Goal: Task Accomplishment & Management: Complete application form

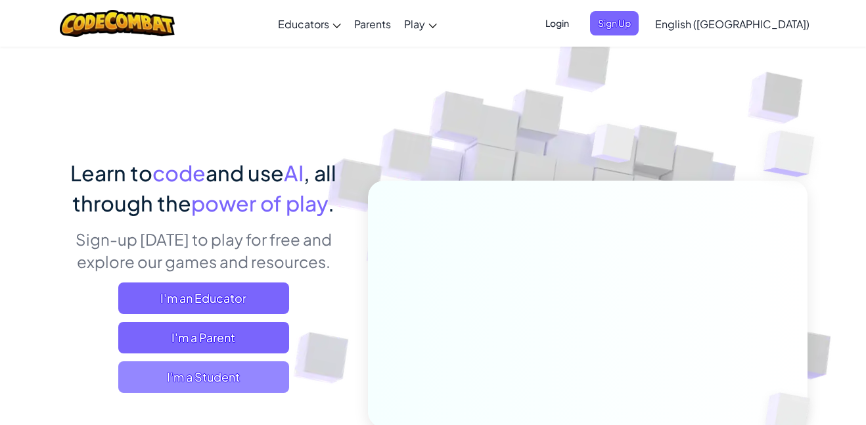
click at [212, 372] on span "I'm a Student" at bounding box center [203, 377] width 171 height 32
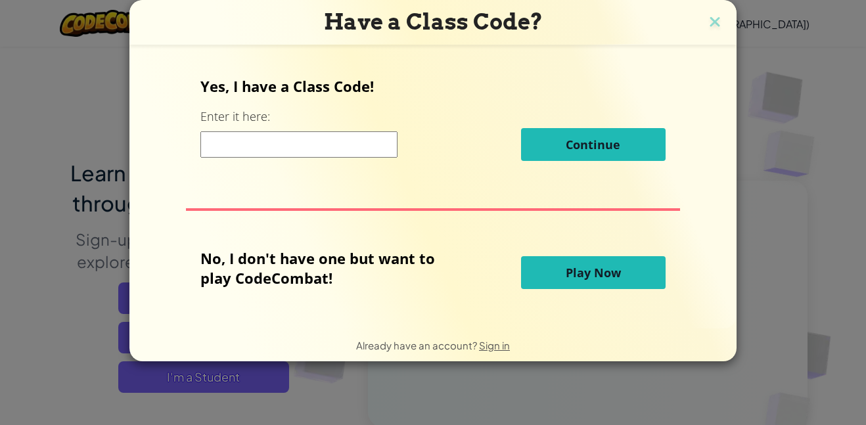
click at [355, 141] on input at bounding box center [298, 144] width 197 height 26
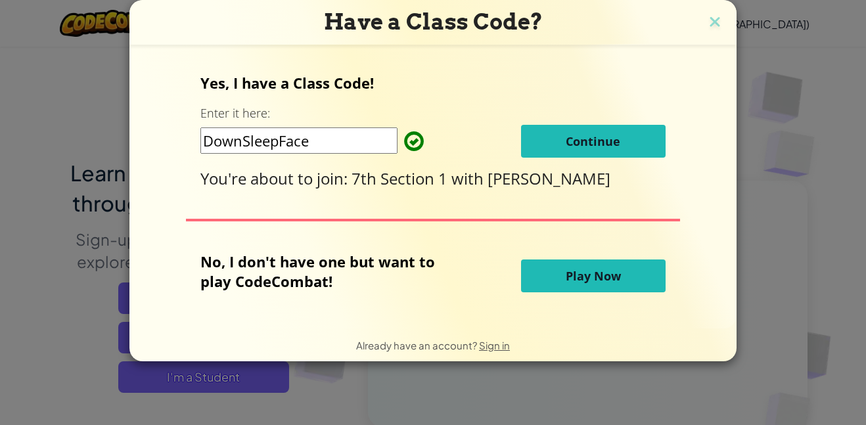
type input "DownSleepFace"
click at [565, 142] on span "Continue" at bounding box center [592, 141] width 55 height 16
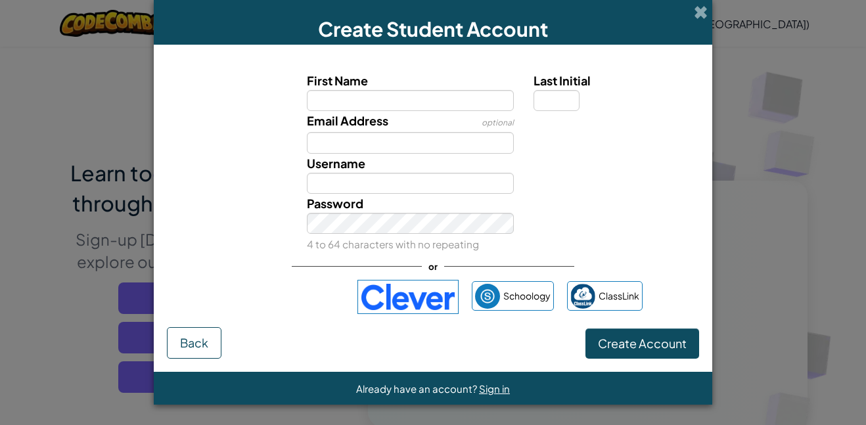
click at [815, 27] on div "Create Student Account First Name Last Initial Email Address optional Username …" at bounding box center [433, 212] width 866 height 425
click at [412, 107] on input "First Name" at bounding box center [411, 100] width 208 height 21
type input "Brooke"
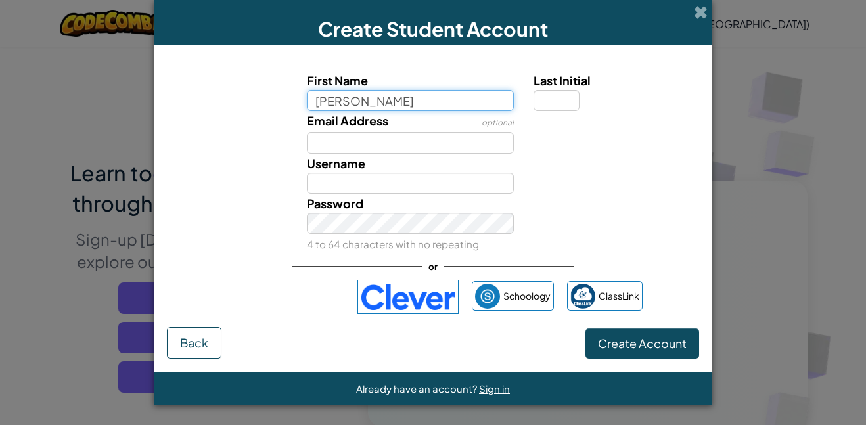
type input "Brooke"
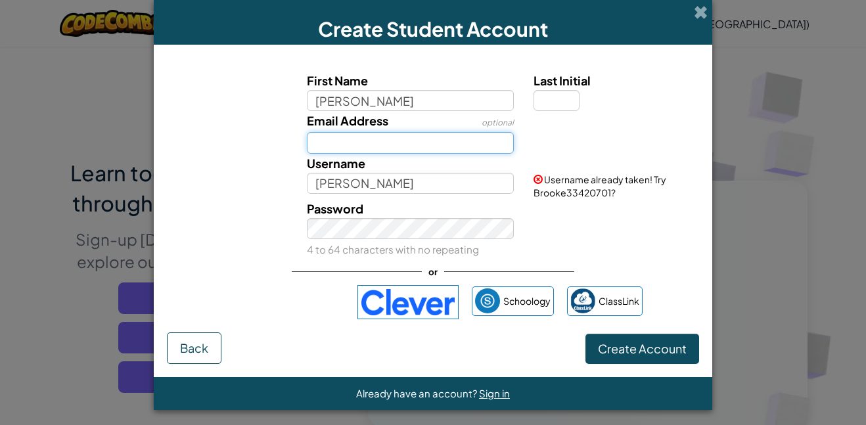
click at [400, 143] on input "Email Address" at bounding box center [411, 142] width 208 height 21
click at [574, 97] on input "Last Initial" at bounding box center [556, 100] width 46 height 21
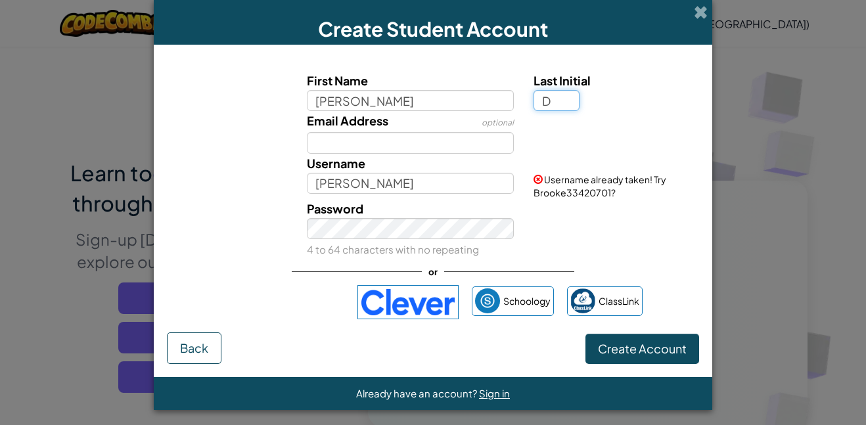
type input "D"
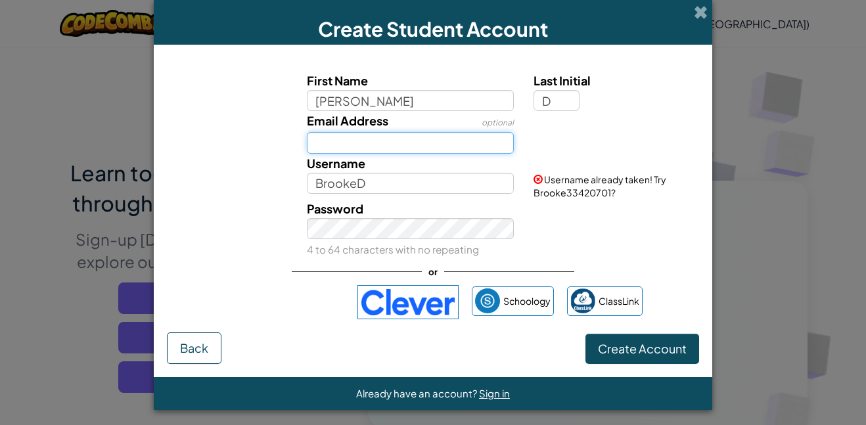
click at [376, 143] on input "Email Address" at bounding box center [411, 142] width 208 height 21
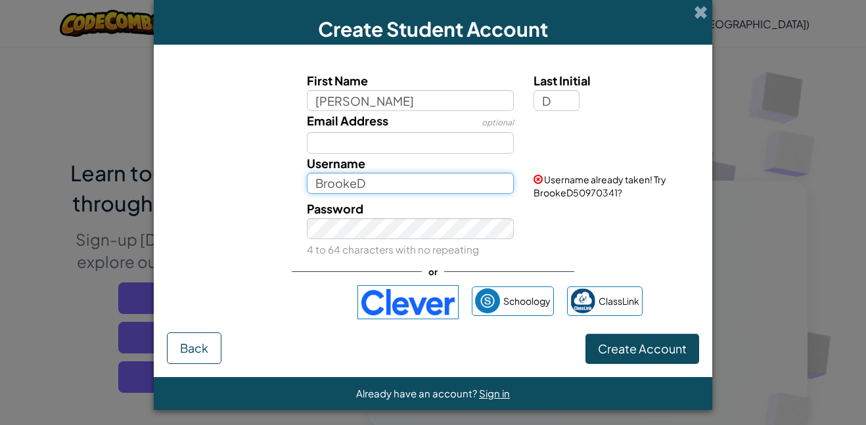
click at [325, 178] on input "BrookeD" at bounding box center [411, 183] width 208 height 21
click at [393, 182] on input "BrookeD" at bounding box center [411, 183] width 208 height 21
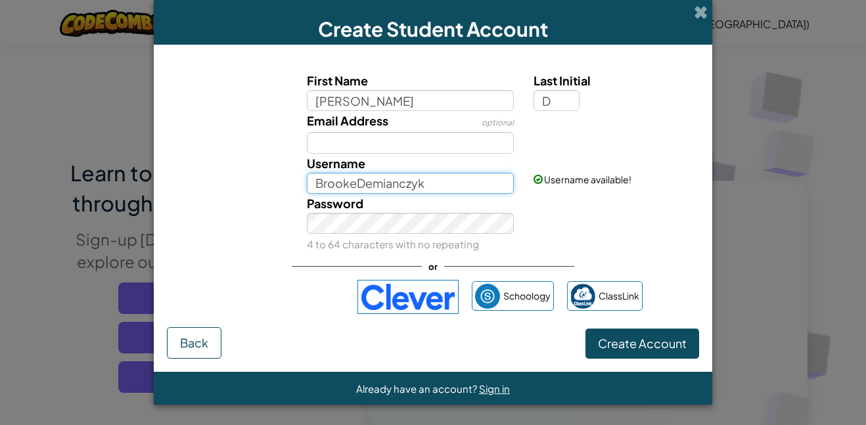
click at [447, 185] on input "BrookeDemianczyk" at bounding box center [411, 183] width 208 height 21
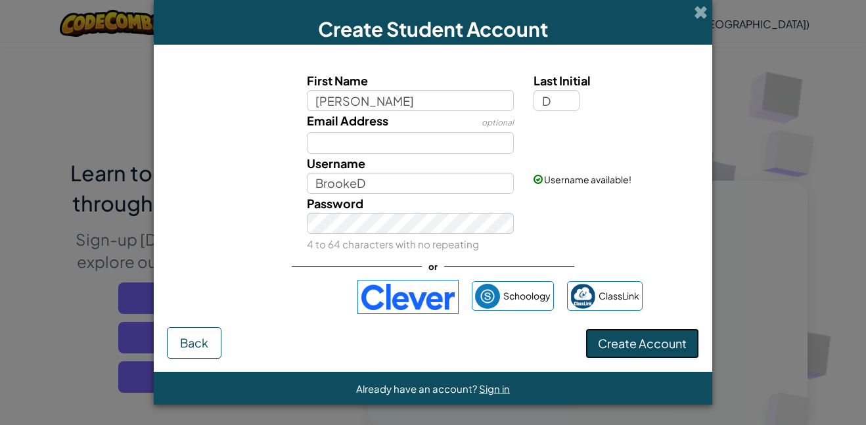
click at [619, 344] on span "Create Account" at bounding box center [642, 343] width 89 height 15
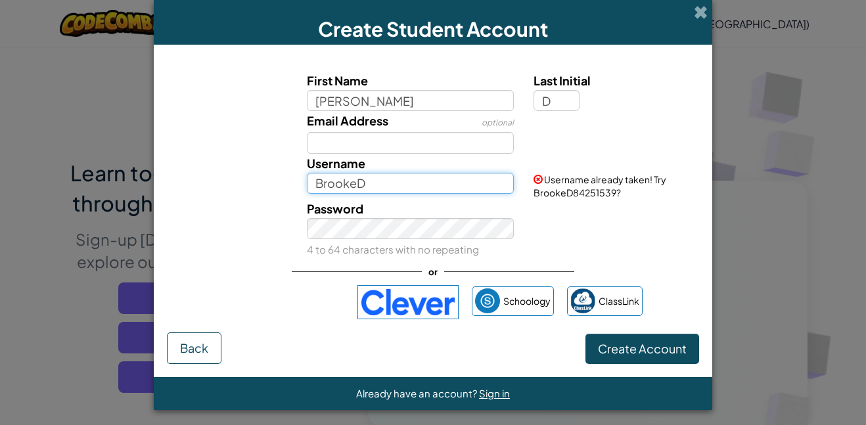
click at [374, 181] on input "BrookeD" at bounding box center [411, 183] width 208 height 21
type input "BrookeDemianczyk"
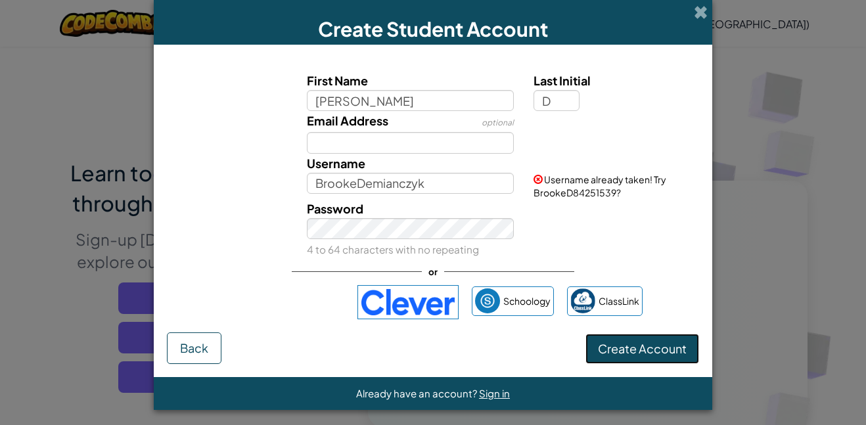
click at [632, 356] on button "Create Account" at bounding box center [642, 349] width 114 height 30
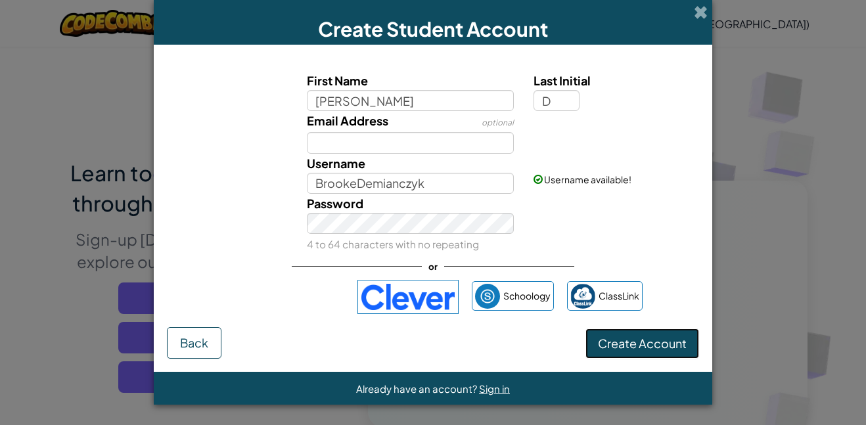
click at [642, 352] on button "Create Account" at bounding box center [642, 343] width 114 height 30
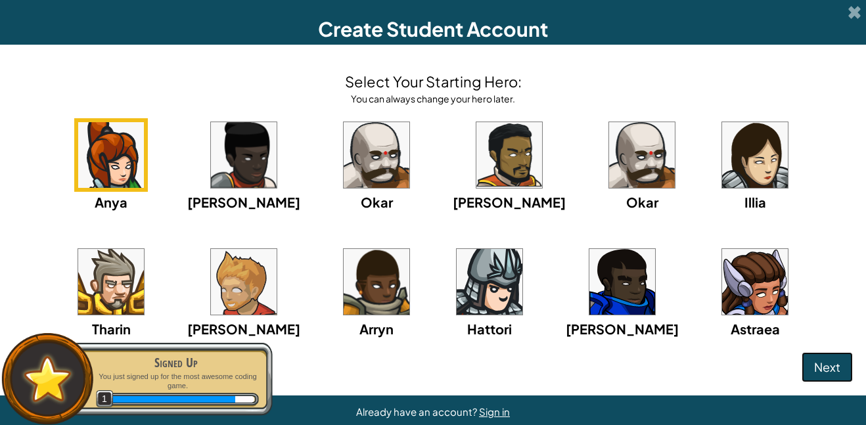
scroll to position [23, 0]
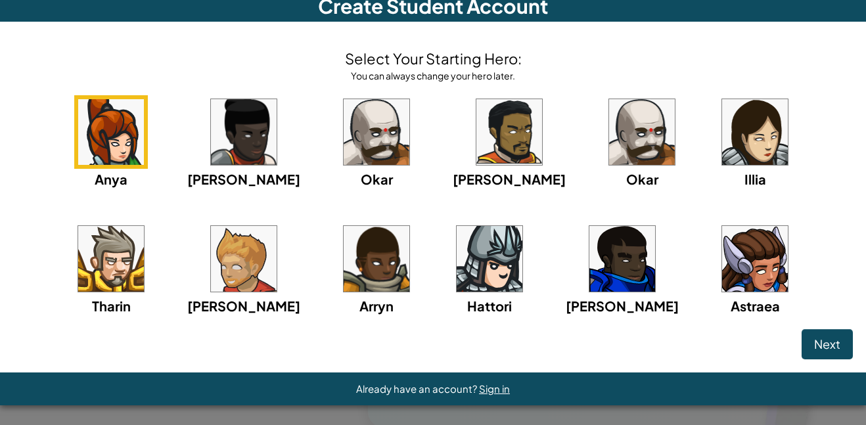
click at [722, 278] on img at bounding box center [755, 259] width 66 height 66
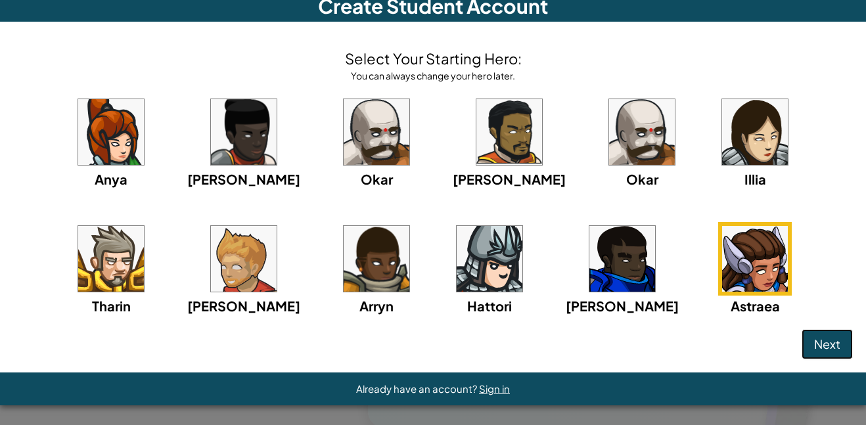
click at [829, 351] on span "Next" at bounding box center [827, 343] width 26 height 15
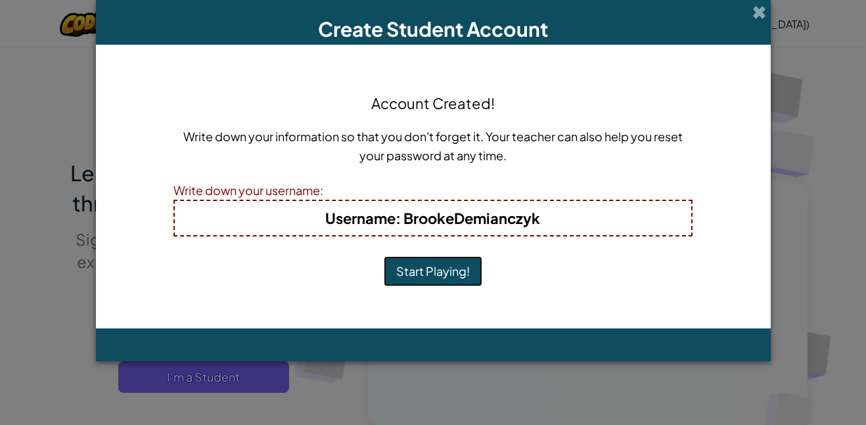
scroll to position [0, 0]
click at [420, 267] on button "Start Playing!" at bounding box center [433, 271] width 99 height 30
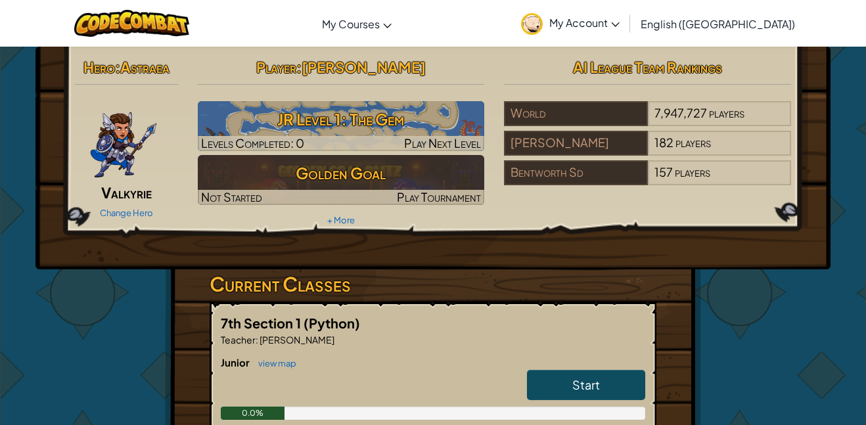
click at [425, 269] on h3 "Current Classes" at bounding box center [433, 284] width 447 height 30
click at [545, 308] on div "7th Section 1 (Python) Teacher : [PERSON_NAME] Junior view map Start 0.0% Intro…" at bounding box center [433, 418] width 447 height 232
click at [580, 385] on span "Start" at bounding box center [586, 384] width 28 height 15
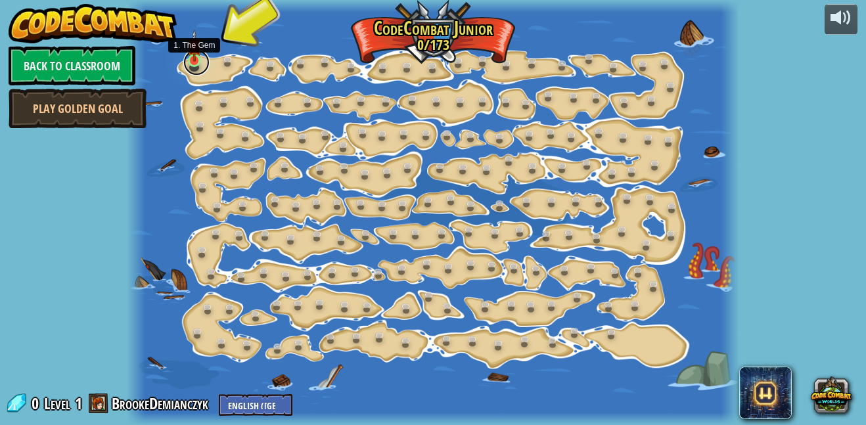
click at [193, 64] on link at bounding box center [196, 62] width 26 height 26
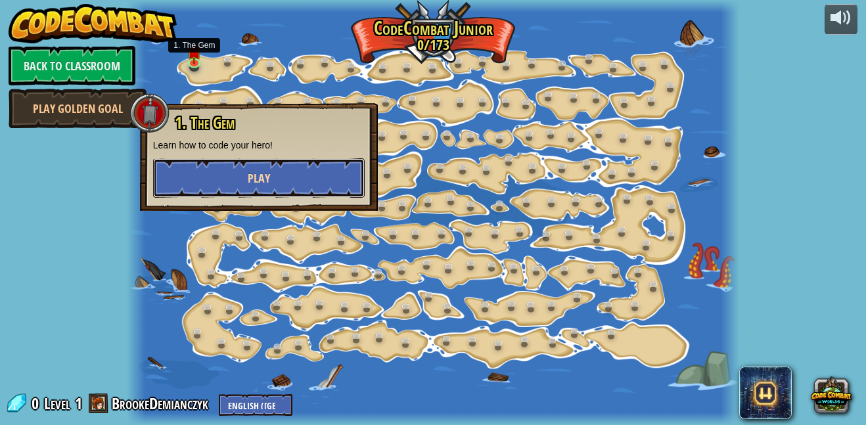
click at [267, 177] on span "Play" at bounding box center [259, 178] width 22 height 16
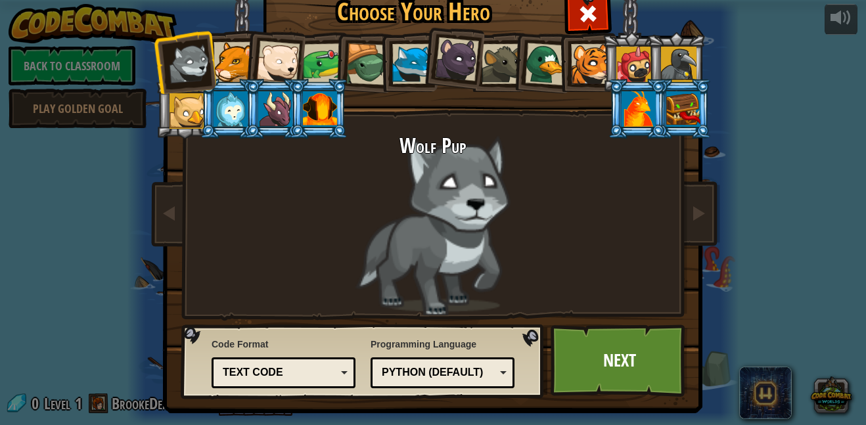
click at [278, 60] on div at bounding box center [277, 62] width 43 height 43
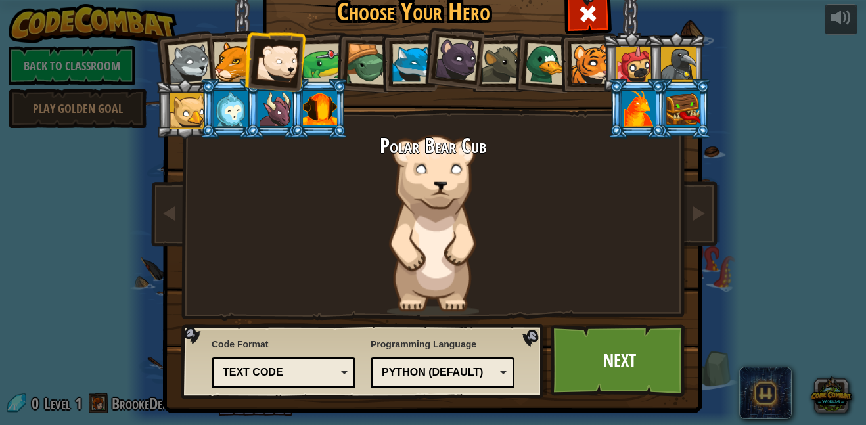
click at [589, 58] on div at bounding box center [591, 64] width 40 height 40
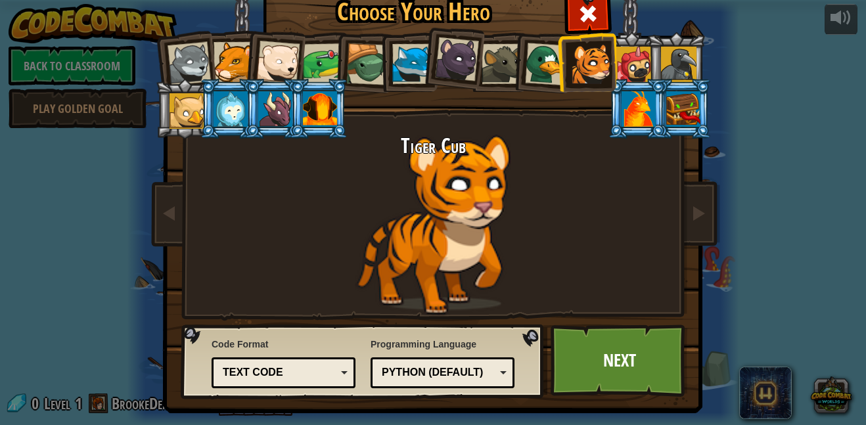
click at [180, 60] on div at bounding box center [188, 63] width 43 height 43
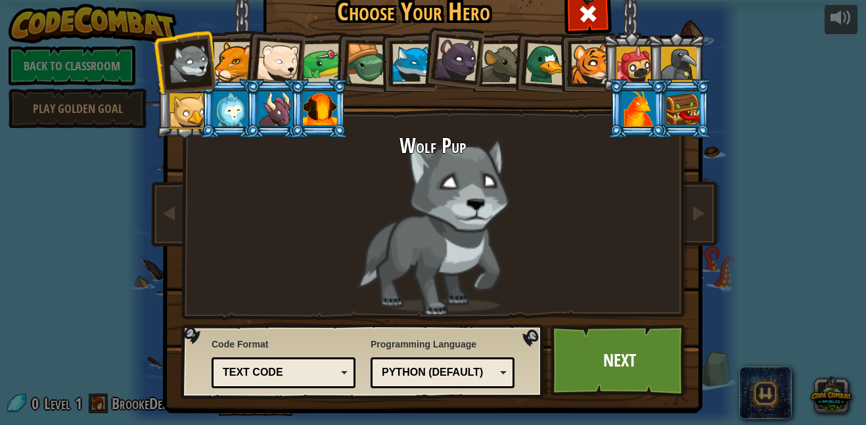
click at [269, 59] on div at bounding box center [277, 62] width 43 height 43
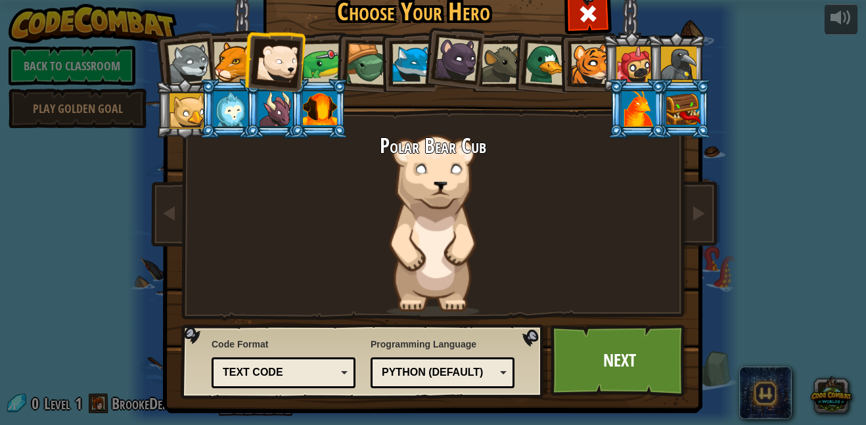
click at [460, 74] on div at bounding box center [457, 59] width 44 height 44
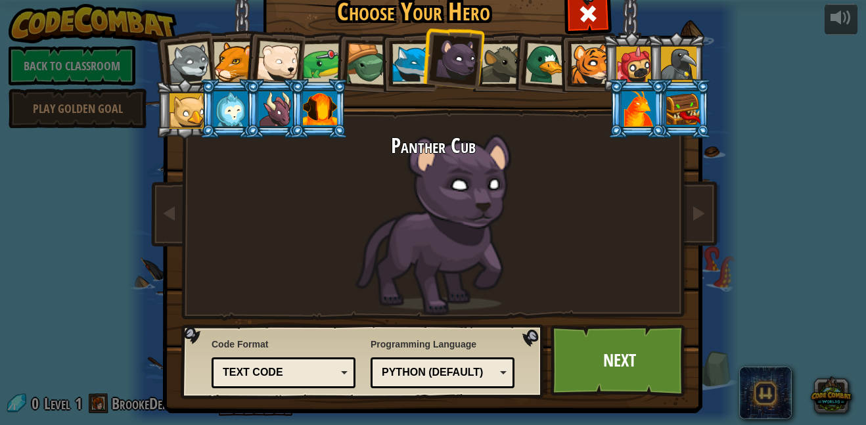
click at [275, 64] on div at bounding box center [277, 62] width 43 height 43
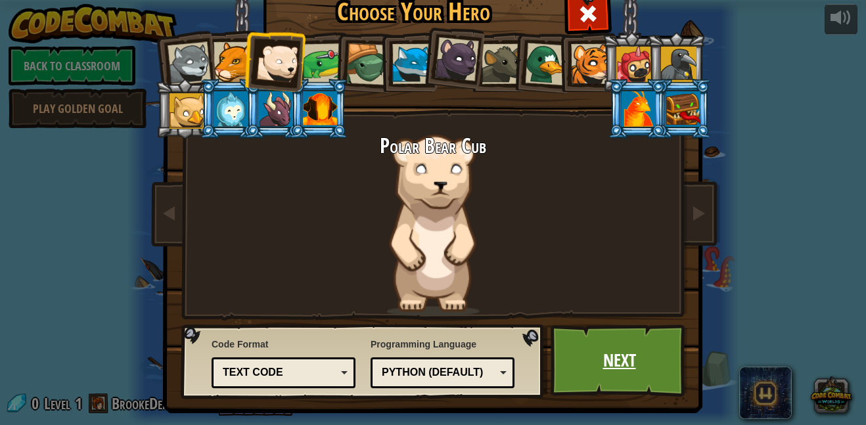
click at [630, 372] on link "Next" at bounding box center [618, 360] width 137 height 72
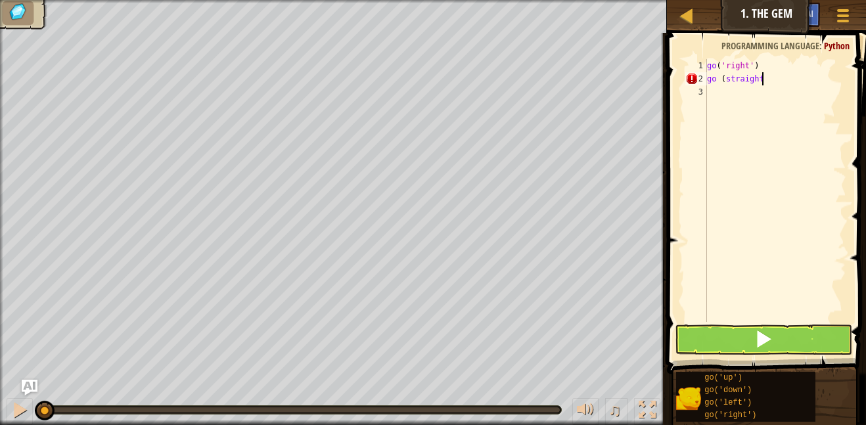
scroll to position [6, 8]
type textarea "go (straight)"
click at [753, 349] on button at bounding box center [763, 339] width 178 height 30
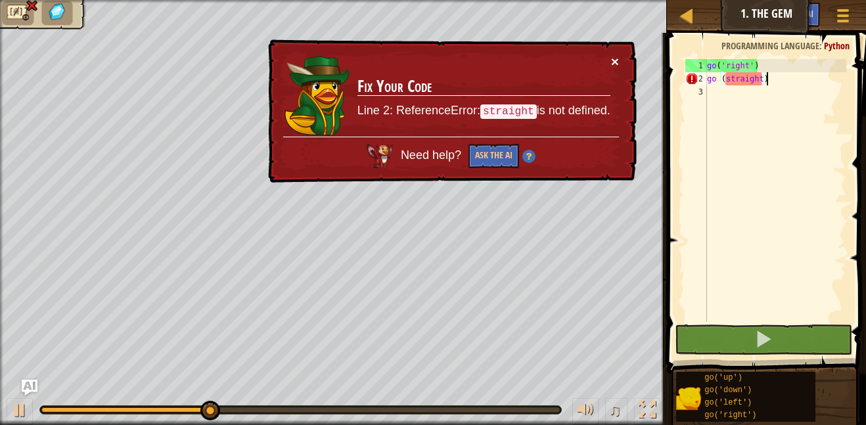
click at [616, 60] on button "×" at bounding box center [615, 62] width 8 height 14
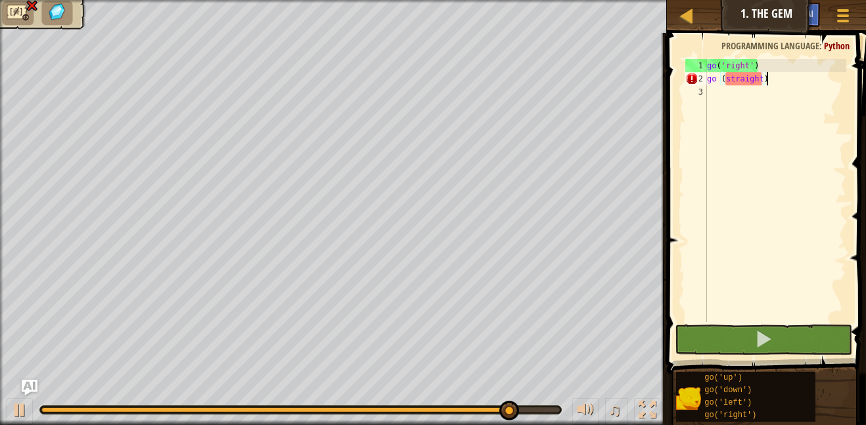
click at [715, 103] on div "go ( 'right' ) go ( straight )" at bounding box center [775, 203] width 142 height 289
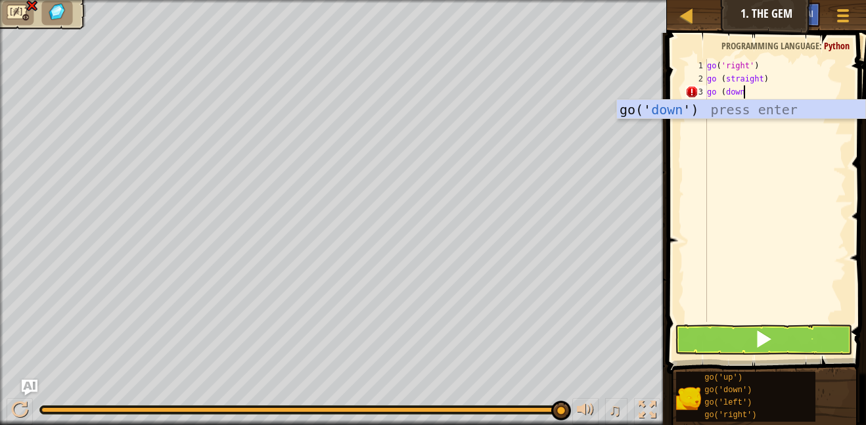
scroll to position [6, 5]
type textarea "go (down)"
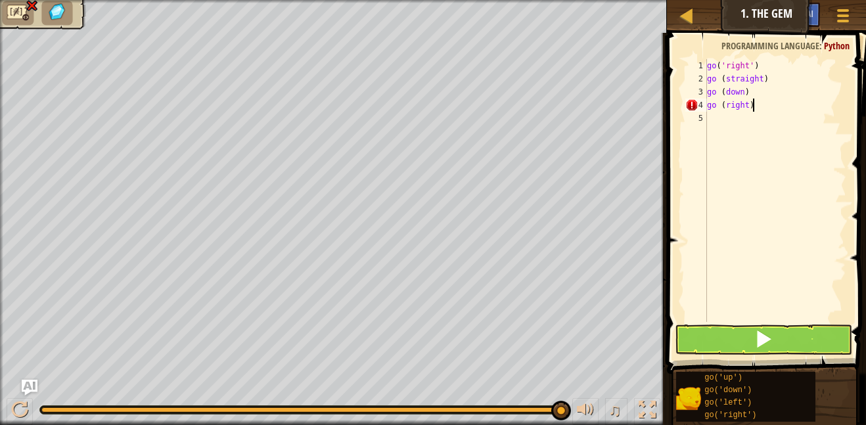
scroll to position [6, 6]
click at [776, 324] on button at bounding box center [763, 339] width 178 height 30
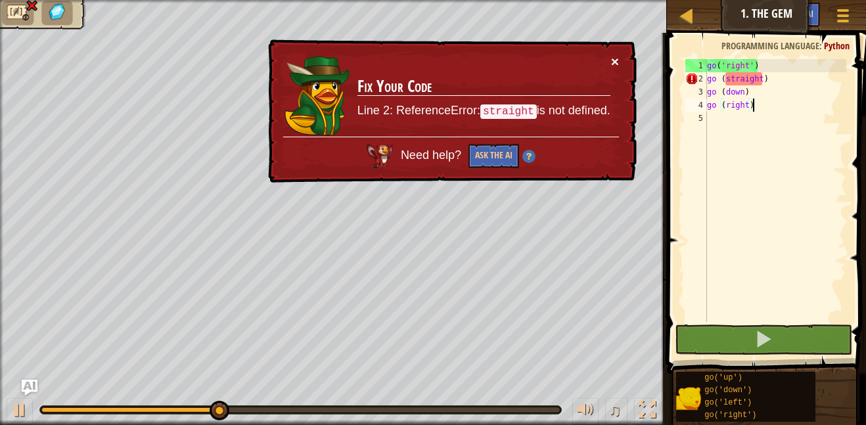
click at [613, 68] on button "×" at bounding box center [615, 62] width 8 height 14
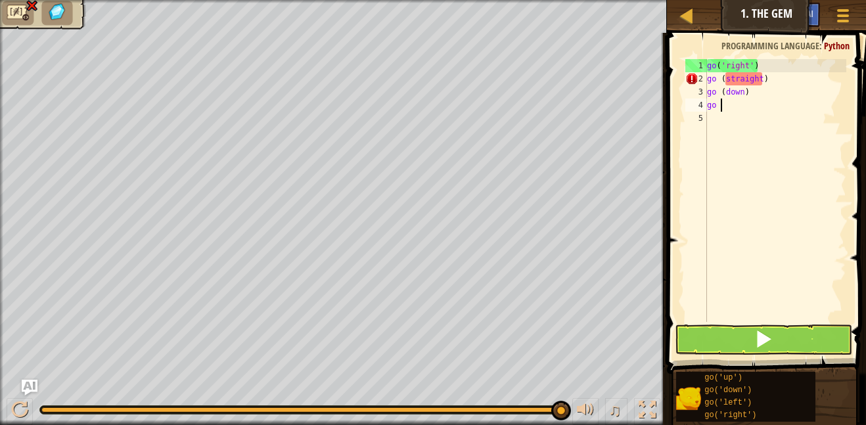
scroll to position [6, 0]
type textarea "g"
click at [793, 353] on button at bounding box center [763, 339] width 178 height 30
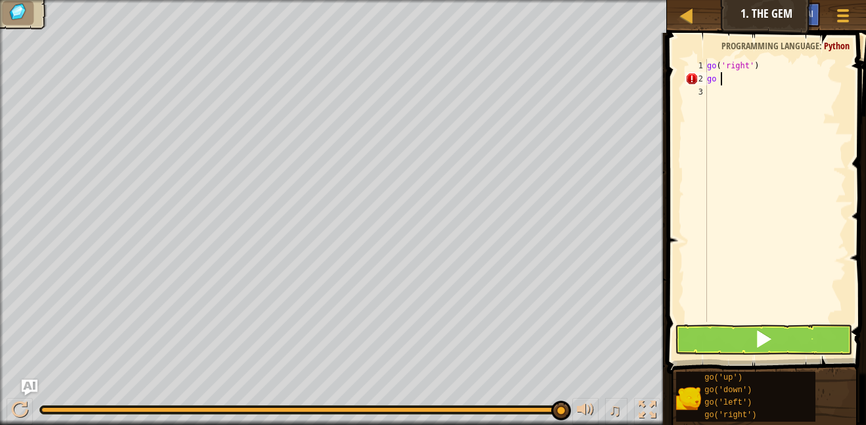
scroll to position [6, 1]
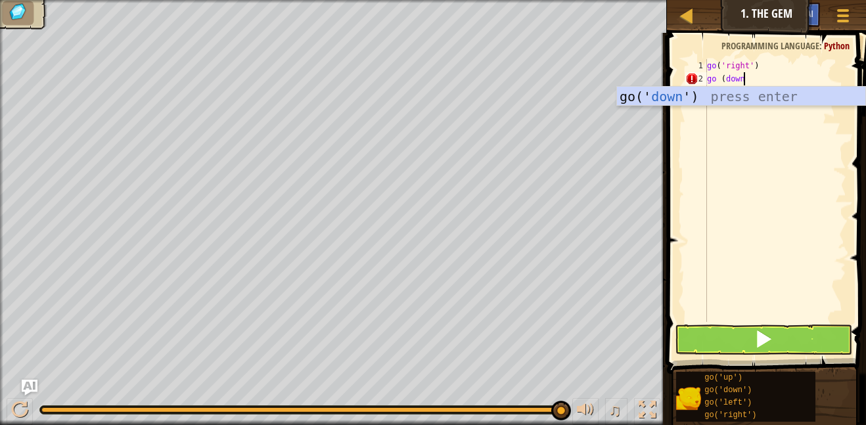
type textarea "go (down)"
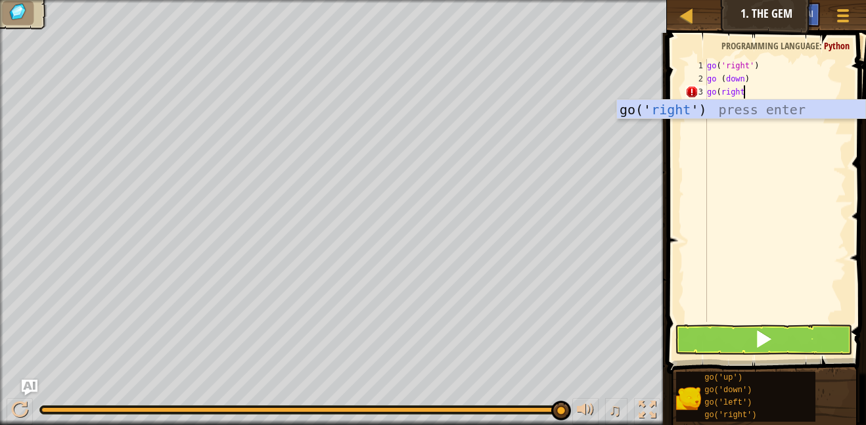
scroll to position [6, 5]
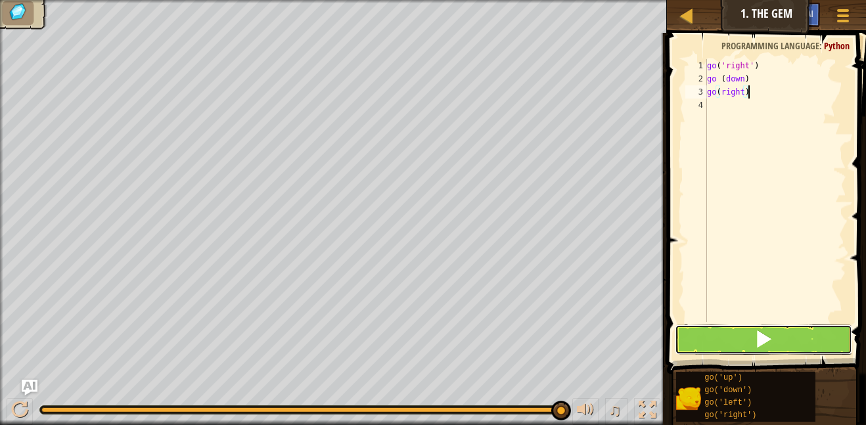
click at [765, 333] on span at bounding box center [763, 339] width 18 height 18
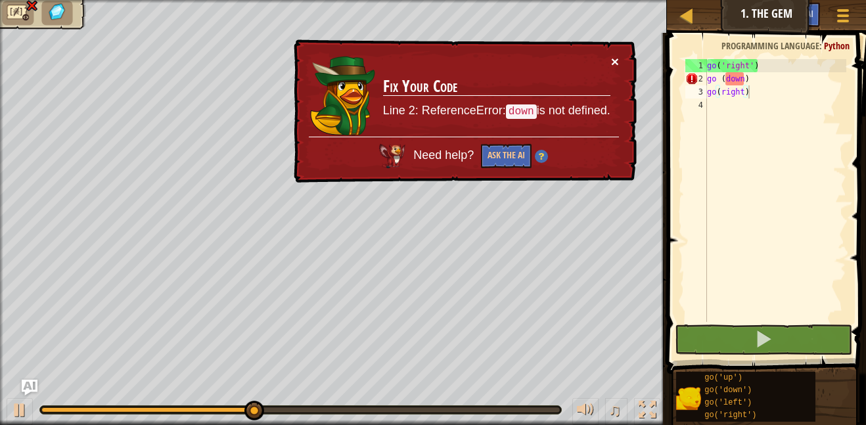
click at [611, 62] on button "×" at bounding box center [615, 62] width 8 height 14
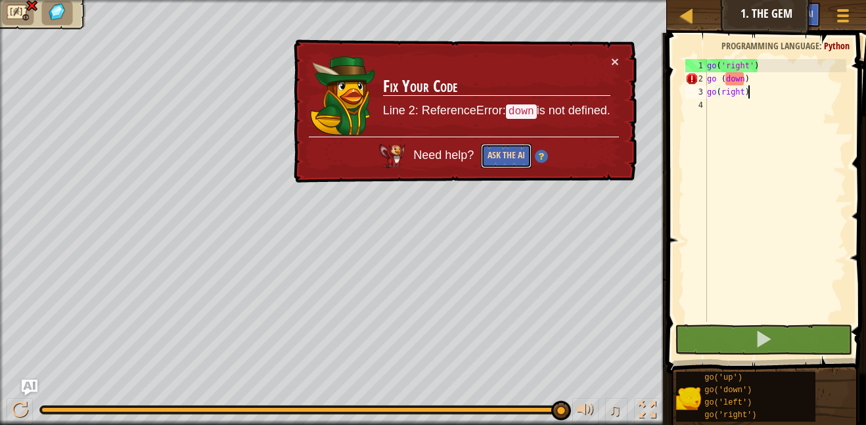
click at [501, 165] on button "Ask the AI" at bounding box center [506, 156] width 51 height 24
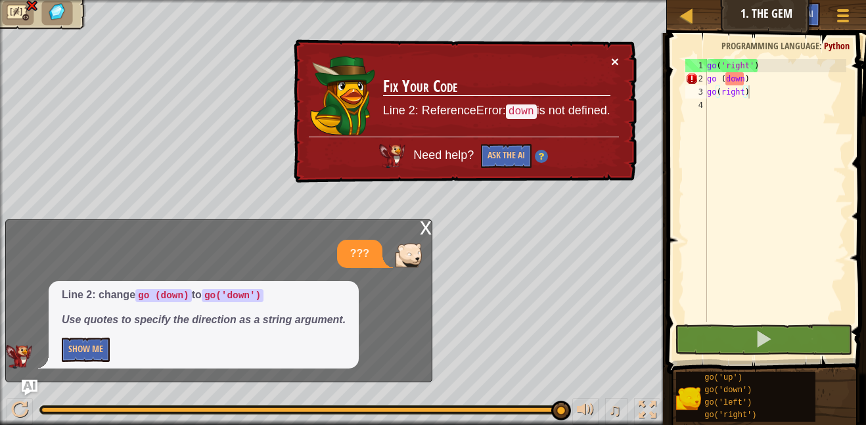
click at [617, 62] on button "×" at bounding box center [615, 62] width 8 height 14
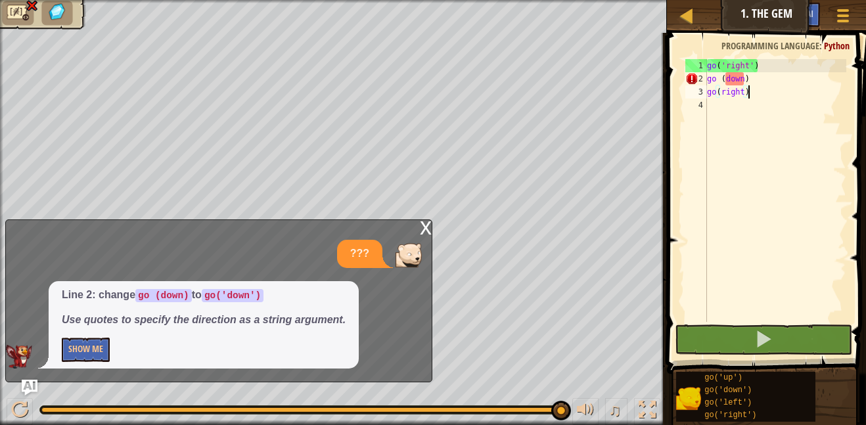
click at [755, 77] on div "go ( 'right' ) go ( down ) go ( right )" at bounding box center [775, 203] width 142 height 289
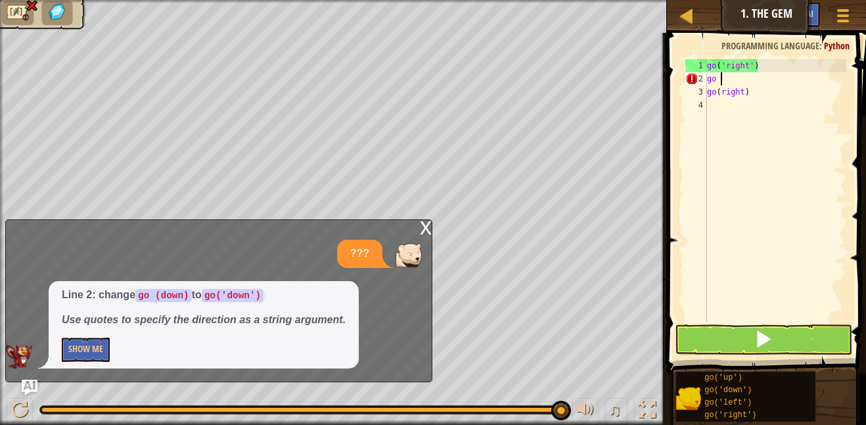
scroll to position [6, 1]
click at [776, 98] on div "go ( 'right' ) go go ( right )" at bounding box center [775, 203] width 142 height 289
type textarea "g"
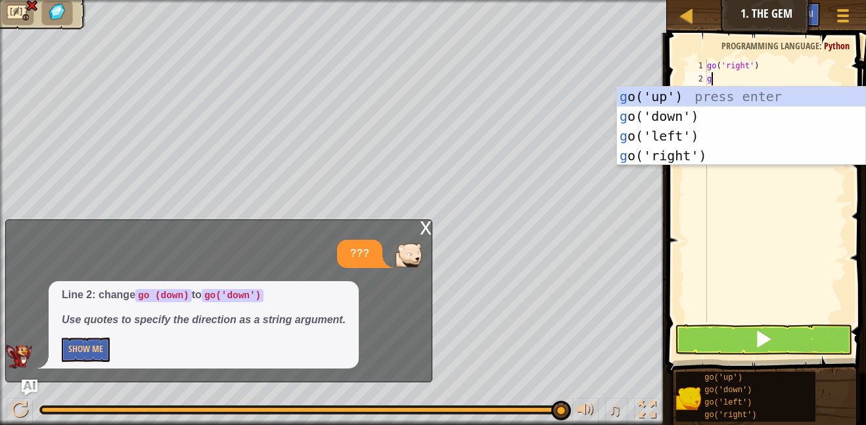
type textarea "go"
click at [725, 120] on div "go ('up') press enter go ('down') press enter go ('left') press enter go ('righ…" at bounding box center [741, 146] width 248 height 118
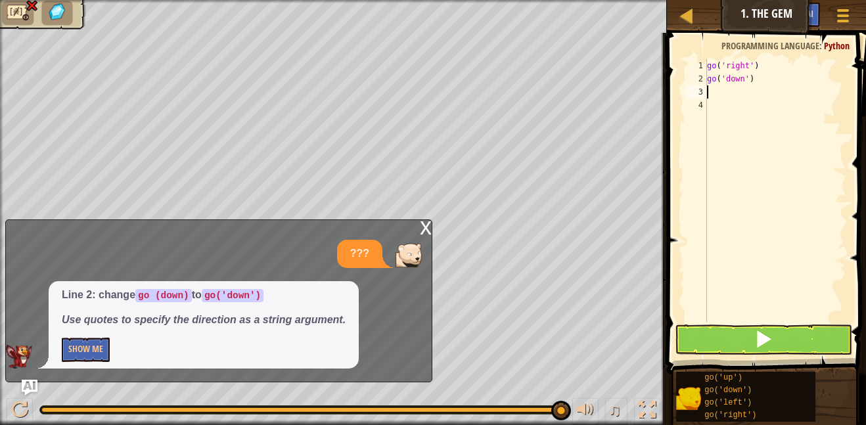
click at [725, 120] on div "go ( 'right' ) go ( 'down' )" at bounding box center [775, 203] width 142 height 289
click at [718, 91] on div "go ( 'right' ) go ( 'down' )" at bounding box center [775, 203] width 142 height 289
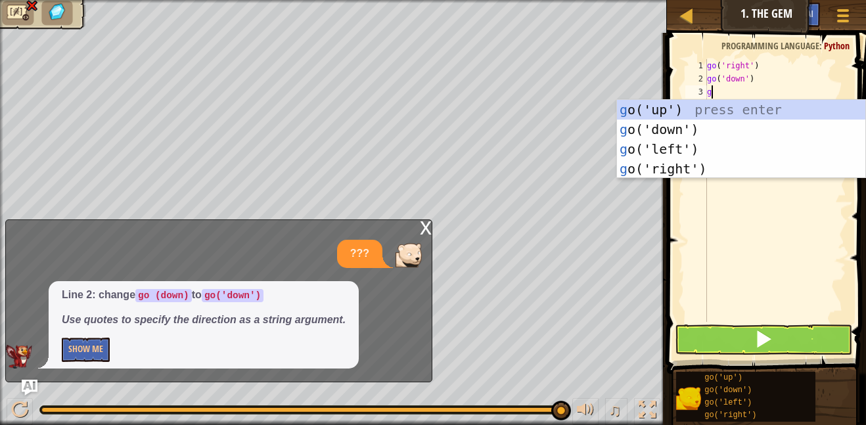
type textarea "go"
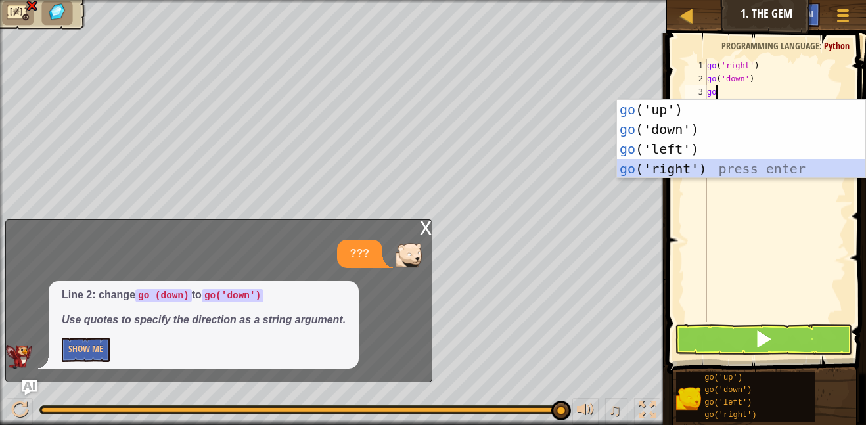
click at [693, 166] on div "go ('up') press enter go ('down') press enter go ('left') press enter go ('righ…" at bounding box center [741, 159] width 248 height 118
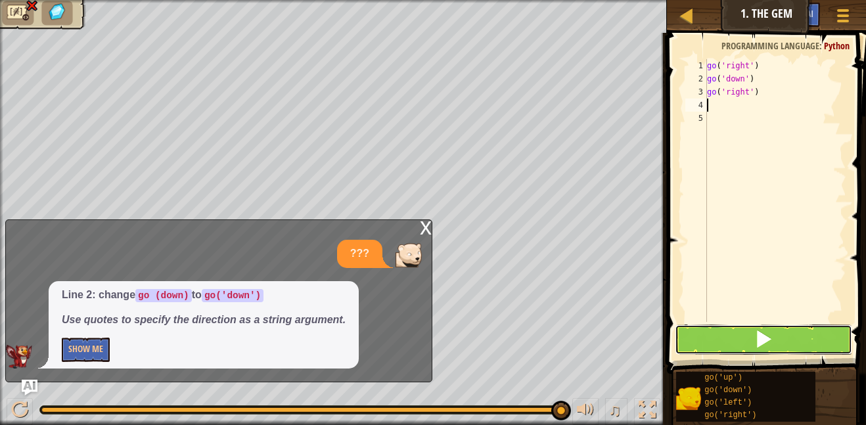
click at [724, 343] on button at bounding box center [763, 339] width 178 height 30
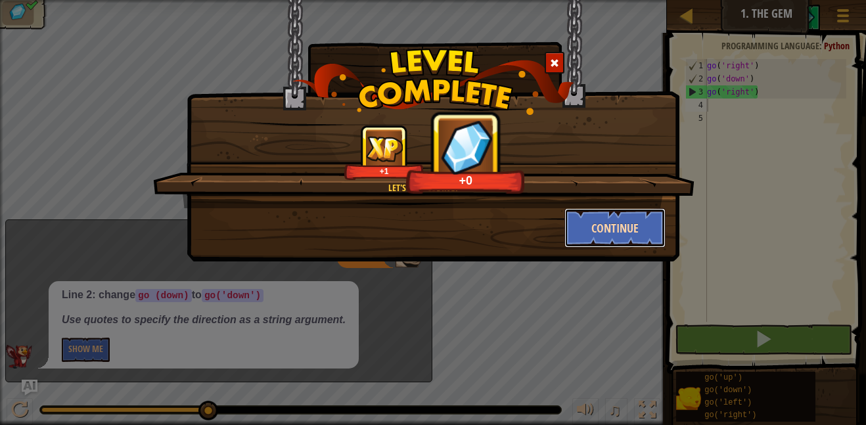
click at [634, 232] on button "Continue" at bounding box center [615, 227] width 102 height 39
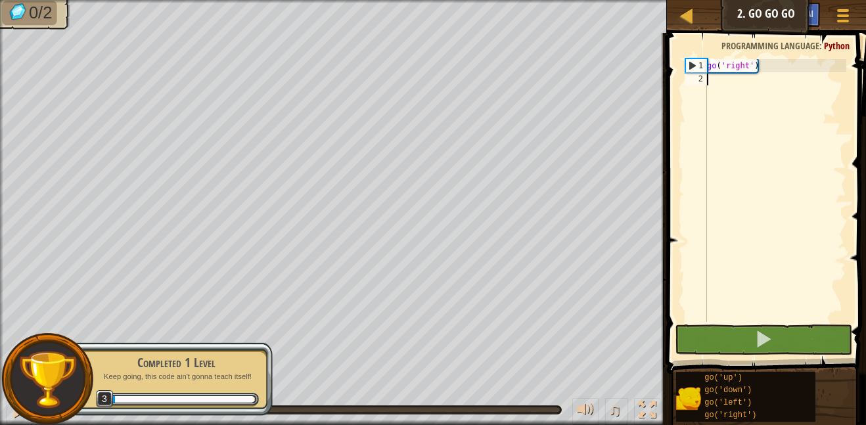
scroll to position [6, 0]
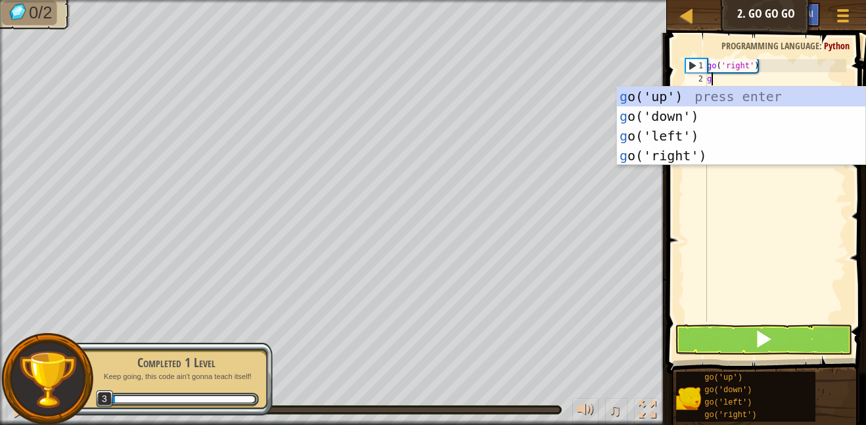
type textarea "go"
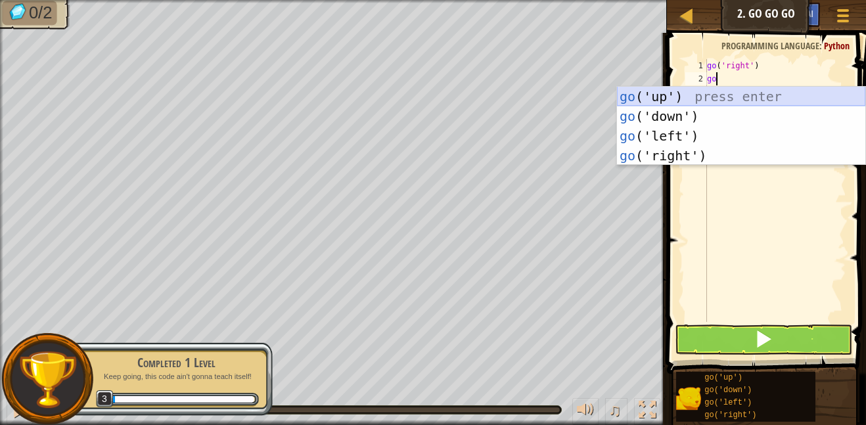
click at [687, 95] on div "go ('up') press enter go ('down') press enter go ('left') press enter go ('righ…" at bounding box center [741, 146] width 248 height 118
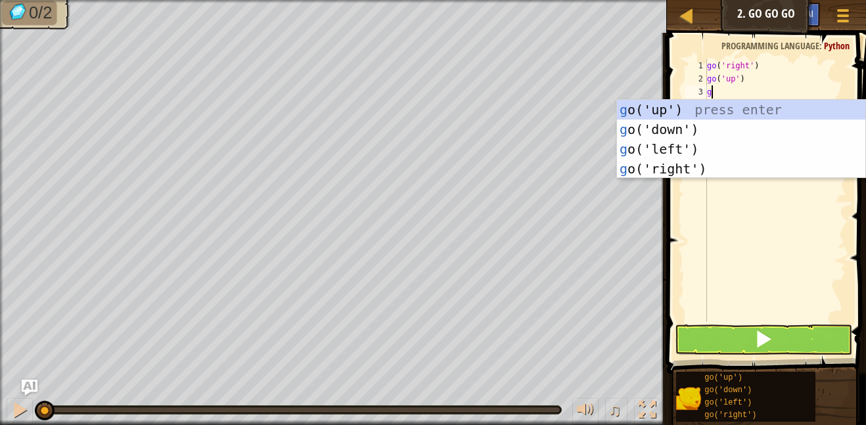
type textarea "go"
click at [716, 165] on div "go ('up') press enter go ('down') press enter go ('left') press enter go ('righ…" at bounding box center [741, 159] width 248 height 118
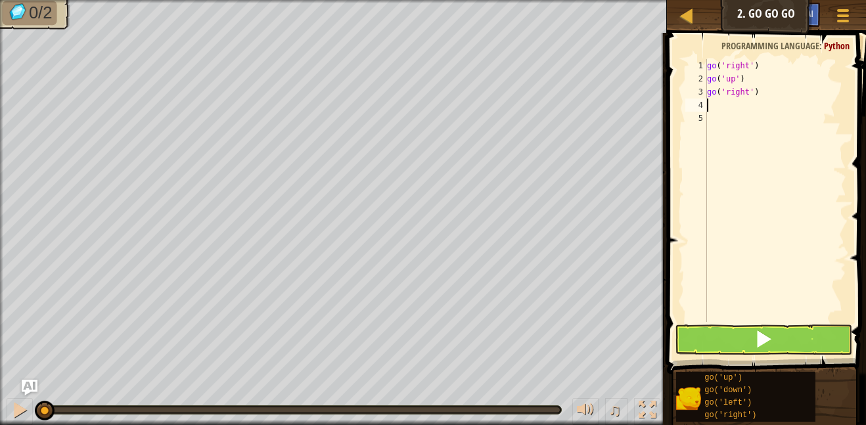
scroll to position [6, 0]
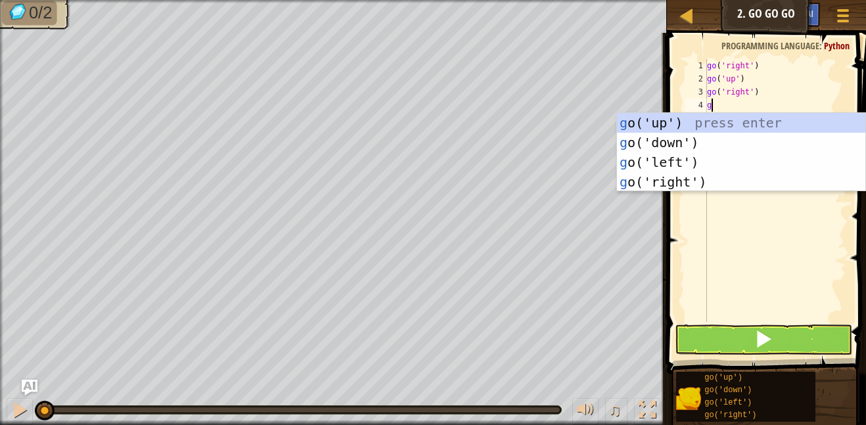
type textarea "go"
click at [676, 177] on div "go ('up') press enter go ('down') press enter go ('left') press enter go ('righ…" at bounding box center [741, 172] width 248 height 118
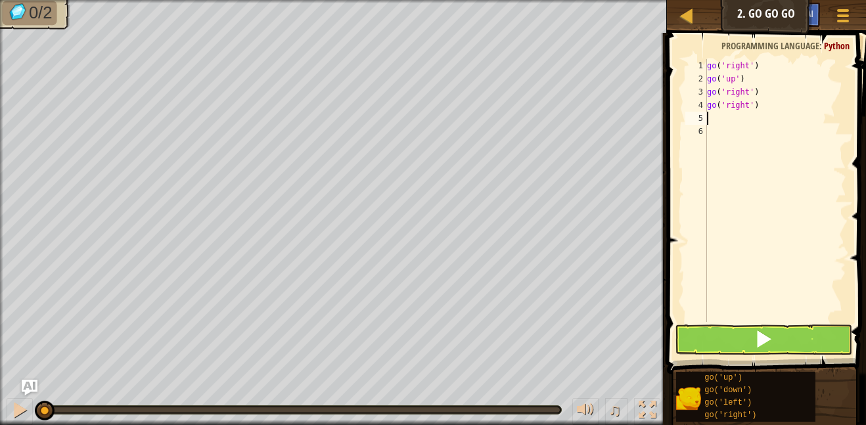
scroll to position [6, 0]
click at [741, 344] on button at bounding box center [763, 339] width 178 height 30
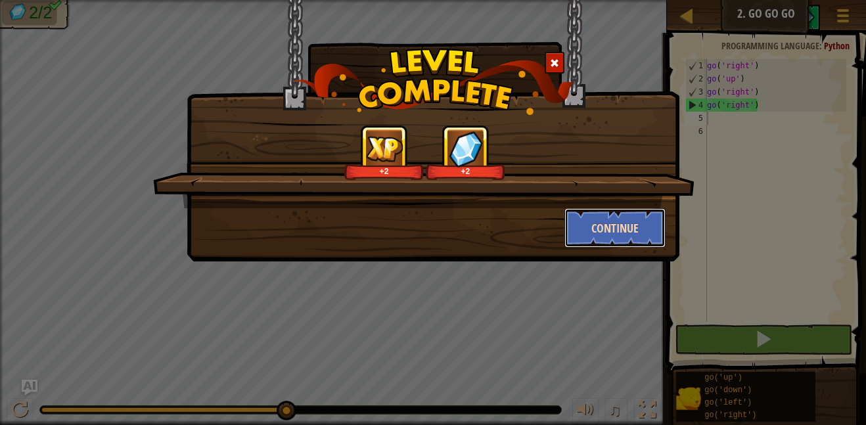
click at [626, 229] on button "Continue" at bounding box center [615, 227] width 102 height 39
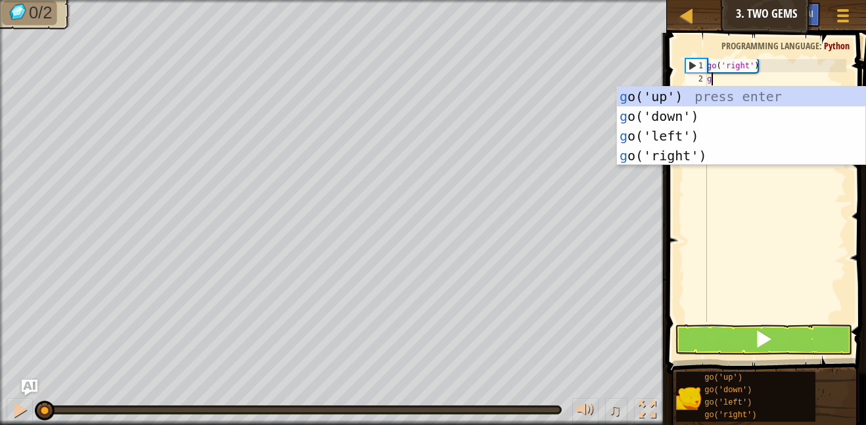
scroll to position [6, 0]
type textarea "go"
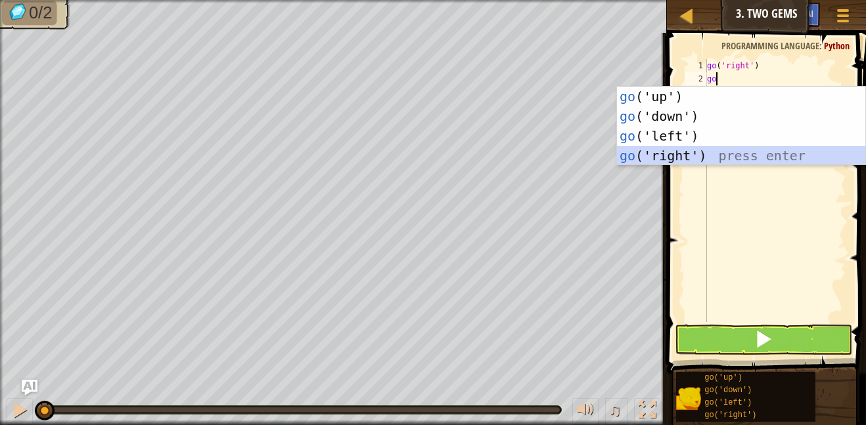
click at [703, 153] on div "go ('up') press enter go ('down') press enter go ('left') press enter go ('righ…" at bounding box center [741, 146] width 248 height 118
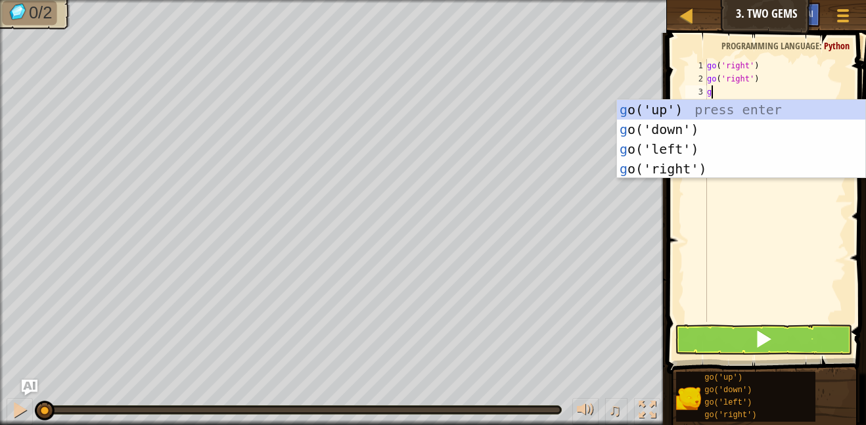
type textarea "go"
click at [718, 169] on div "go ('up') press enter go ('down') press enter go ('left') press enter go ('righ…" at bounding box center [741, 159] width 248 height 118
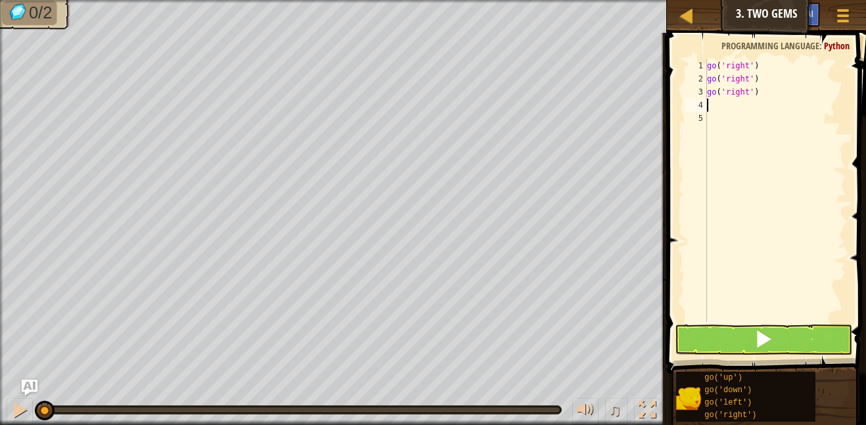
scroll to position [6, 0]
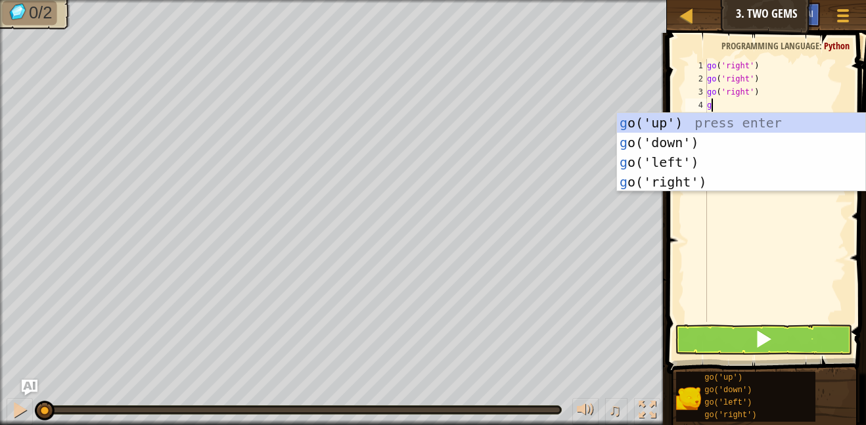
type textarea "go"
click at [692, 139] on div "go ('up') press enter go ('down') press enter go ('left') press enter go ('righ…" at bounding box center [741, 172] width 248 height 118
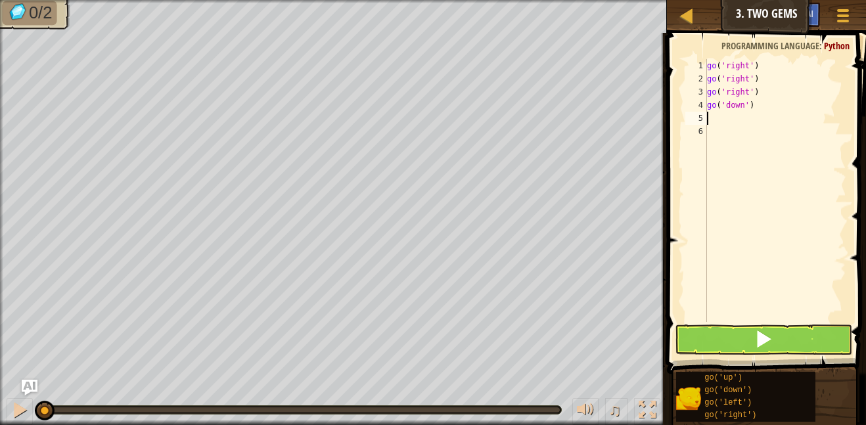
scroll to position [6, 0]
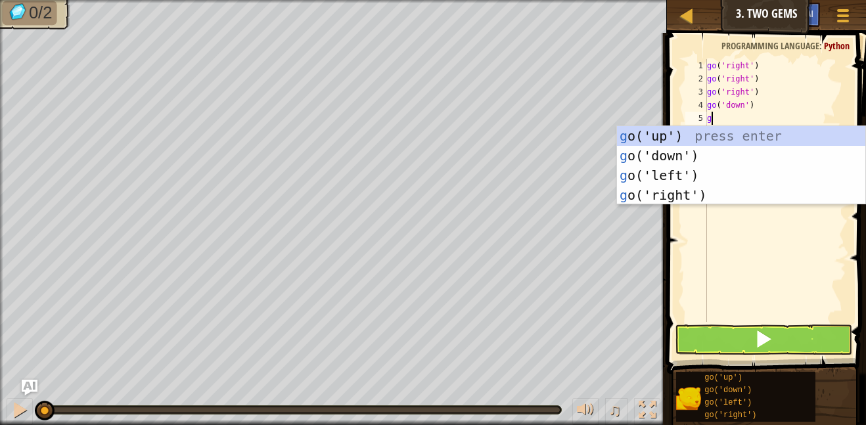
type textarea "go"
click at [709, 137] on div "go ('up') press enter go ('down') press enter go ('left') press enter go ('righ…" at bounding box center [741, 185] width 248 height 118
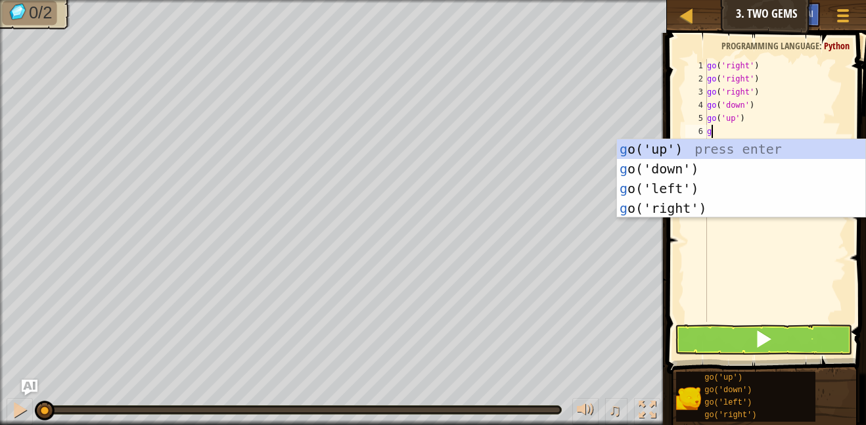
type textarea "go"
click at [729, 149] on div "go ('up') press enter go ('down') press enter go ('left') press enter go ('righ…" at bounding box center [741, 198] width 248 height 118
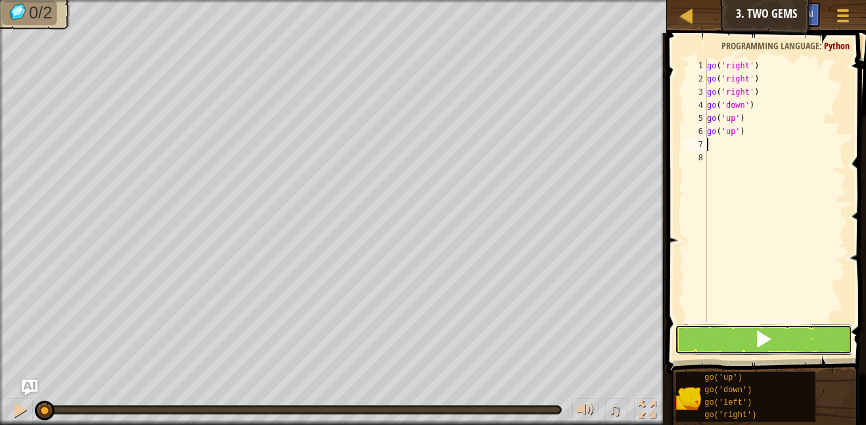
click at [734, 347] on button at bounding box center [763, 339] width 178 height 30
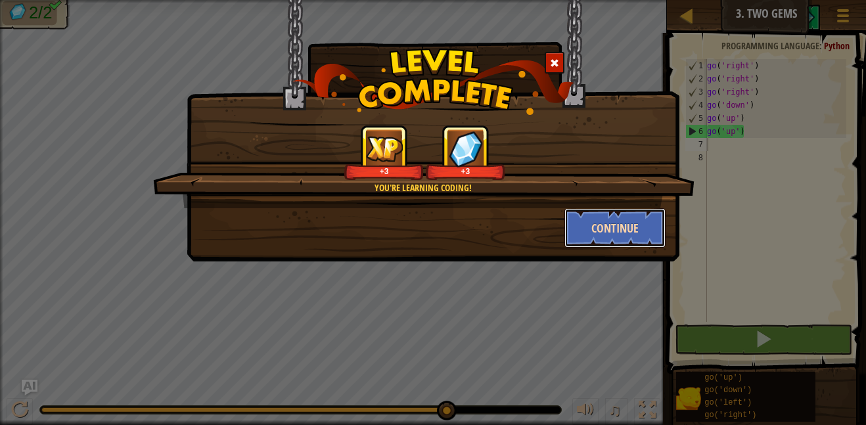
click at [586, 226] on button "Continue" at bounding box center [615, 227] width 102 height 39
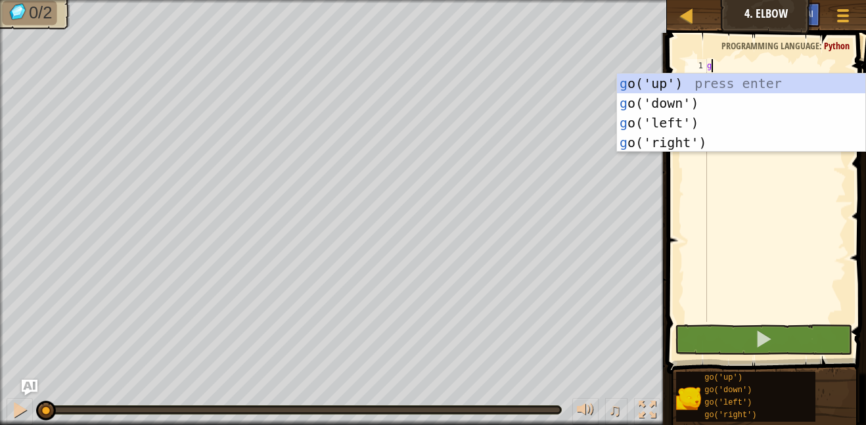
scroll to position [6, 0]
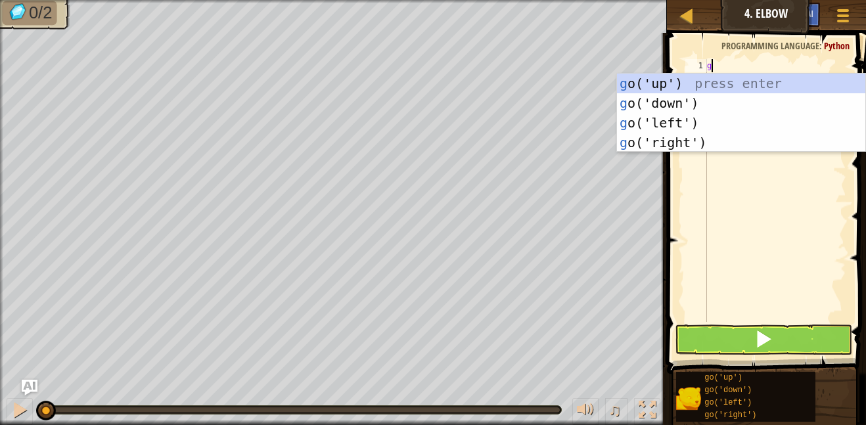
type textarea "go"
click at [683, 102] on div "go ('up') press enter go ('down') press enter go ('left') press enter go ('righ…" at bounding box center [741, 133] width 248 height 118
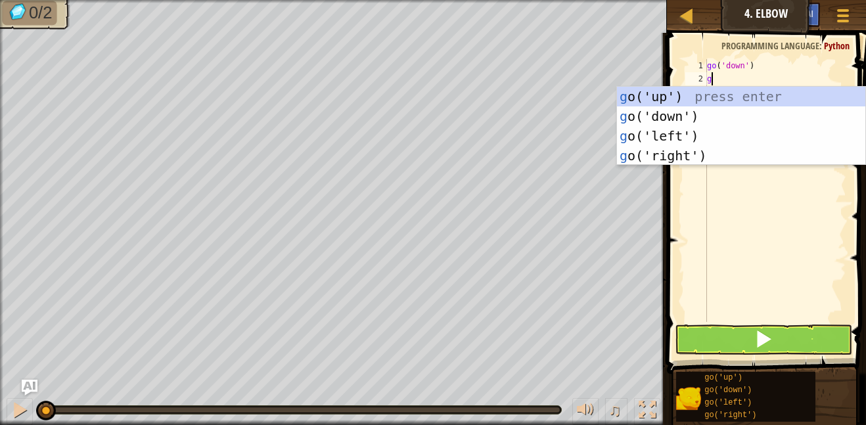
type textarea "go"
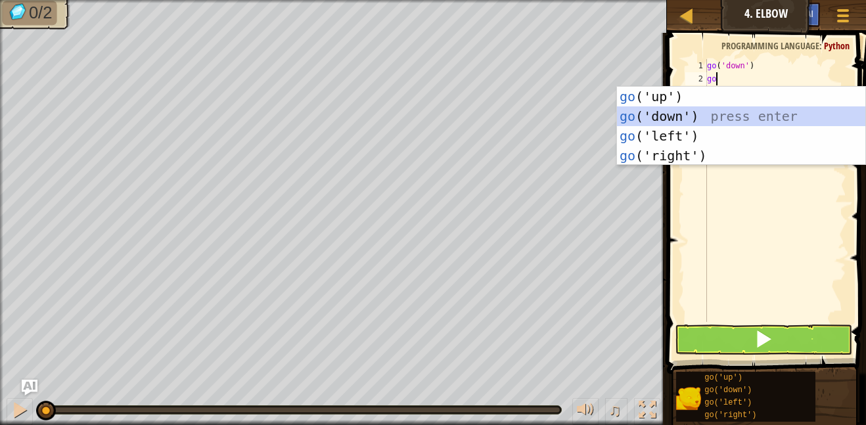
click at [719, 118] on div "go ('up') press enter go ('down') press enter go ('left') press enter go ('righ…" at bounding box center [741, 146] width 248 height 118
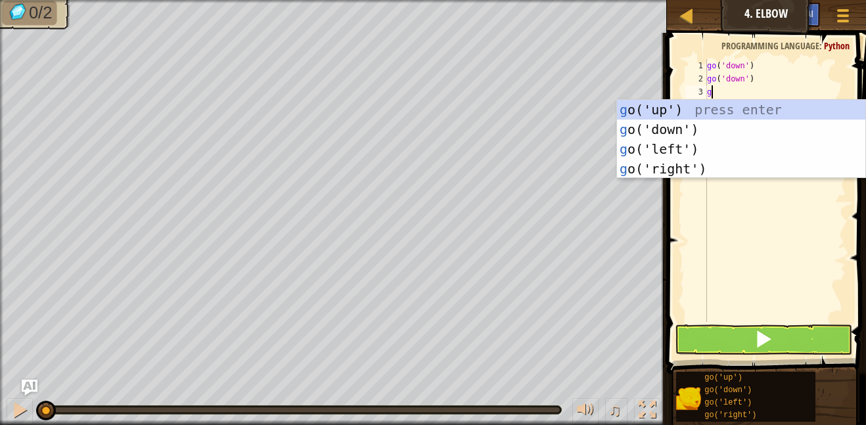
type textarea "go"
click at [695, 151] on div "go ('up') press enter go ('down') press enter go ('left') press enter go ('righ…" at bounding box center [741, 159] width 248 height 118
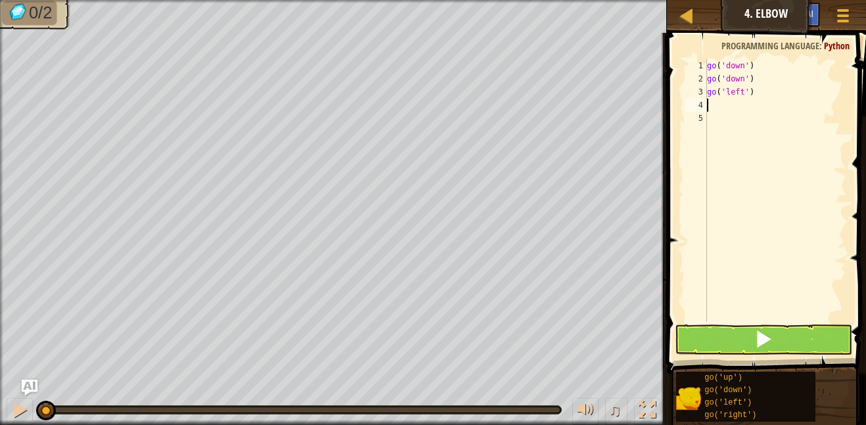
click at [717, 322] on span at bounding box center [768, 185] width 210 height 380
click at [721, 338] on button at bounding box center [763, 339] width 178 height 30
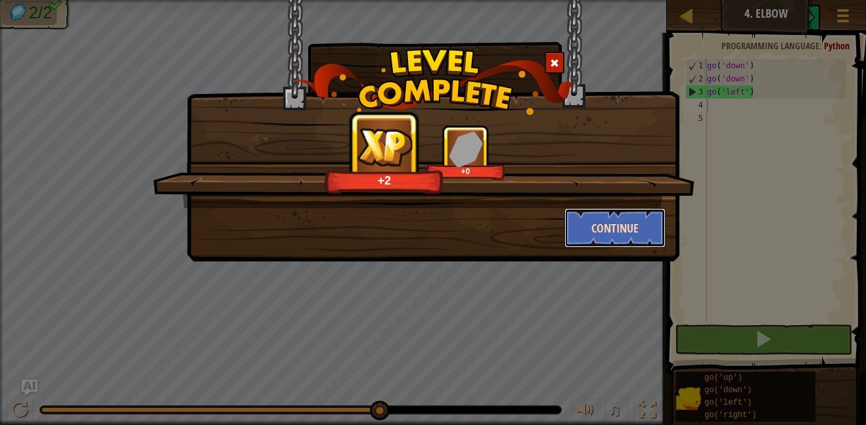
click at [601, 232] on button "Continue" at bounding box center [615, 227] width 102 height 39
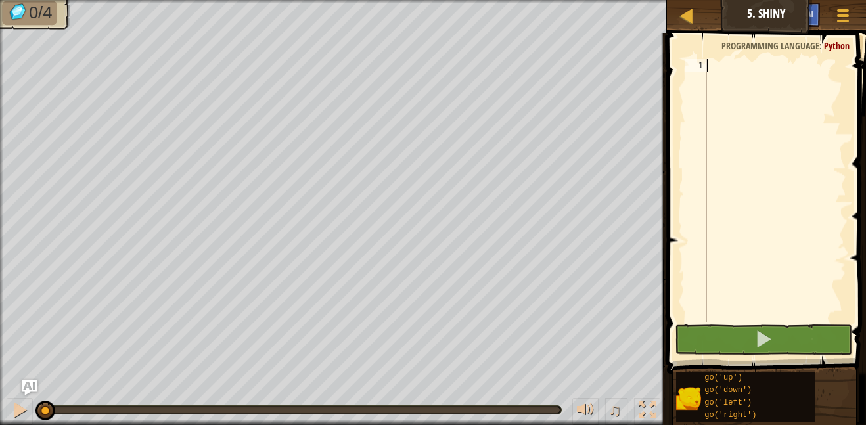
scroll to position [6, 0]
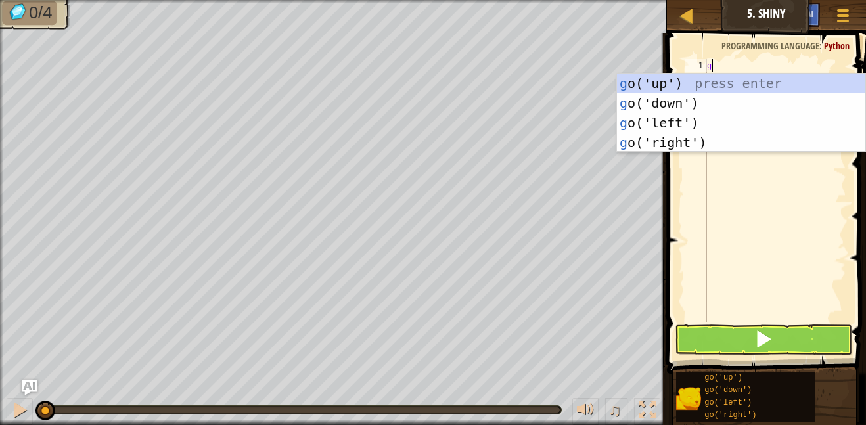
type textarea "go"
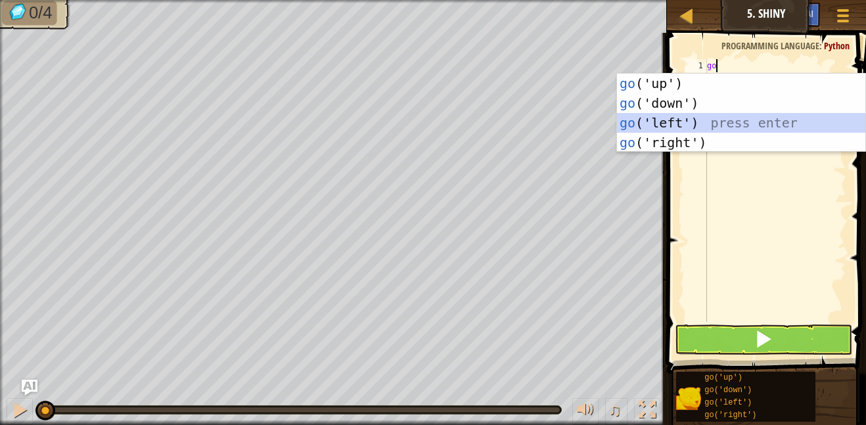
click at [661, 123] on div "go ('up') press enter go ('down') press enter go ('left') press enter go ('righ…" at bounding box center [741, 133] width 248 height 118
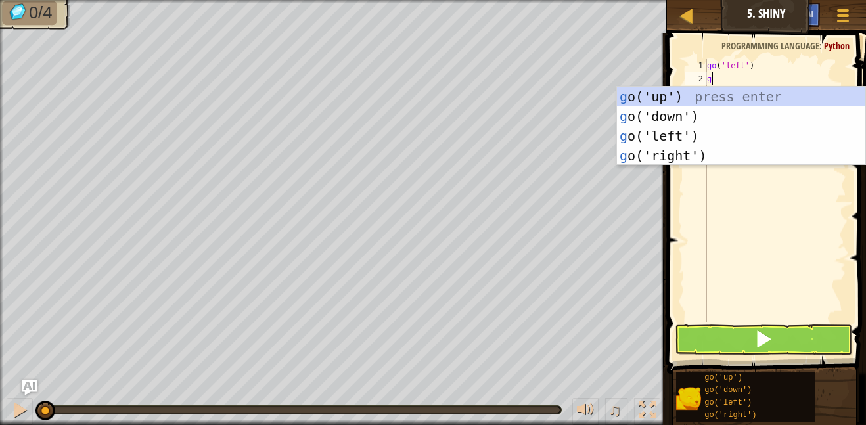
type textarea "go"
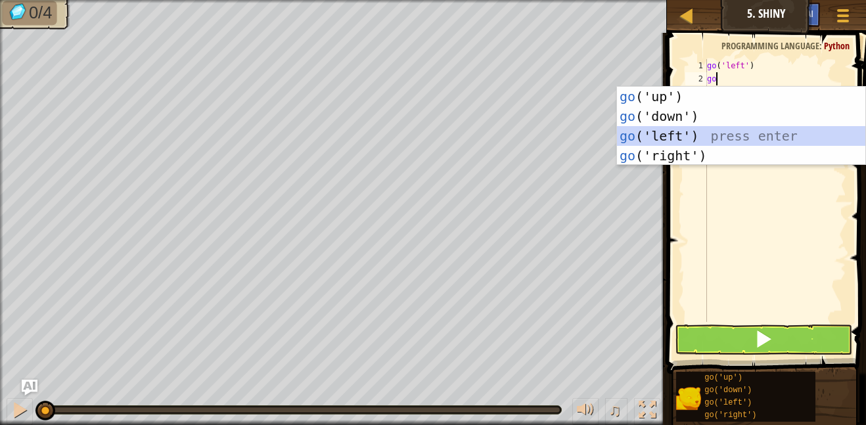
click at [664, 139] on div "go ('up') press enter go ('down') press enter go ('left') press enter go ('righ…" at bounding box center [741, 146] width 248 height 118
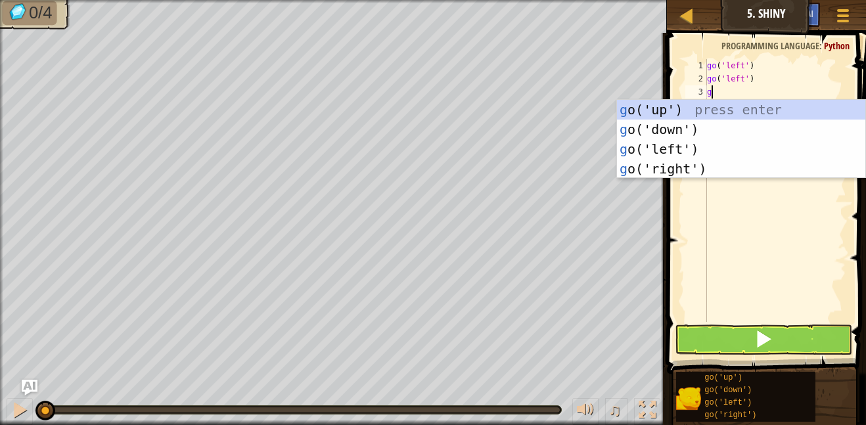
type textarea "go"
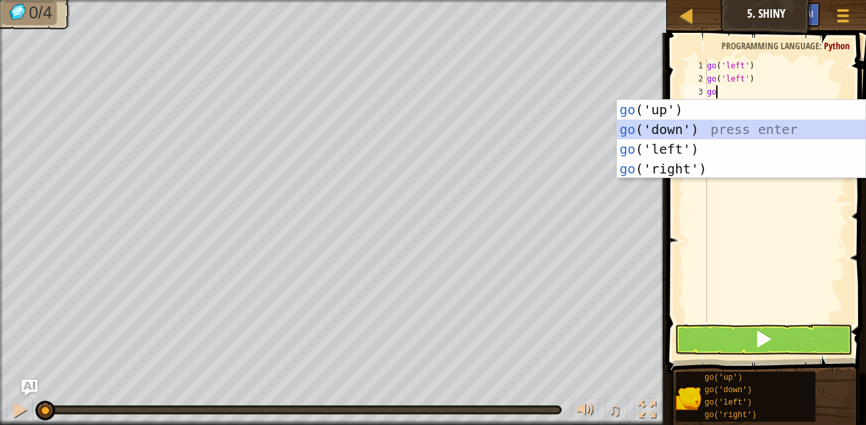
click at [659, 127] on div "go ('up') press enter go ('down') press enter go ('left') press enter go ('righ…" at bounding box center [741, 159] width 248 height 118
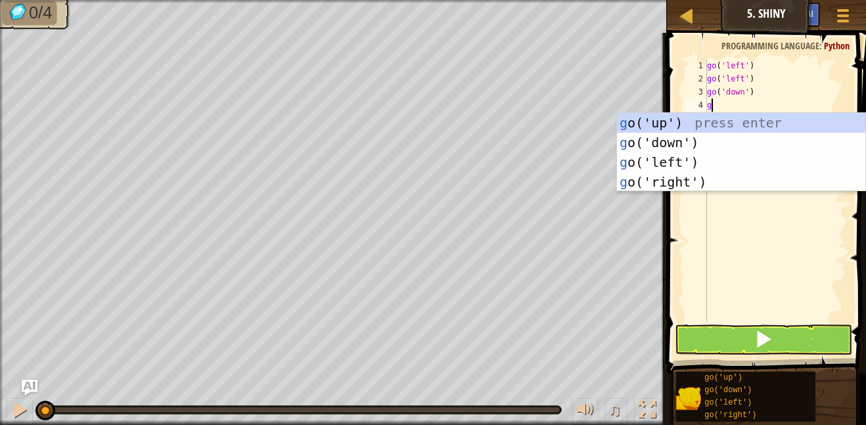
type textarea "go"
click at [674, 187] on div "go ('up') press enter go ('down') press enter go ('left') press enter go ('righ…" at bounding box center [741, 172] width 248 height 118
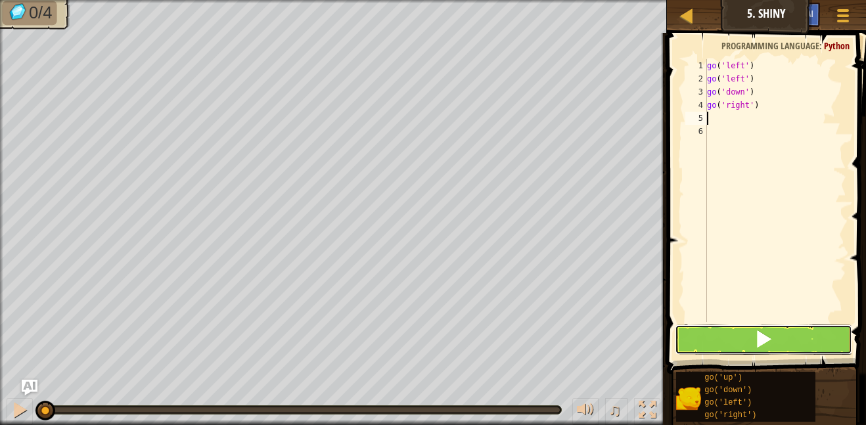
click at [747, 340] on button at bounding box center [763, 339] width 178 height 30
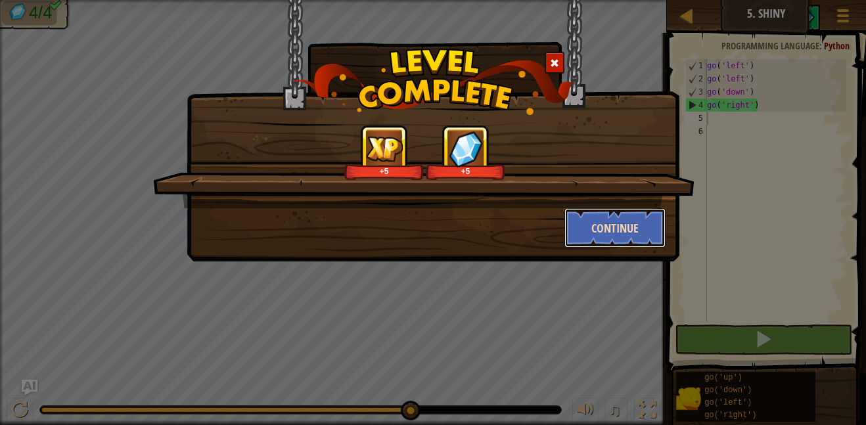
click at [625, 231] on button "Continue" at bounding box center [615, 227] width 102 height 39
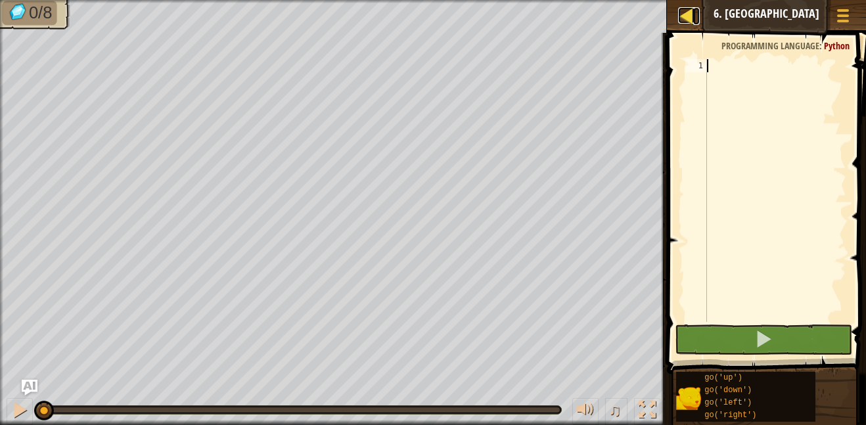
click at [687, 9] on div at bounding box center [686, 15] width 16 height 16
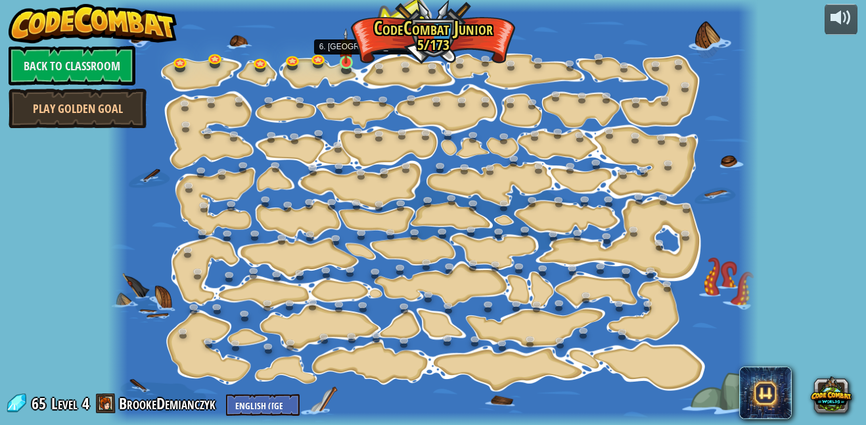
click at [342, 56] on img at bounding box center [345, 45] width 15 height 35
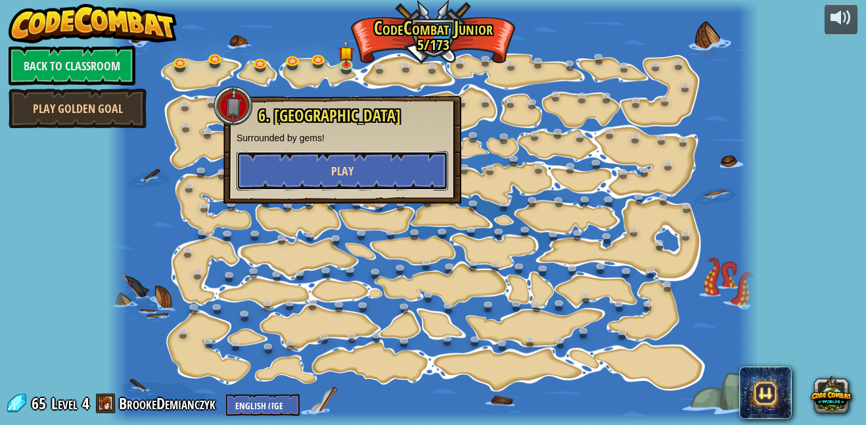
click at [341, 174] on span "Play" at bounding box center [342, 171] width 22 height 16
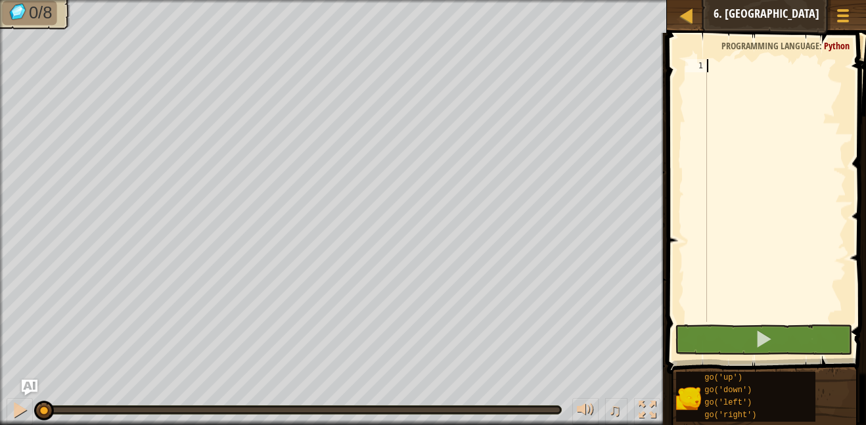
scroll to position [6, 0]
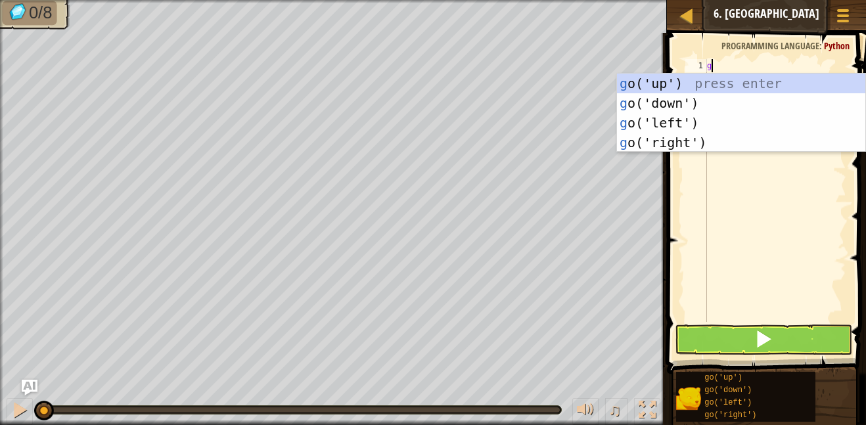
type textarea "go"
click at [689, 89] on div "go ('up') press enter go ('down') press enter go ('left') press enter go ('righ…" at bounding box center [741, 133] width 248 height 118
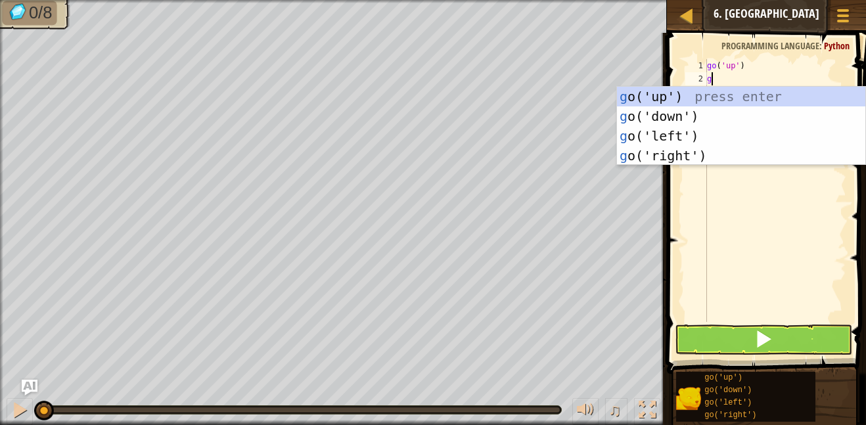
type textarea "go"
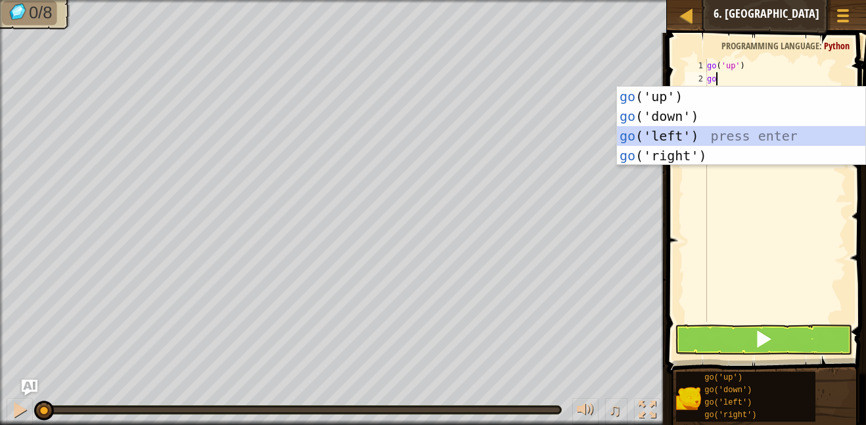
click at [695, 138] on div "go ('up') press enter go ('down') press enter go ('left') press enter go ('righ…" at bounding box center [741, 146] width 248 height 118
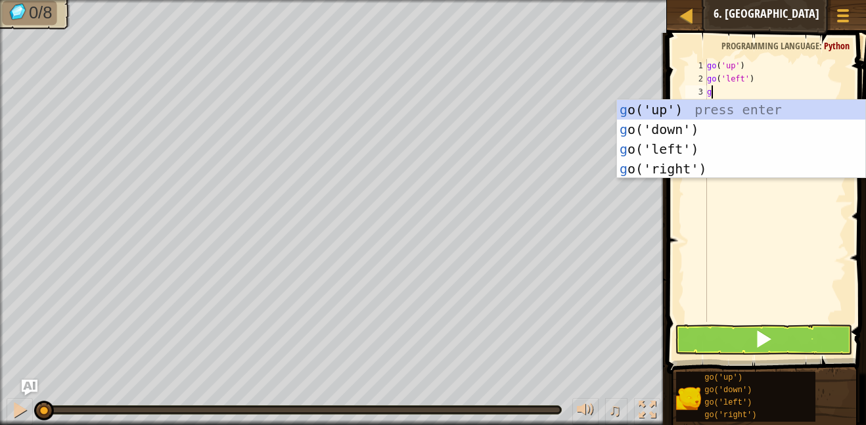
type textarea "go"
click at [707, 169] on div "go ('up') press enter go ('down') press enter go ('left') press enter go ('righ…" at bounding box center [741, 159] width 248 height 118
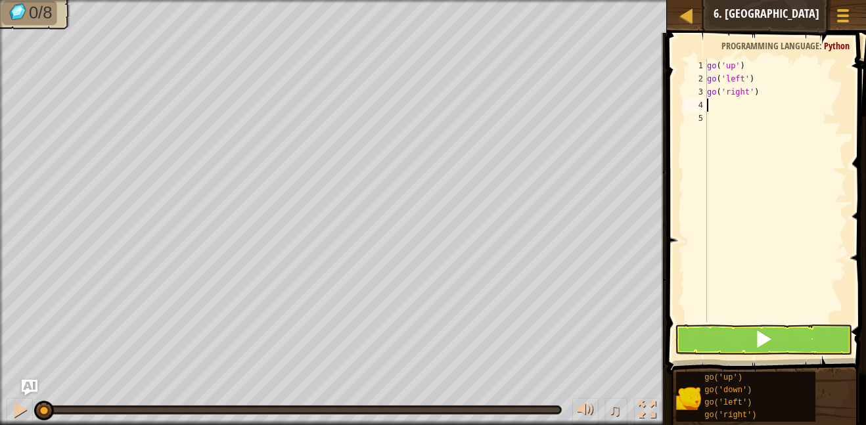
scroll to position [6, 0]
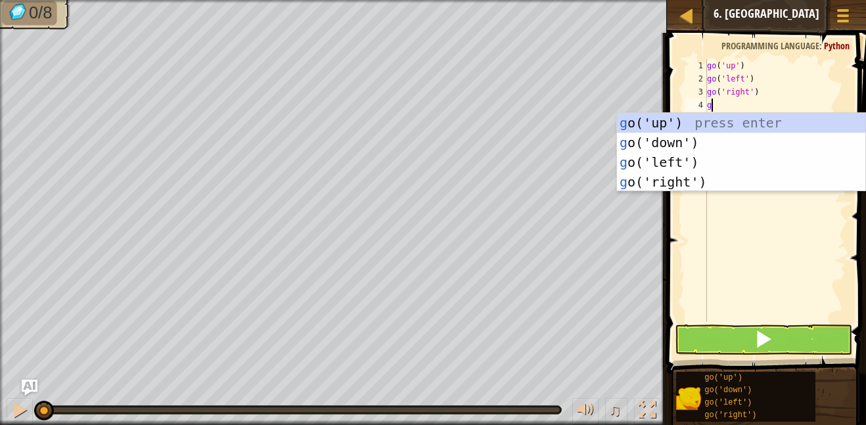
type textarea "go"
click at [692, 182] on div "go ('up') press enter go ('down') press enter go ('left') press enter go ('righ…" at bounding box center [741, 172] width 248 height 118
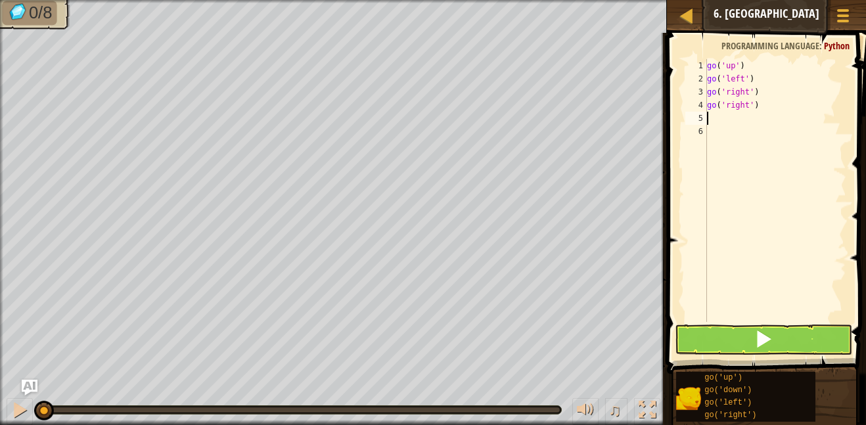
scroll to position [6, 0]
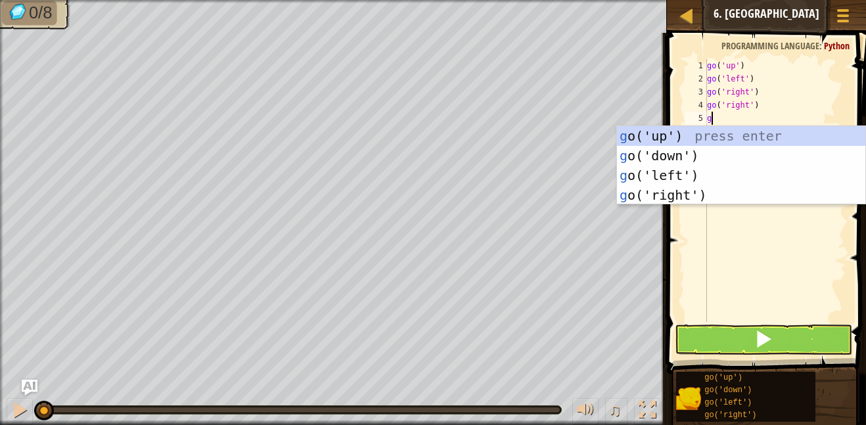
type textarea "go"
click at [678, 151] on div "go ('up') press enter go ('down') press enter go ('left') press enter go ('righ…" at bounding box center [741, 185] width 248 height 118
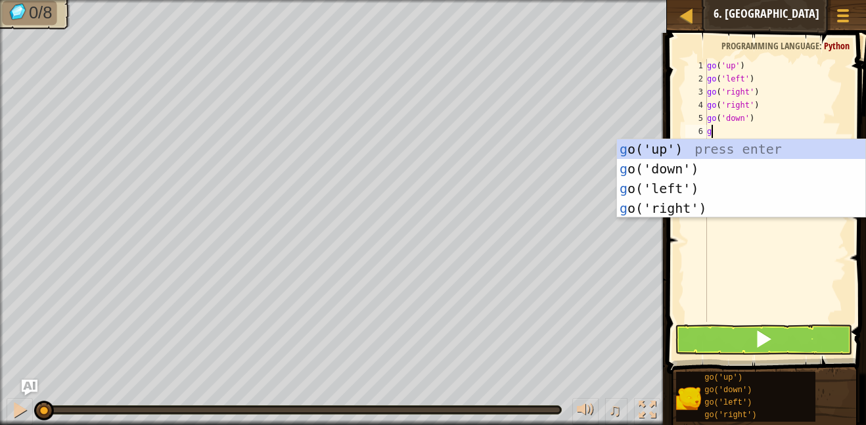
type textarea "go"
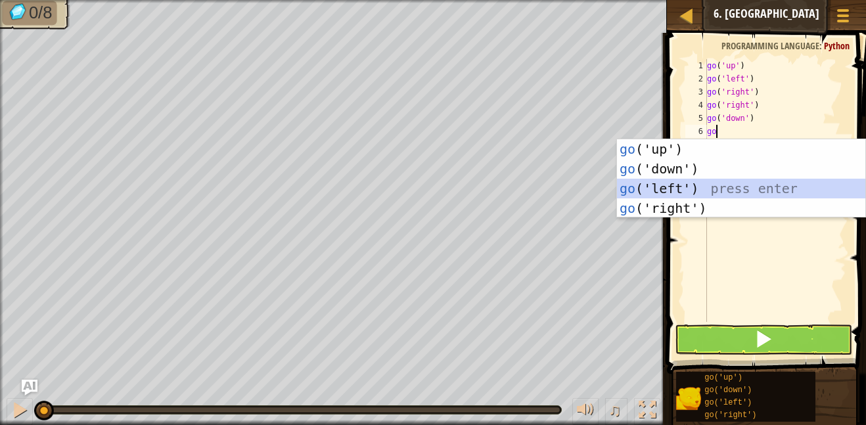
click at [686, 183] on div "go ('up') press enter go ('down') press enter go ('left') press enter go ('righ…" at bounding box center [741, 198] width 248 height 118
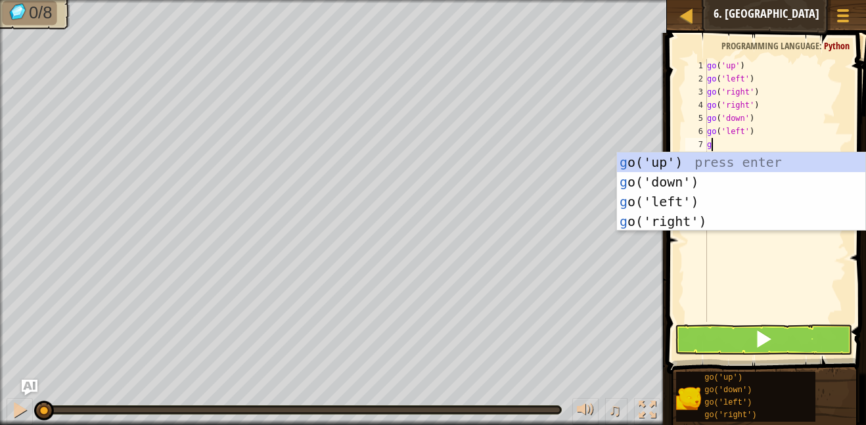
type textarea "go"
click at [665, 202] on div "go ('up') press enter go ('down') press enter go ('left') press enter go ('righ…" at bounding box center [741, 211] width 248 height 118
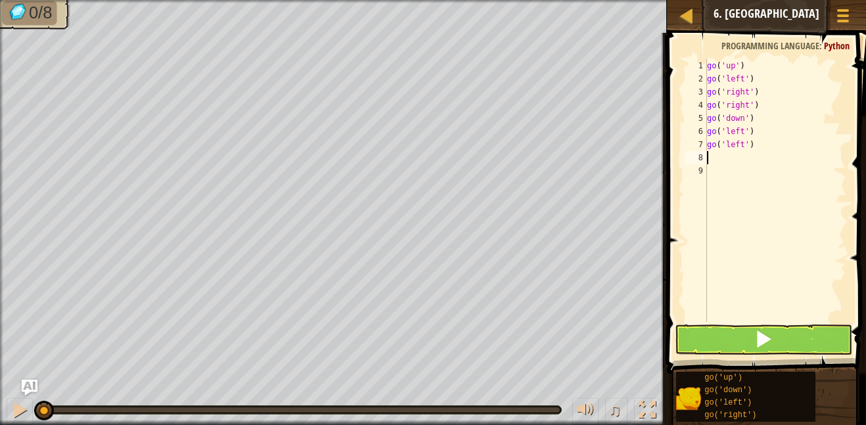
scroll to position [6, 0]
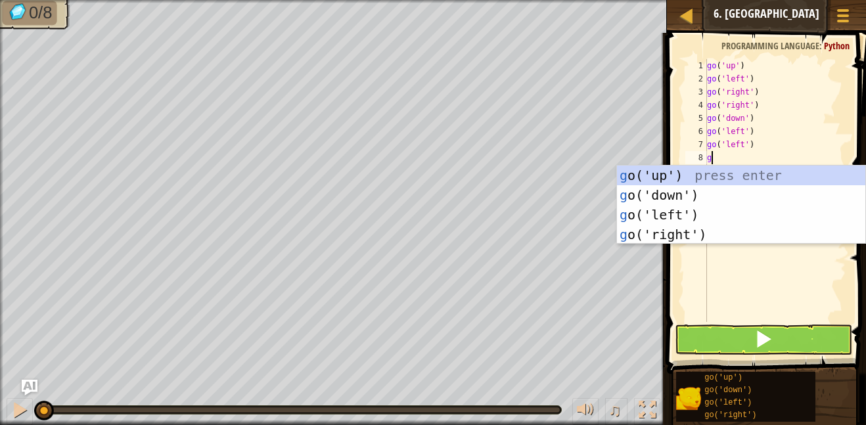
type textarea "go"
click at [665, 194] on div "go ('up') press enter go ('down') press enter go ('left') press enter go ('righ…" at bounding box center [741, 225] width 248 height 118
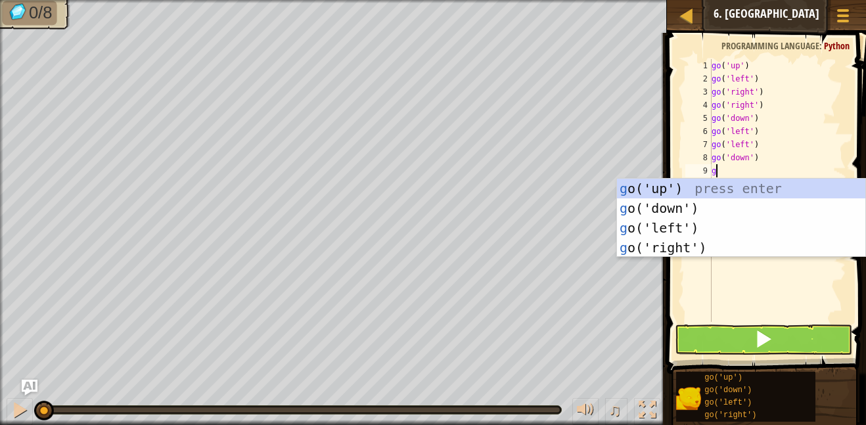
type textarea "go"
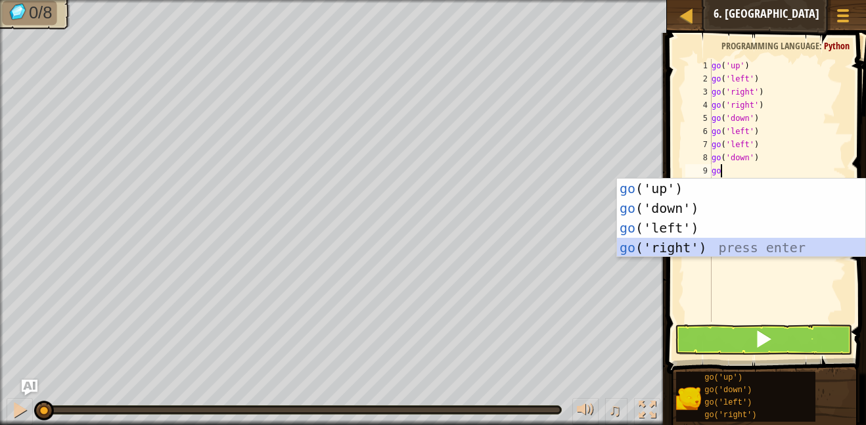
click at [648, 255] on div "go ('up') press enter go ('down') press enter go ('left') press enter go ('righ…" at bounding box center [741, 238] width 248 height 118
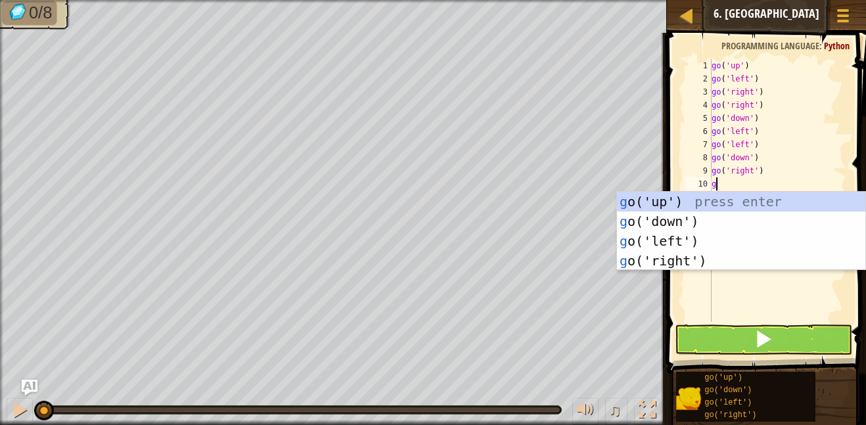
type textarea "go"
click at [662, 261] on div "go ('up') press enter go ('down') press enter go ('left') press enter go ('righ…" at bounding box center [741, 251] width 248 height 118
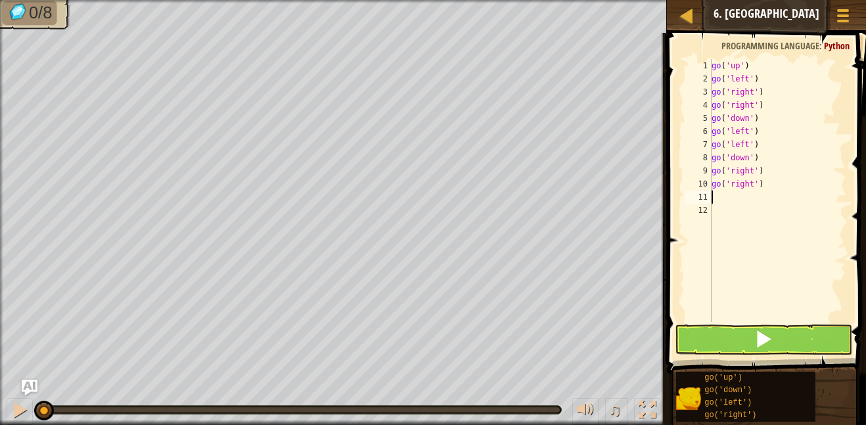
scroll to position [6, 0]
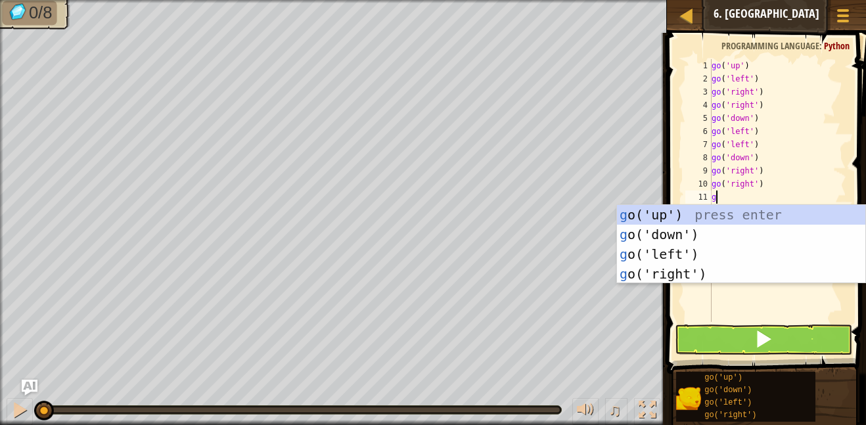
type textarea "go"
click at [734, 215] on div "go ('up') press enter go ('down') press enter go ('left') press enter go ('righ…" at bounding box center [741, 264] width 248 height 118
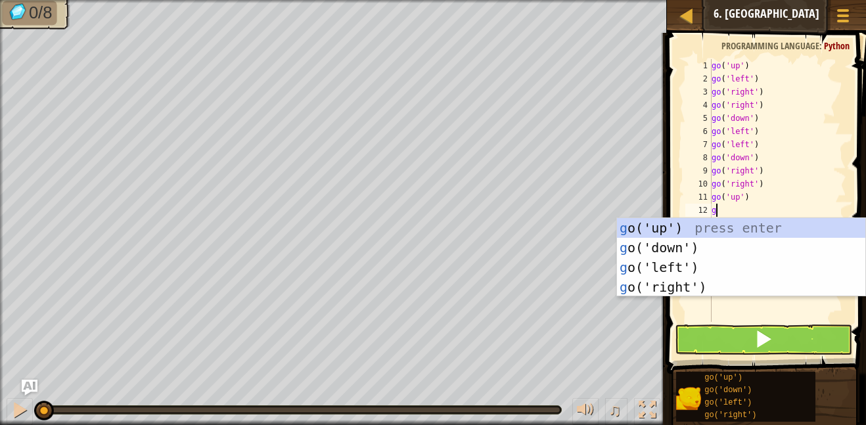
type textarea "go"
click at [690, 234] on div "go ('up') press enter go ('down') press enter go ('left') press enter go ('righ…" at bounding box center [741, 277] width 248 height 118
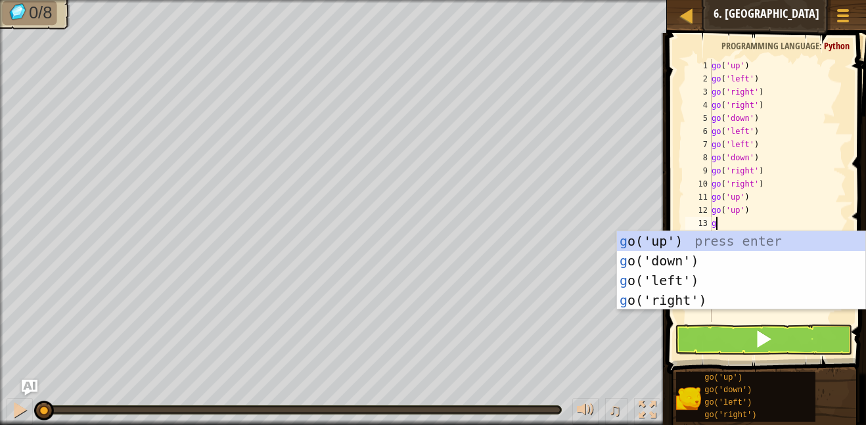
type textarea "go"
click at [665, 243] on div "go ('up') press enter go ('down') press enter go ('left') press enter go ('righ…" at bounding box center [741, 290] width 248 height 118
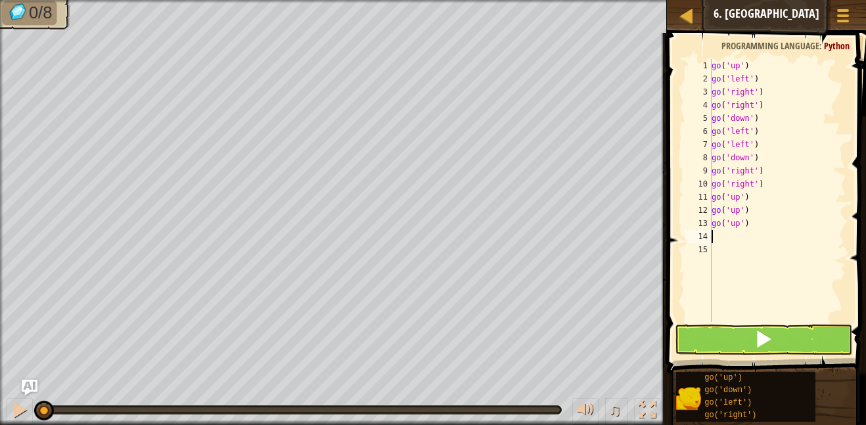
scroll to position [6, 0]
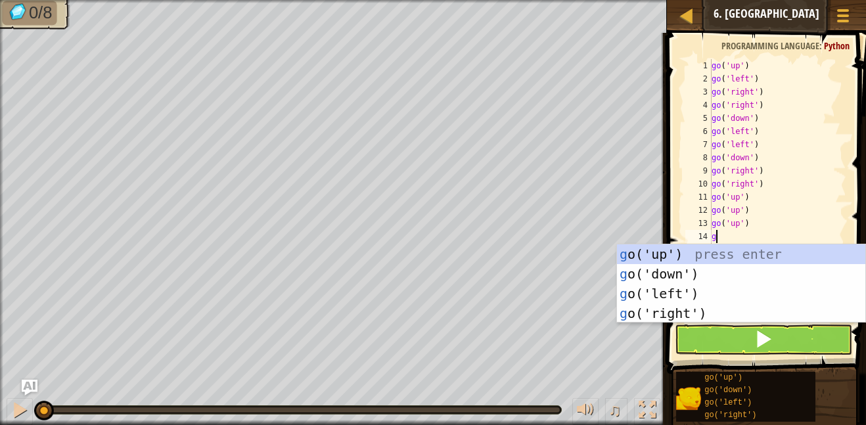
type textarea "go"
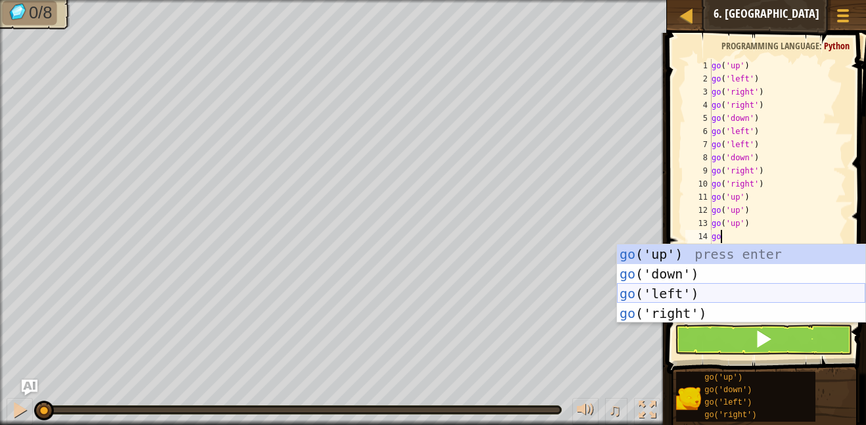
click at [659, 292] on div "go ('up') press enter go ('down') press enter go ('left') press enter go ('righ…" at bounding box center [741, 303] width 248 height 118
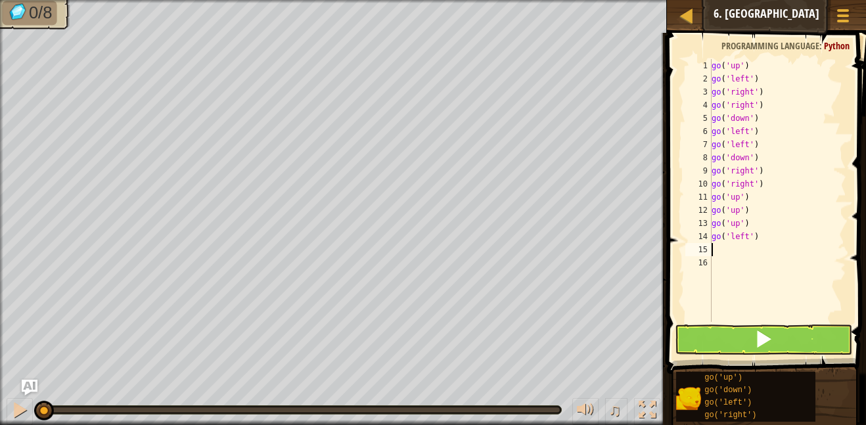
scroll to position [6, 0]
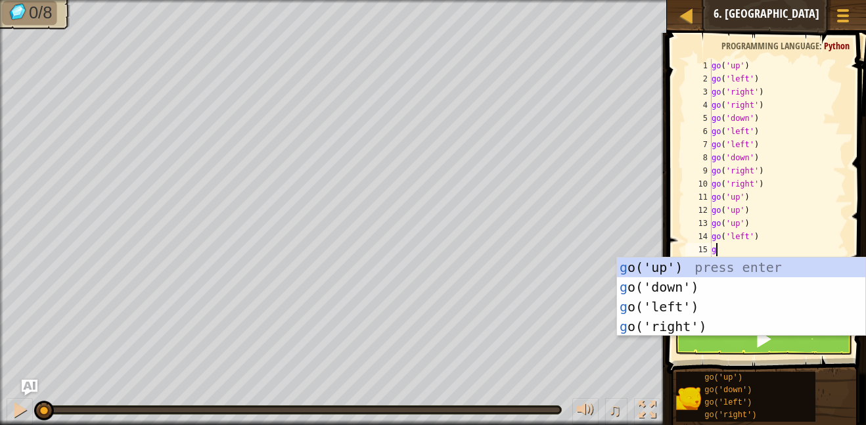
type textarea "go"
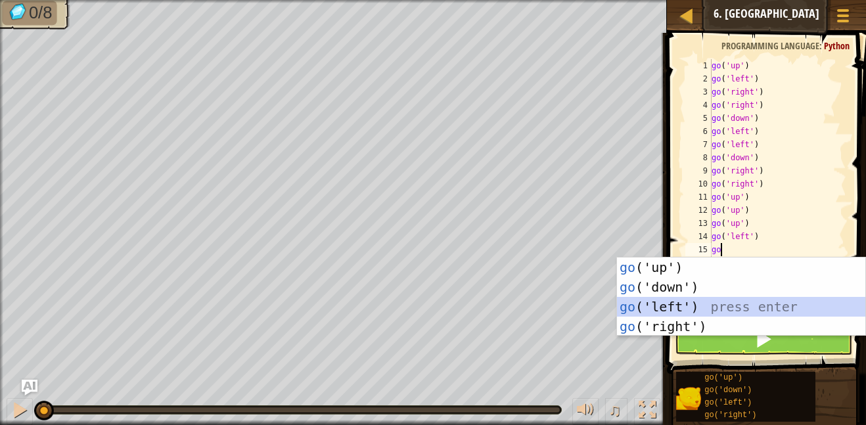
click at [692, 311] on div "go ('up') press enter go ('down') press enter go ('left') press enter go ('righ…" at bounding box center [741, 316] width 248 height 118
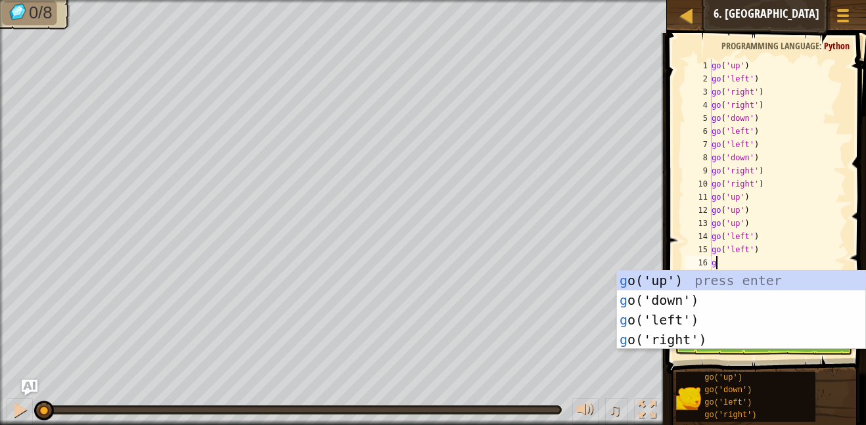
type textarea "go"
click at [688, 317] on div "go ('up') press enter go ('down') press enter go ('left') press enter go ('righ…" at bounding box center [741, 330] width 248 height 118
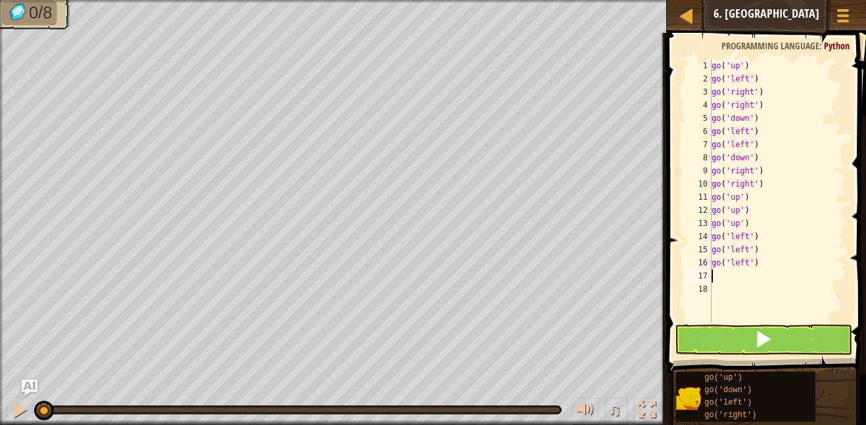
scroll to position [6, 0]
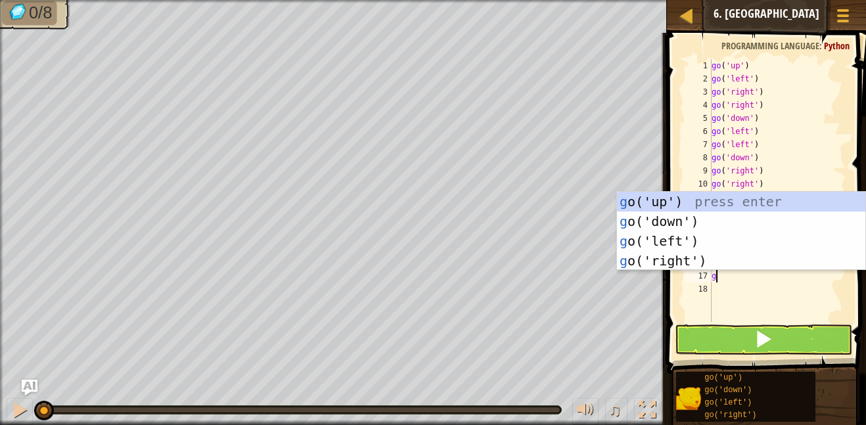
type textarea "go"
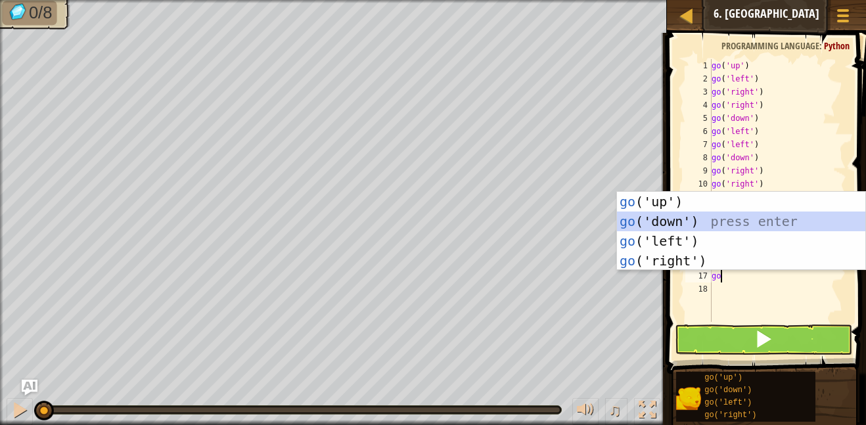
click at [695, 219] on div "go ('up') press enter go ('down') press enter go ('left') press enter go ('righ…" at bounding box center [741, 251] width 248 height 118
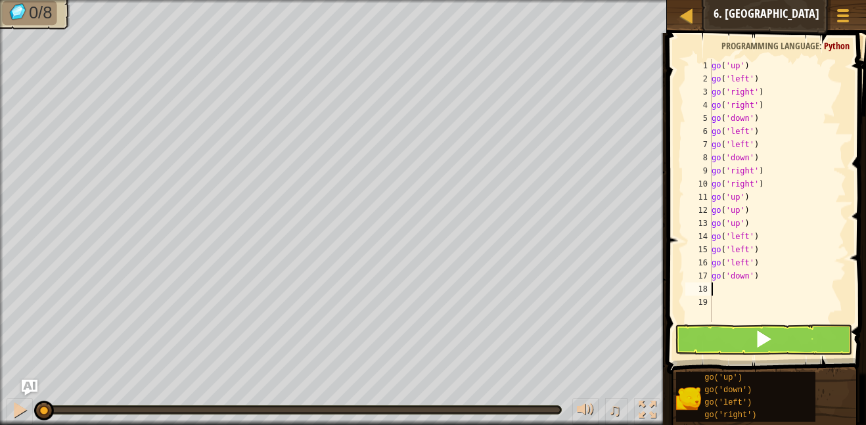
scroll to position [6, 0]
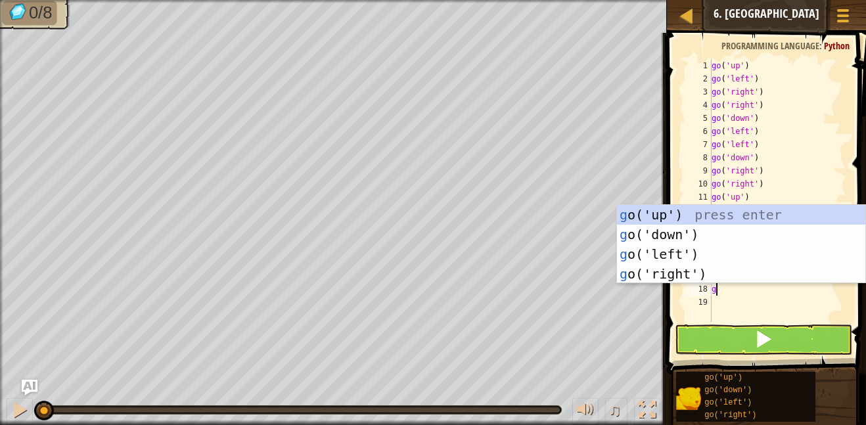
type textarea "go"
click at [718, 240] on div "go ('up') press enter go ('down') press enter go ('left') press enter go ('righ…" at bounding box center [741, 264] width 248 height 118
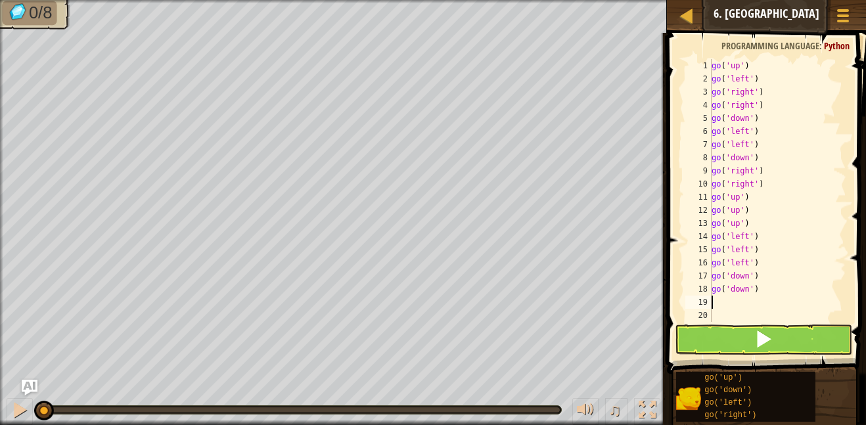
scroll to position [6, 0]
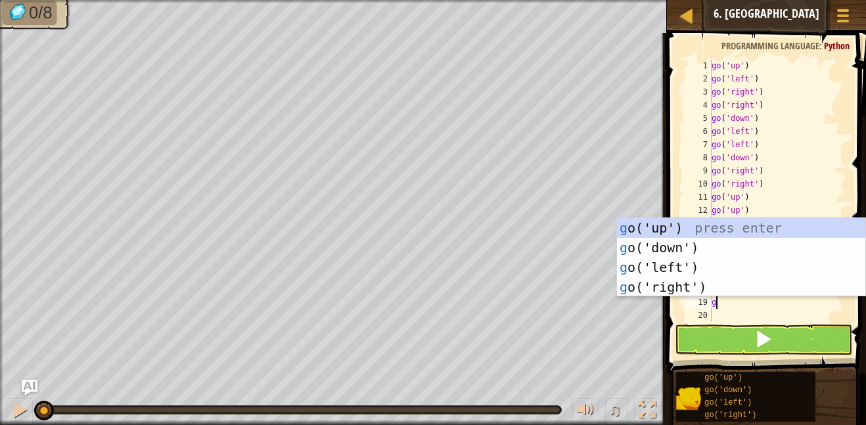
type textarea "go"
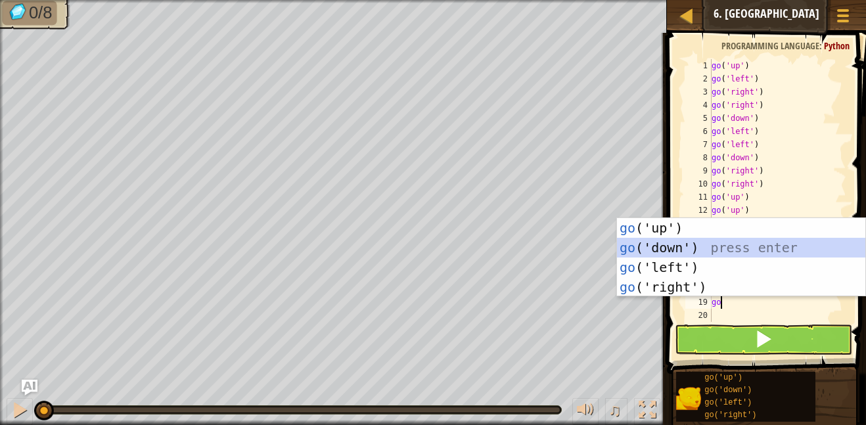
click at [674, 245] on div "go ('up') press enter go ('down') press enter go ('left') press enter go ('righ…" at bounding box center [741, 277] width 248 height 118
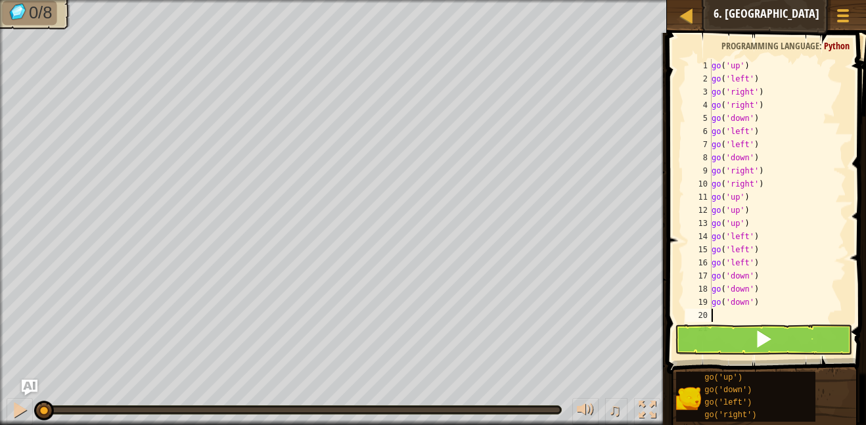
scroll to position [6, 0]
click at [674, 245] on span at bounding box center [768, 185] width 210 height 380
click at [726, 347] on button at bounding box center [763, 339] width 178 height 30
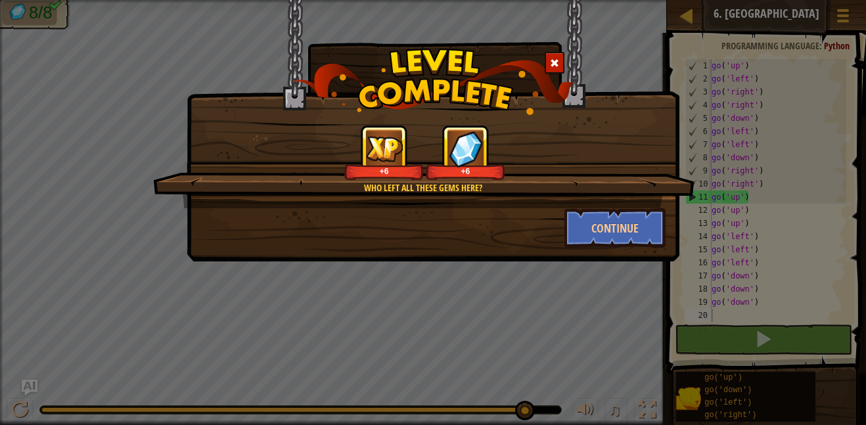
click at [751, 351] on div "Who left all these gems here? +6 +6 Continue" at bounding box center [433, 212] width 866 height 425
click at [626, 240] on button "Continue" at bounding box center [615, 227] width 102 height 39
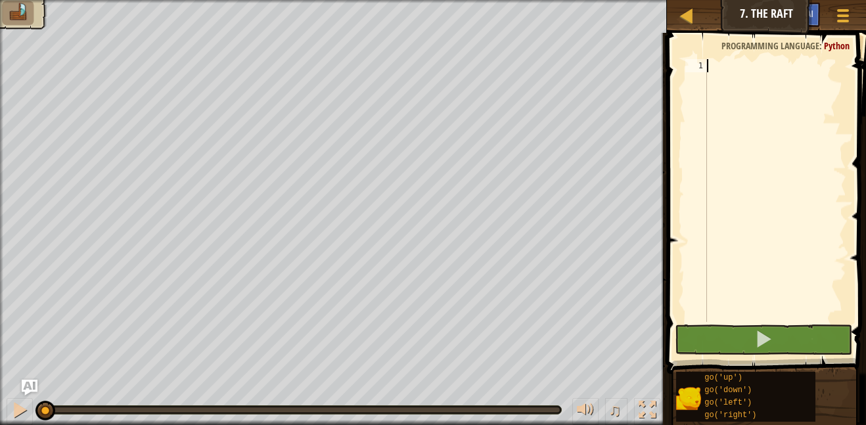
scroll to position [6, 0]
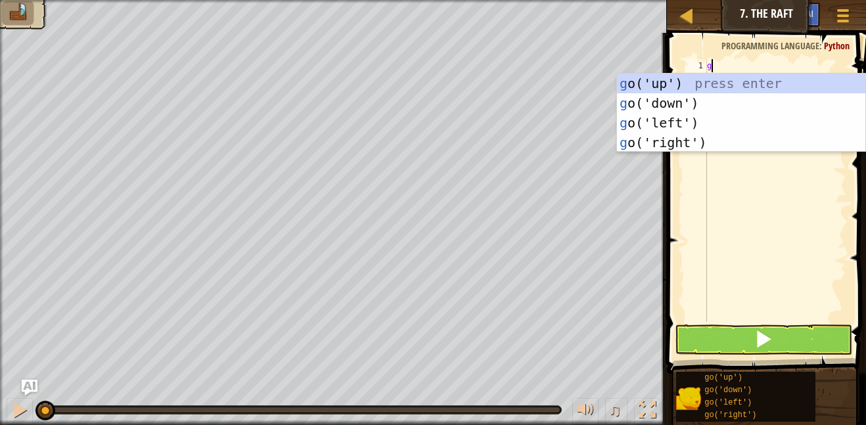
type textarea "go"
click at [683, 79] on div "go ('up') press enter go ('down') press enter go ('left') press enter go ('righ…" at bounding box center [741, 133] width 248 height 118
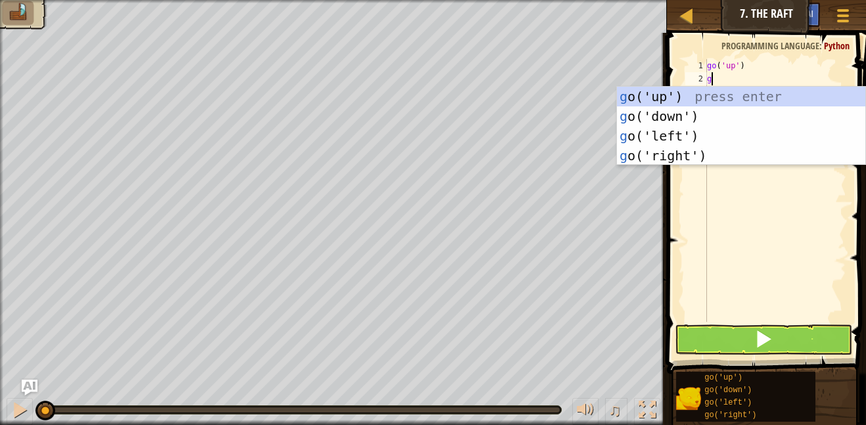
type textarea "go"
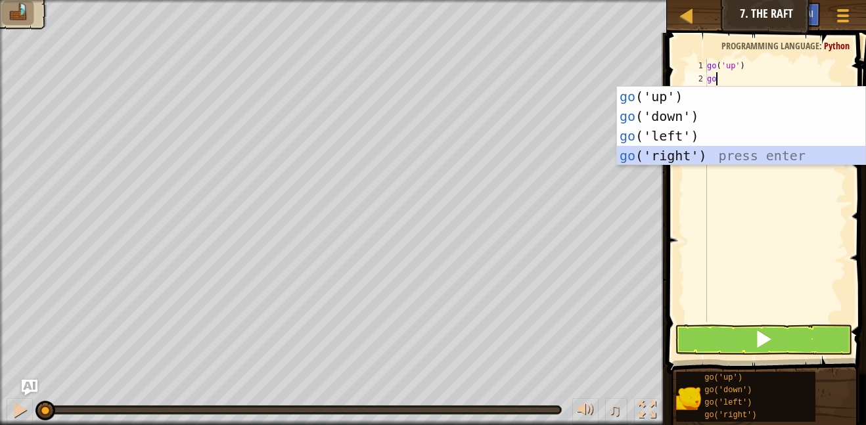
click at [645, 152] on div "go ('up') press enter go ('down') press enter go ('left') press enter go ('righ…" at bounding box center [741, 146] width 248 height 118
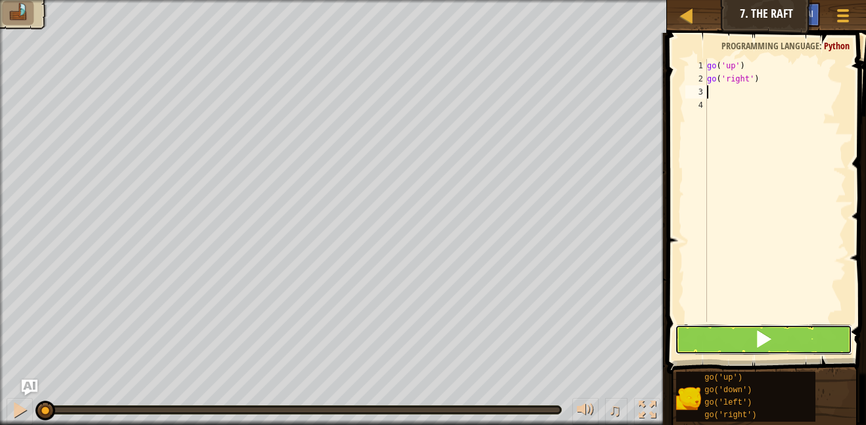
click at [687, 329] on button at bounding box center [763, 339] width 178 height 30
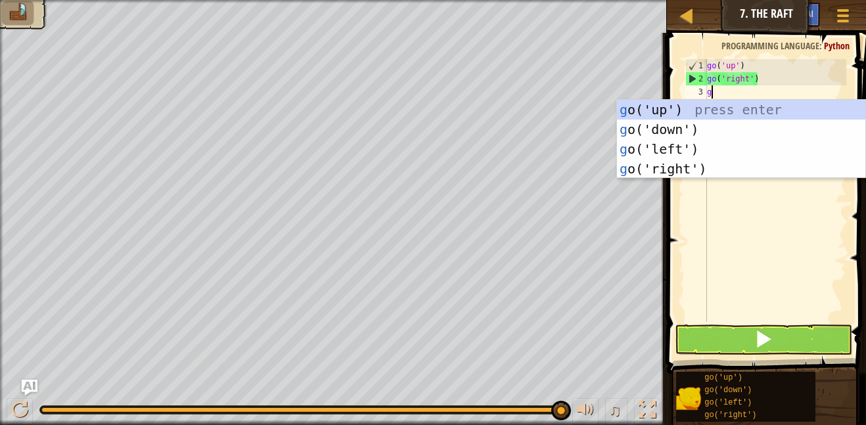
type textarea "go"
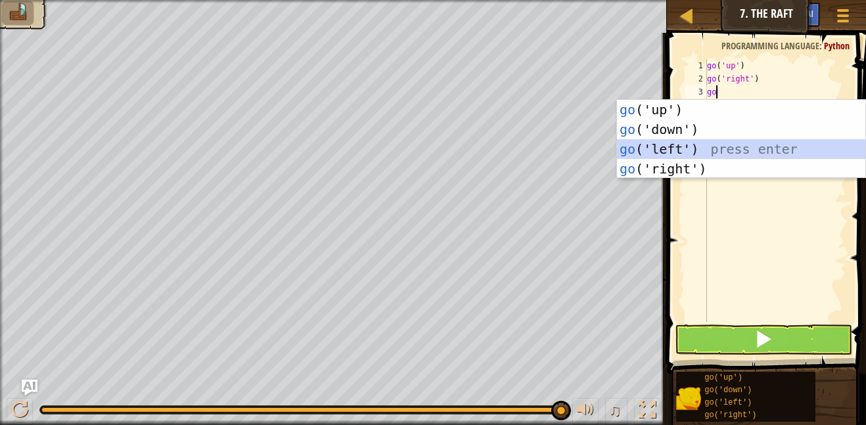
click at [738, 158] on div "go ('up') press enter go ('down') press enter go ('left') press enter go ('righ…" at bounding box center [741, 159] width 248 height 118
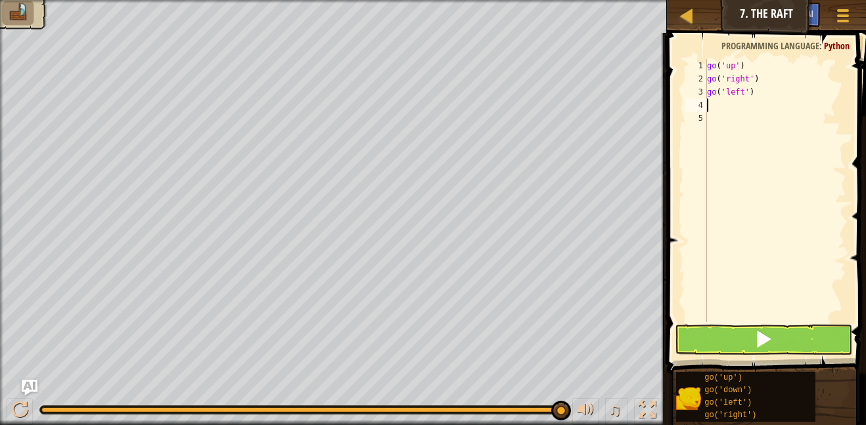
click at [767, 96] on div "go ( 'up' ) go ( 'right' ) go ( 'left' )" at bounding box center [775, 203] width 142 height 289
type textarea "g"
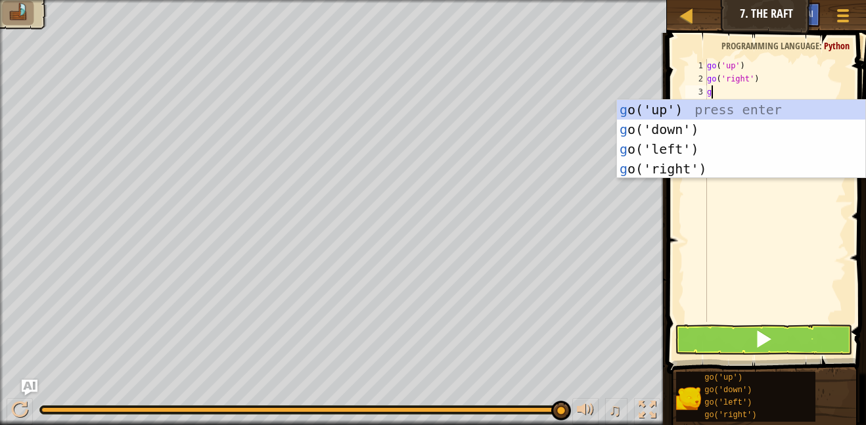
type textarea "go"
click at [691, 162] on div "go ('up') press enter go ('down') press enter go ('left') press enter go ('righ…" at bounding box center [741, 159] width 248 height 118
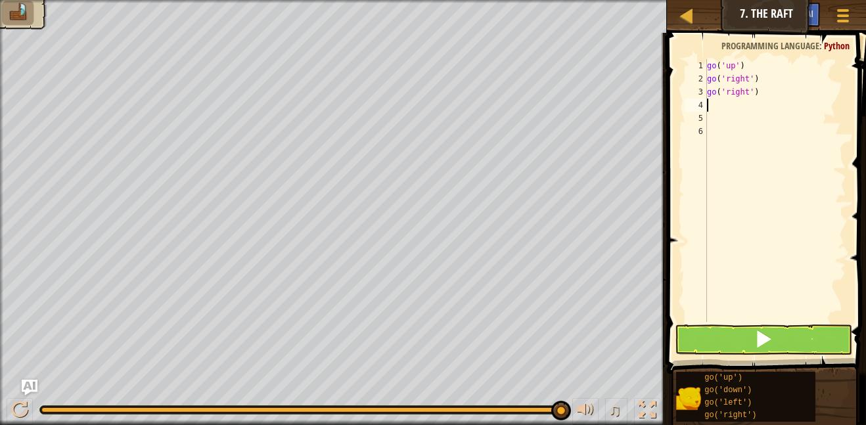
scroll to position [6, 0]
click at [742, 330] on button at bounding box center [763, 339] width 178 height 30
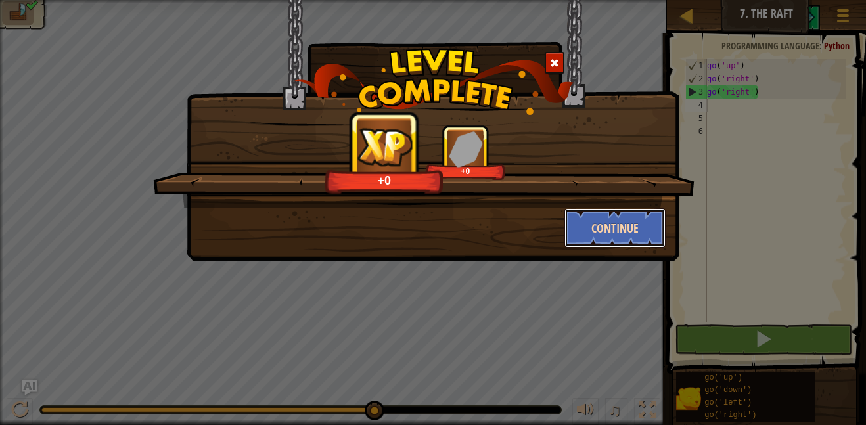
click at [617, 231] on button "Continue" at bounding box center [615, 227] width 102 height 39
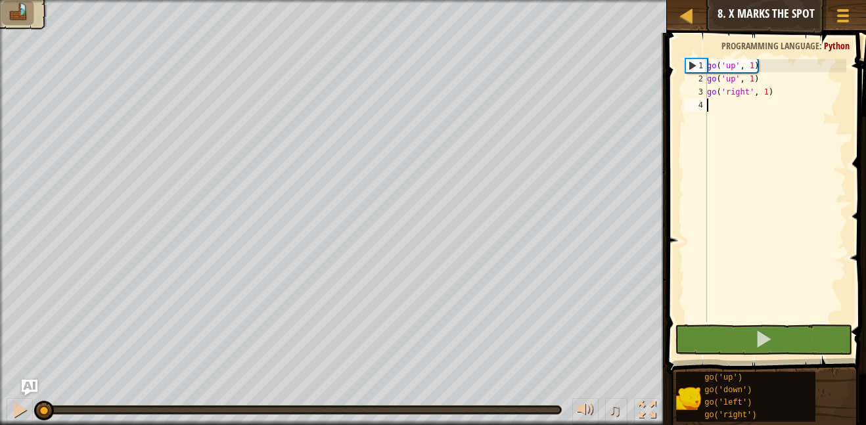
scroll to position [6, 0]
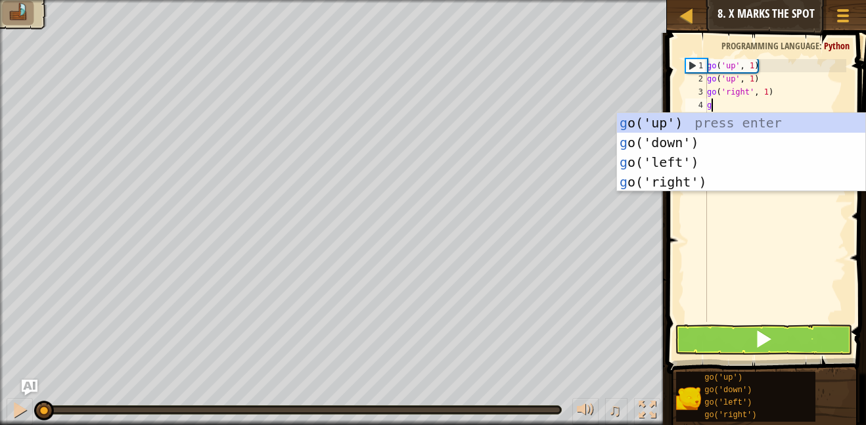
type textarea "go"
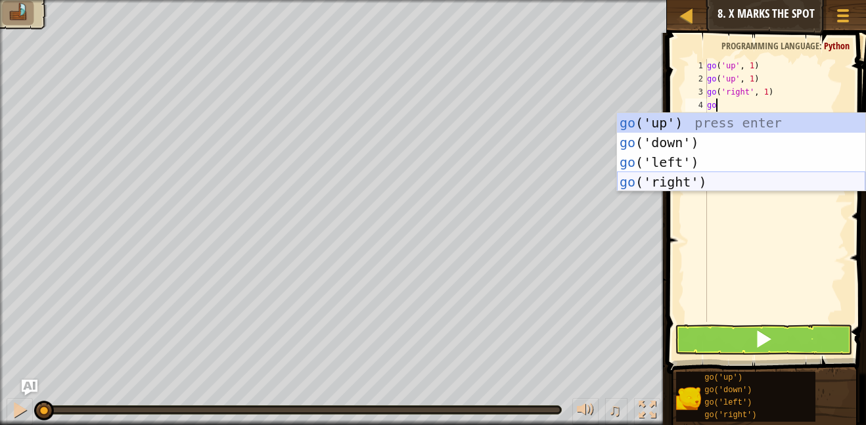
click at [628, 179] on div "go ('up') press enter go ('down') press enter go ('left') press enter go ('righ…" at bounding box center [741, 172] width 248 height 118
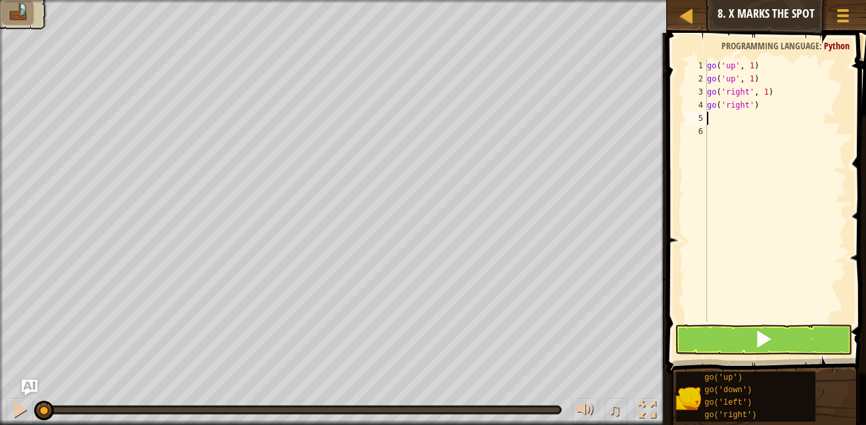
scroll to position [6, 0]
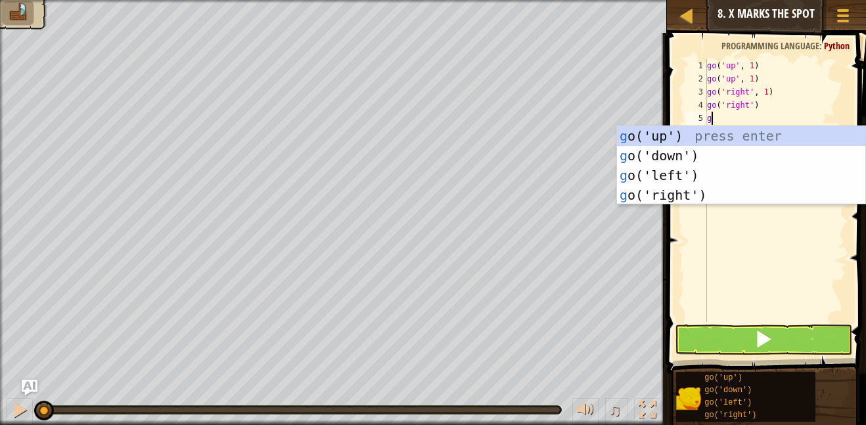
type textarea "go"
click at [680, 193] on div "go ('up') press enter go ('down') press enter go ('left') press enter go ('righ…" at bounding box center [741, 185] width 248 height 118
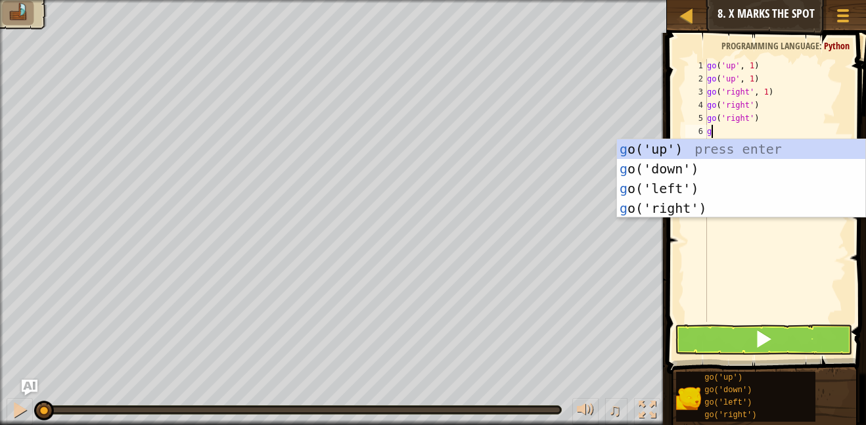
type textarea "go"
click at [728, 172] on div "go ('up') press enter go ('down') press enter go ('left') press enter go ('righ…" at bounding box center [741, 198] width 248 height 118
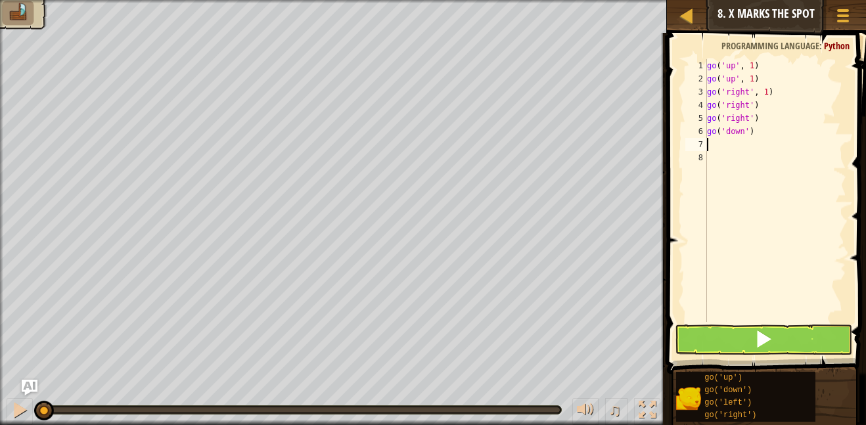
scroll to position [6, 0]
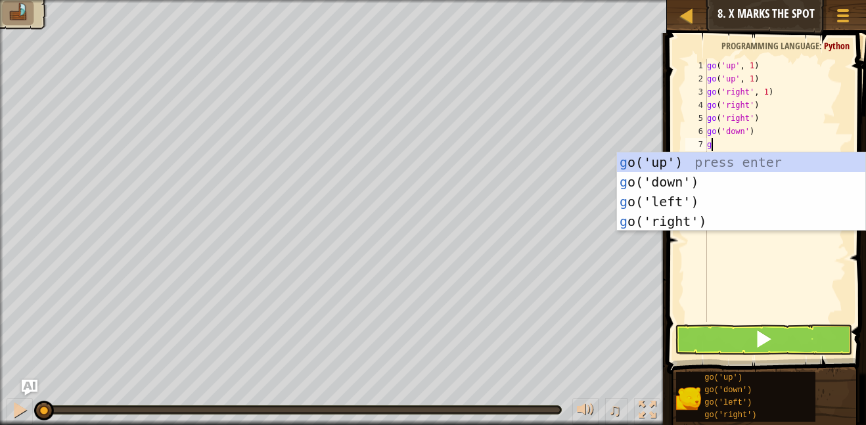
type textarea "go"
click at [668, 186] on div "go ('up') press enter go ('down') press enter go ('left') press enter go ('righ…" at bounding box center [741, 211] width 248 height 118
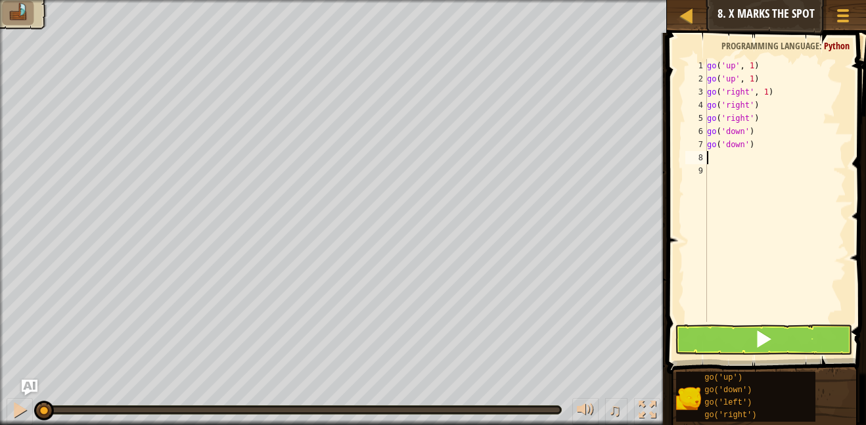
scroll to position [6, 0]
click at [742, 334] on button at bounding box center [763, 339] width 178 height 30
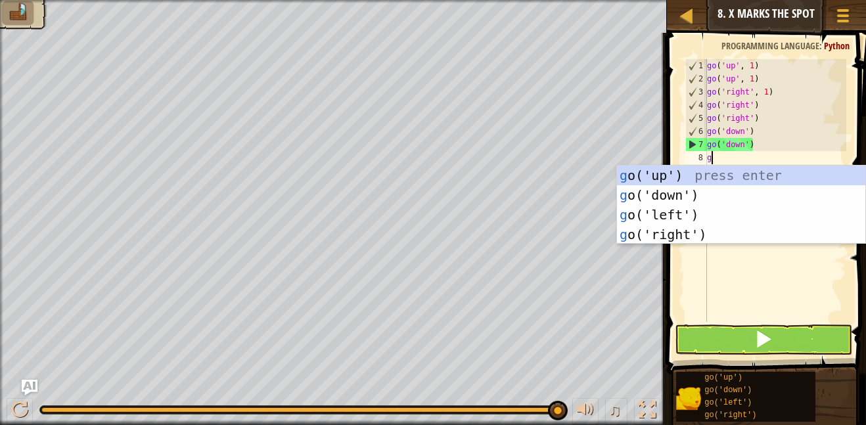
type textarea "go"
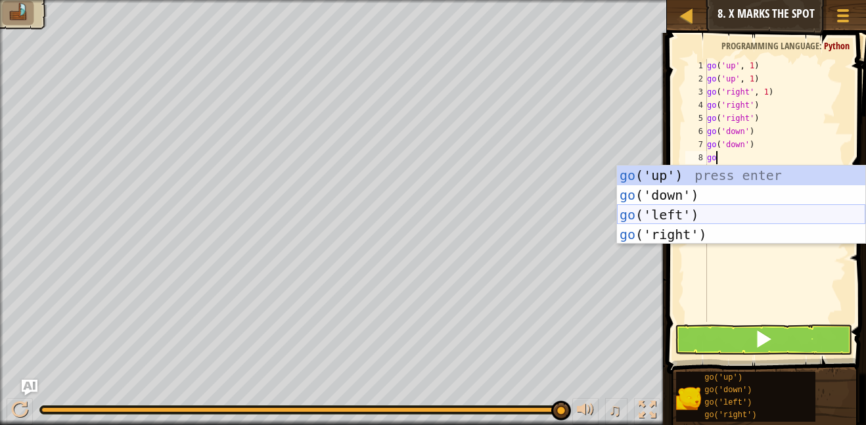
click at [666, 217] on div "go ('up') press enter go ('down') press enter go ('left') press enter go ('righ…" at bounding box center [741, 225] width 248 height 118
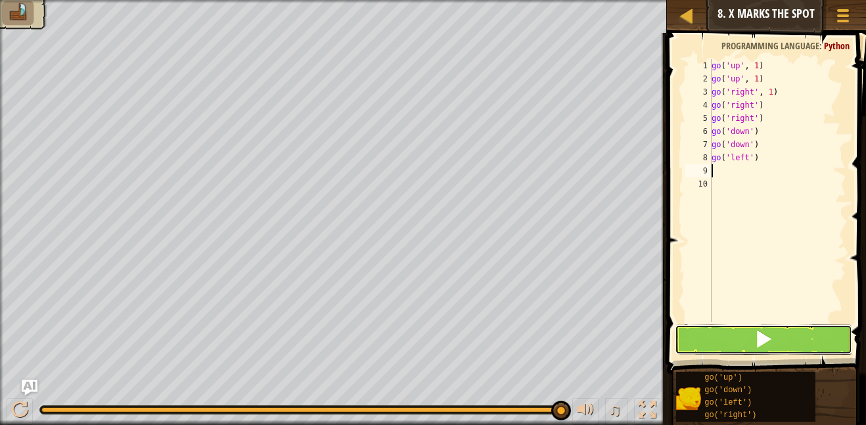
click at [726, 334] on button at bounding box center [763, 339] width 178 height 30
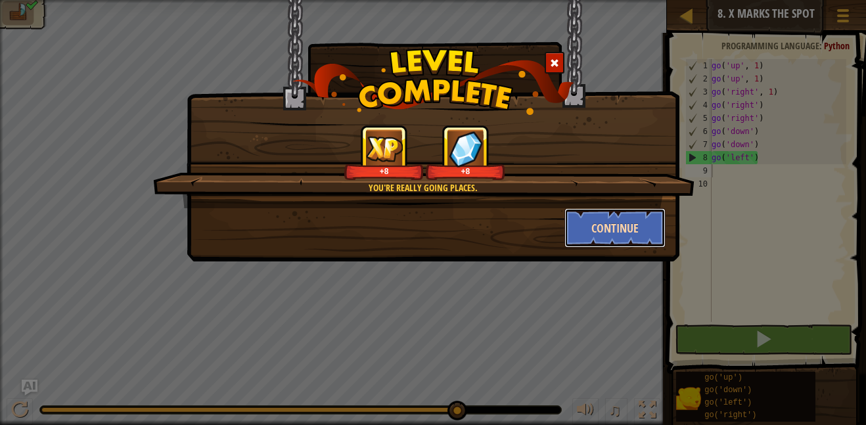
click at [596, 224] on button "Continue" at bounding box center [615, 227] width 102 height 39
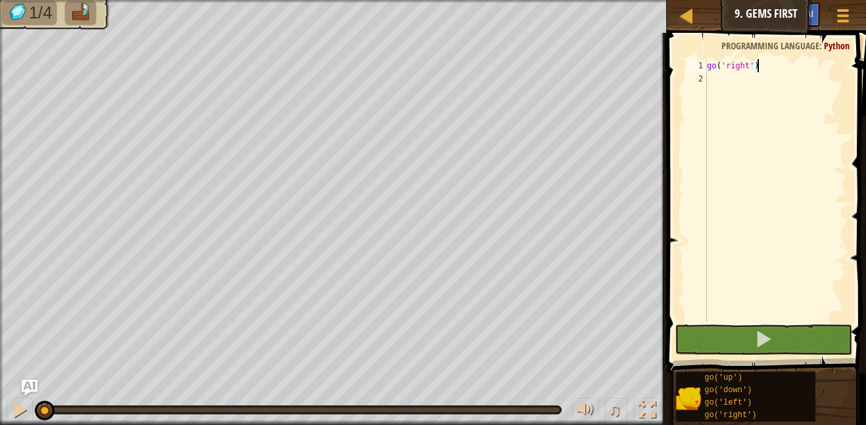
click at [719, 91] on div "go ( 'right' )" at bounding box center [775, 203] width 142 height 289
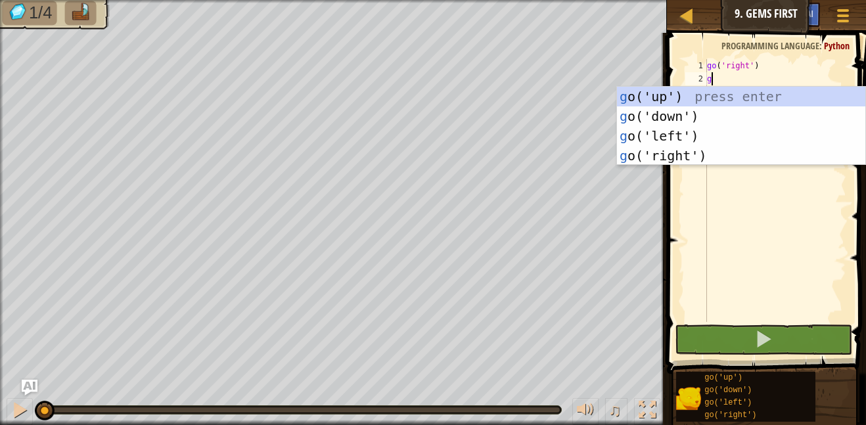
scroll to position [6, 0]
type textarea "go"
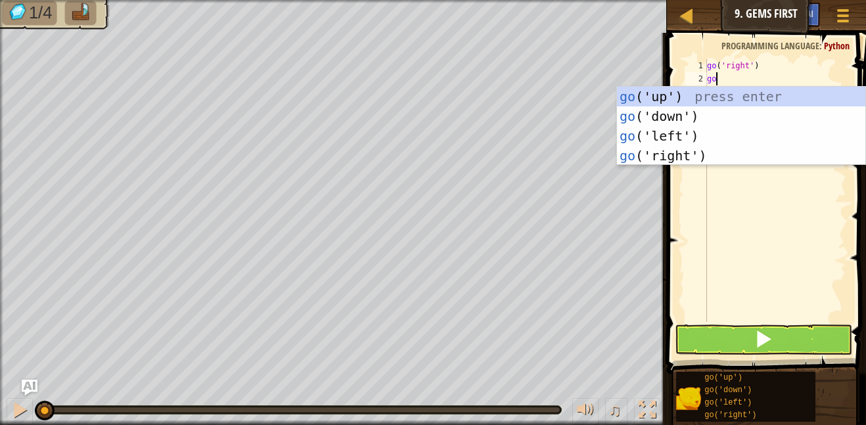
scroll to position [6, 1]
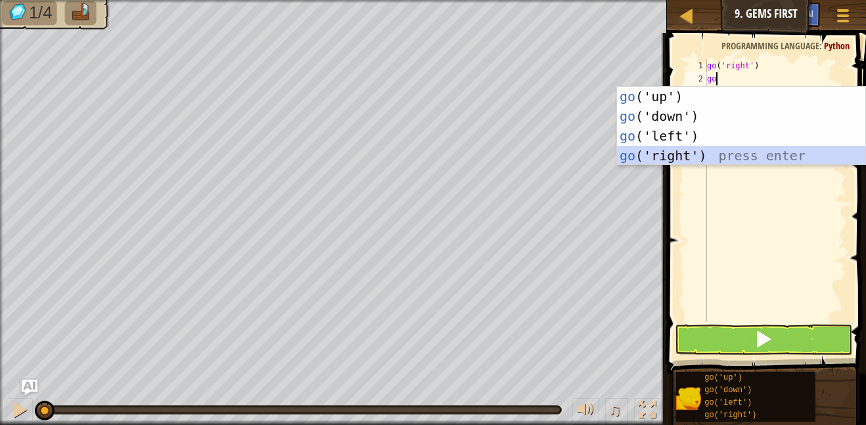
click at [686, 152] on div "go ('up') press enter go ('down') press enter go ('left') press enter go ('righ…" at bounding box center [741, 146] width 248 height 118
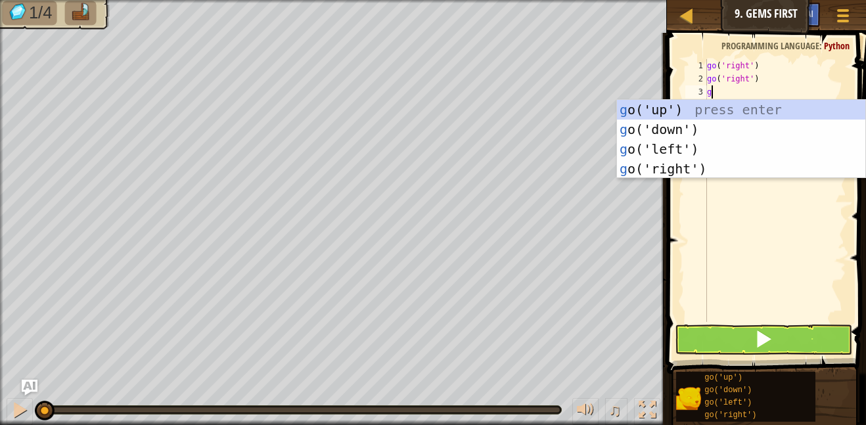
type textarea "go"
click at [699, 111] on div "go ('up') press enter go ('down') press enter go ('left') press enter go ('righ…" at bounding box center [741, 159] width 248 height 118
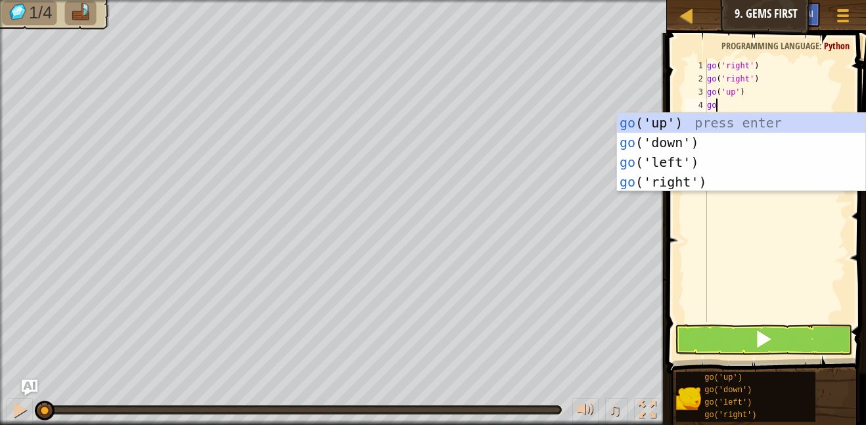
type textarea "go"
click at [684, 139] on div "go ('up') press enter go ('down') press enter go ('left') press enter go ('righ…" at bounding box center [741, 172] width 248 height 118
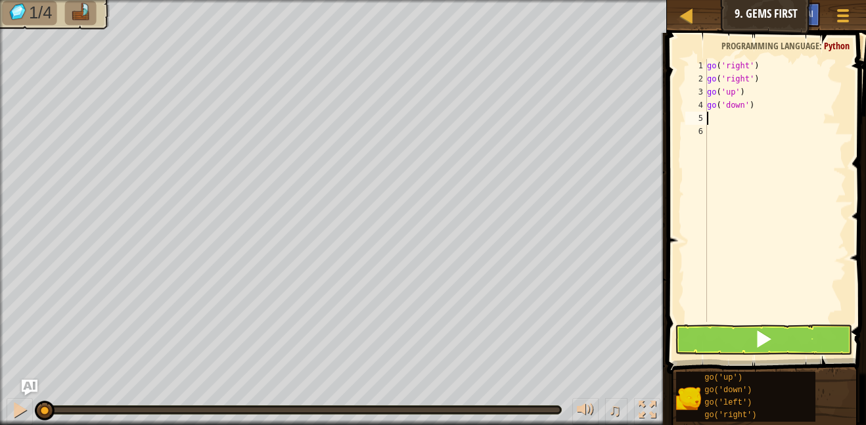
scroll to position [6, 0]
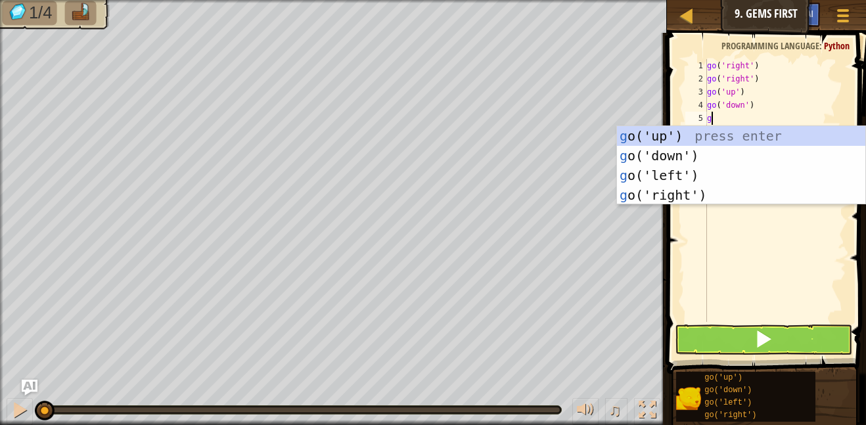
type textarea "go"
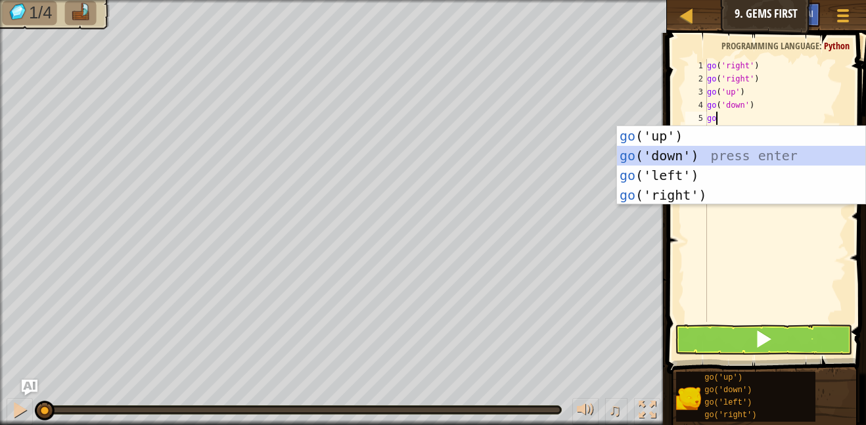
click at [708, 160] on div "go ('up') press enter go ('down') press enter go ('left') press enter go ('righ…" at bounding box center [741, 185] width 248 height 118
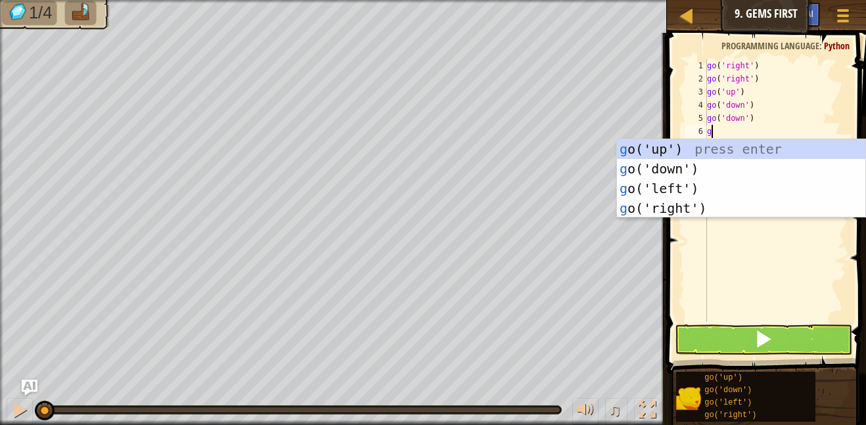
type textarea "go"
click at [684, 148] on div "go ('up') press enter go ('down') press enter go ('left') press enter go ('righ…" at bounding box center [741, 198] width 248 height 118
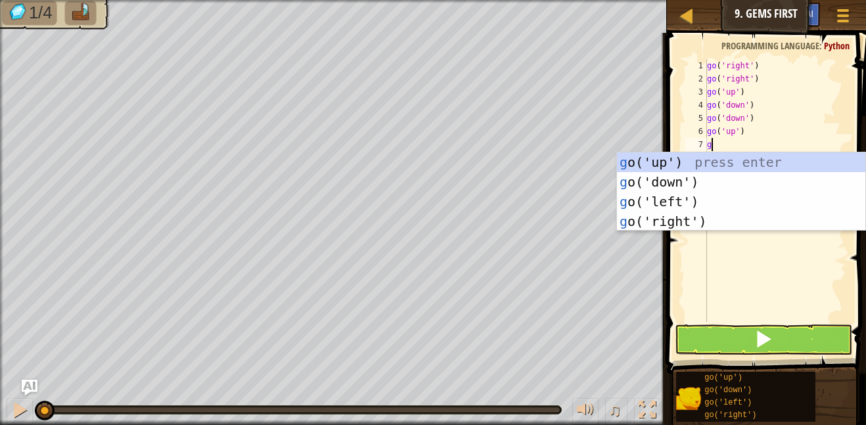
type textarea "go"
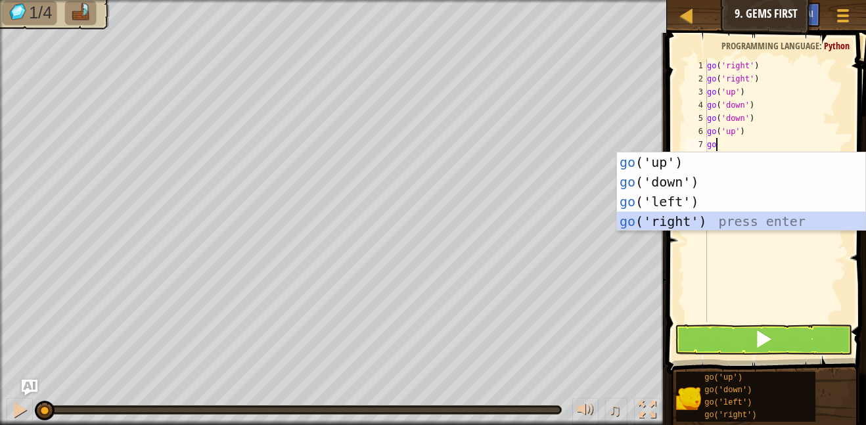
click at [745, 219] on div "go ('up') press enter go ('down') press enter go ('left') press enter go ('righ…" at bounding box center [741, 211] width 248 height 118
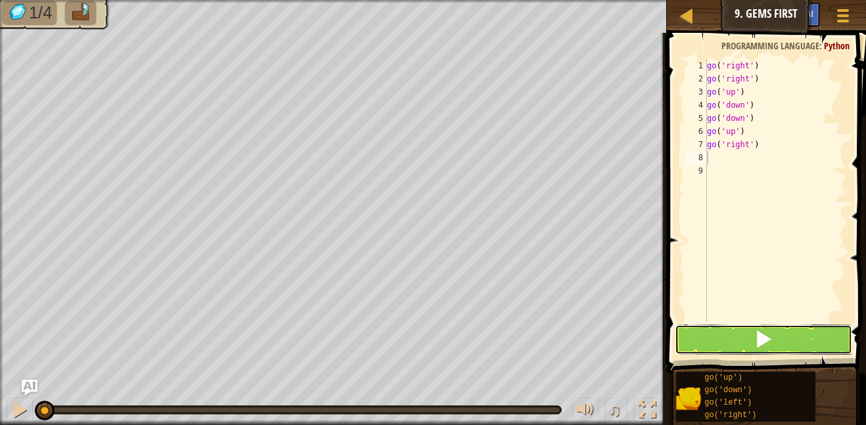
click at [757, 338] on span at bounding box center [763, 339] width 18 height 18
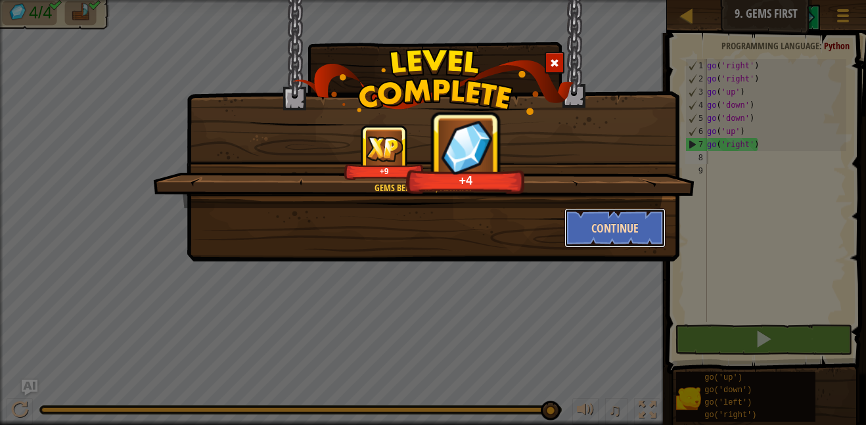
click at [587, 227] on button "Continue" at bounding box center [615, 227] width 102 height 39
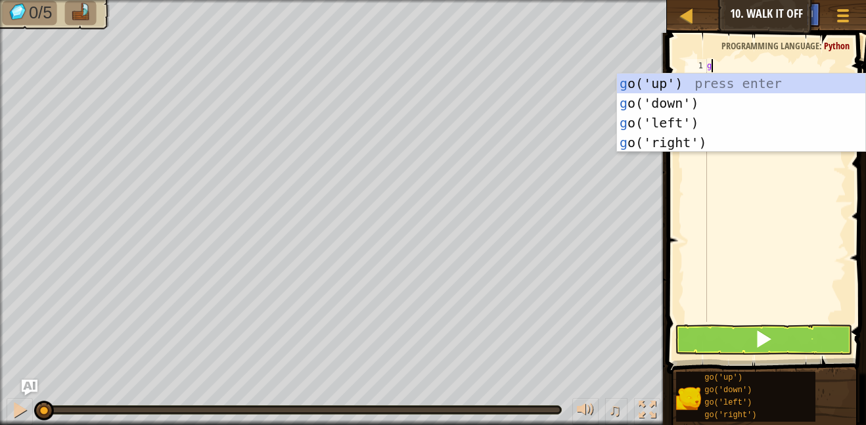
scroll to position [6, 1]
type textarea "go"
click at [712, 81] on div "go ('up') press enter go ('down') press enter go ('left') press enter go ('righ…" at bounding box center [741, 133] width 248 height 118
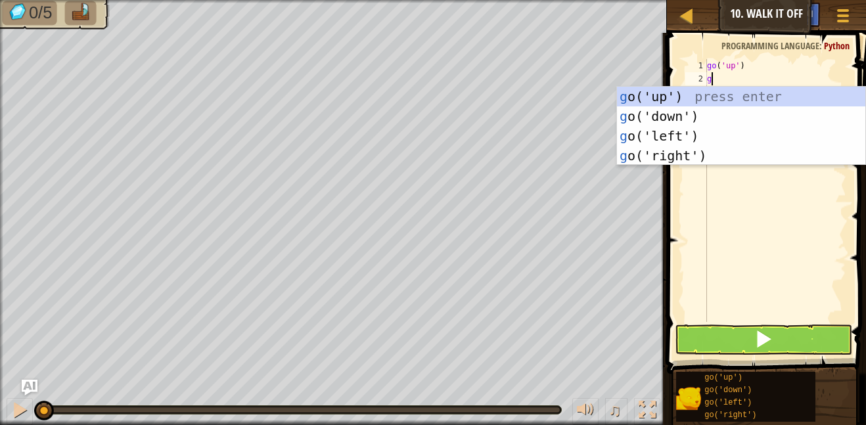
type textarea "go"
click at [695, 89] on div "go ('up') press enter go ('down') press enter go ('left') press enter go ('righ…" at bounding box center [741, 146] width 248 height 118
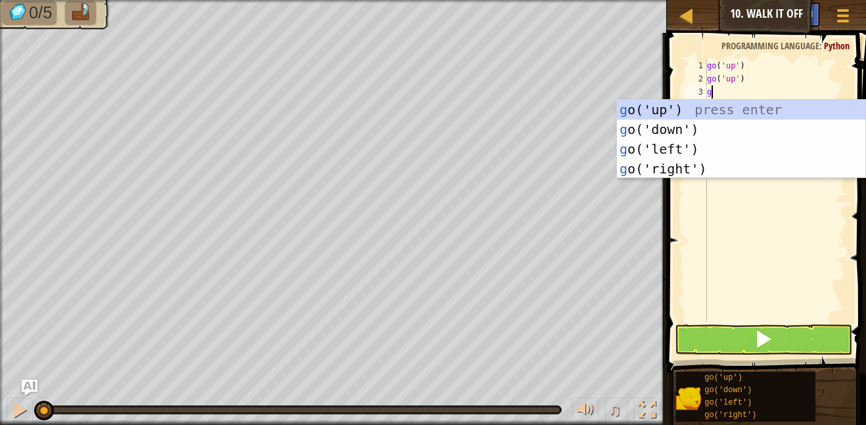
type textarea "go"
click at [680, 108] on div "go ('up') press enter go ('down') press enter go ('left') press enter go ('righ…" at bounding box center [741, 159] width 248 height 118
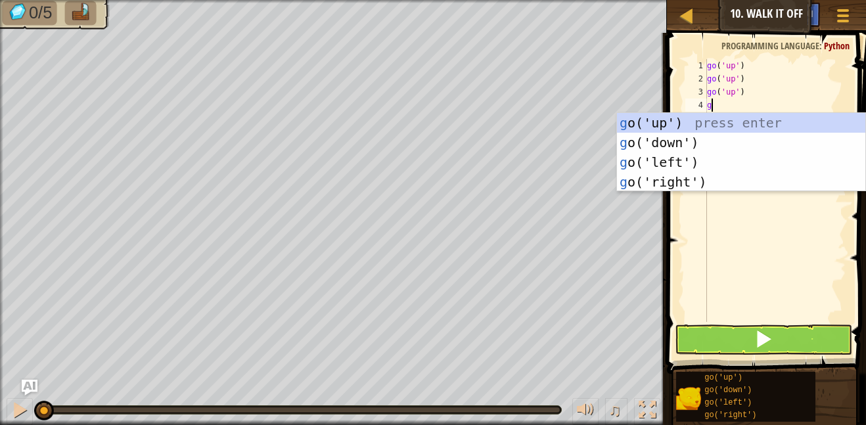
type textarea "go"
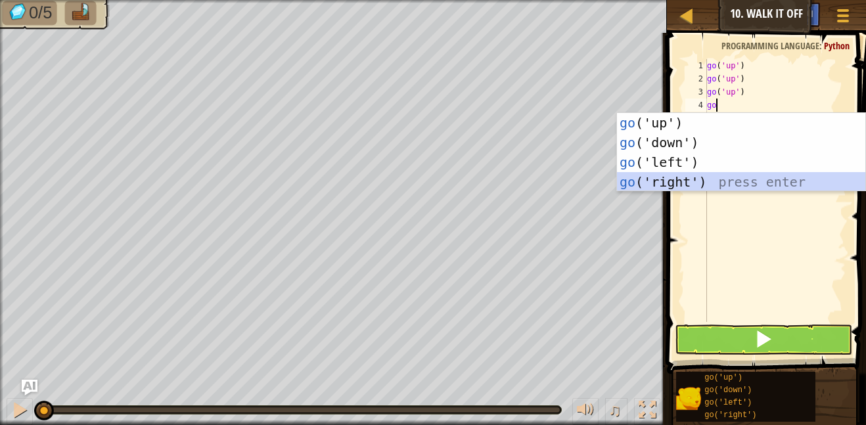
click at [667, 185] on div "go ('up') press enter go ('down') press enter go ('left') press enter go ('righ…" at bounding box center [741, 172] width 248 height 118
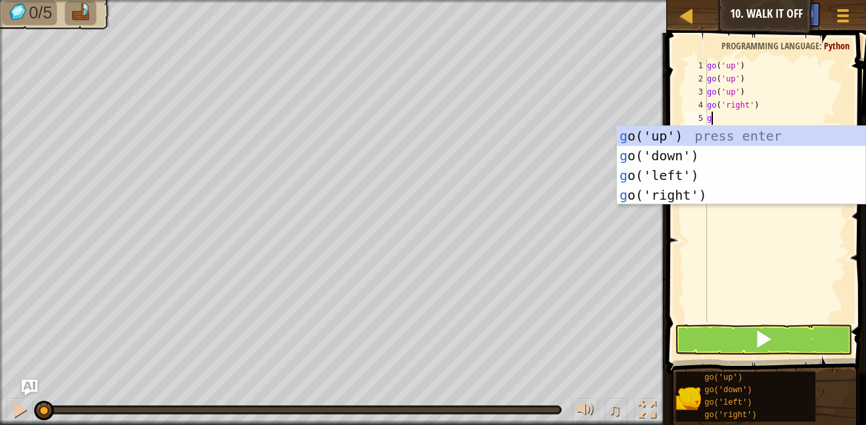
type textarea "go"
click at [679, 194] on div "go ('up') press enter go ('down') press enter go ('left') press enter go ('righ…" at bounding box center [741, 185] width 248 height 118
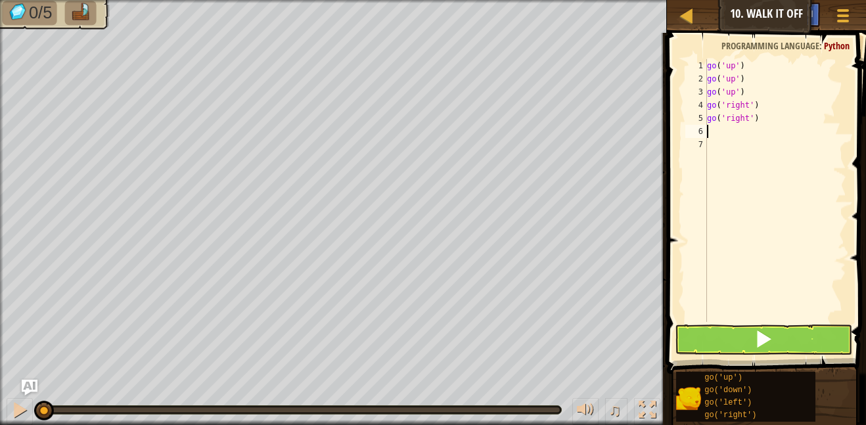
scroll to position [6, 0]
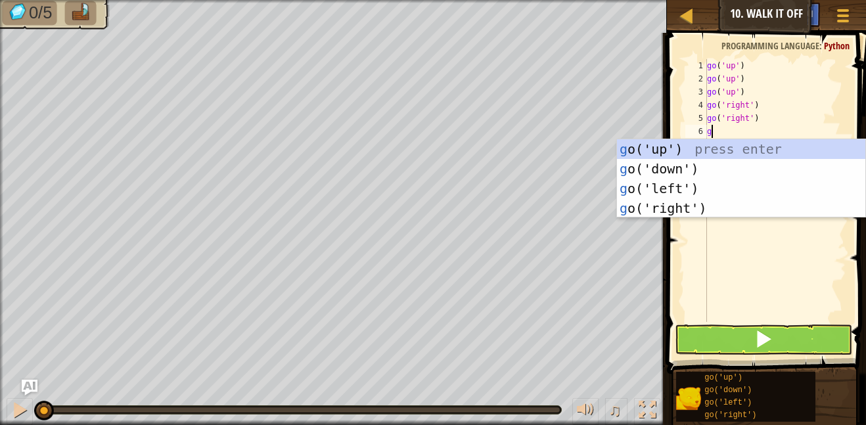
type textarea "go"
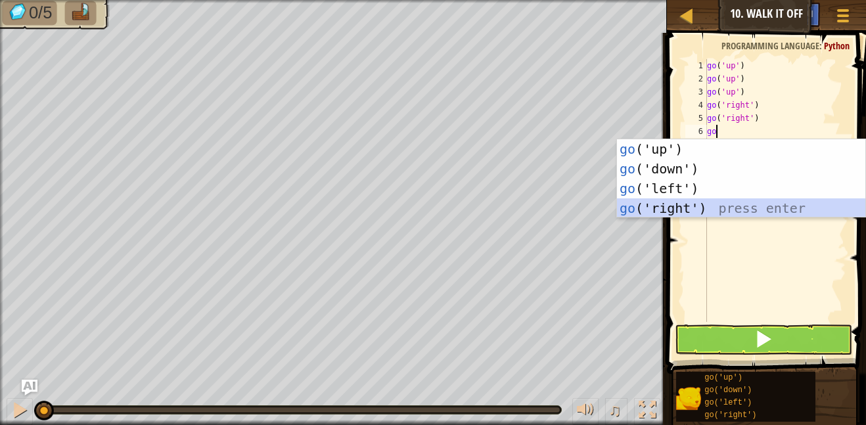
click at [673, 214] on div "go ('up') press enter go ('down') press enter go ('left') press enter go ('righ…" at bounding box center [741, 198] width 248 height 118
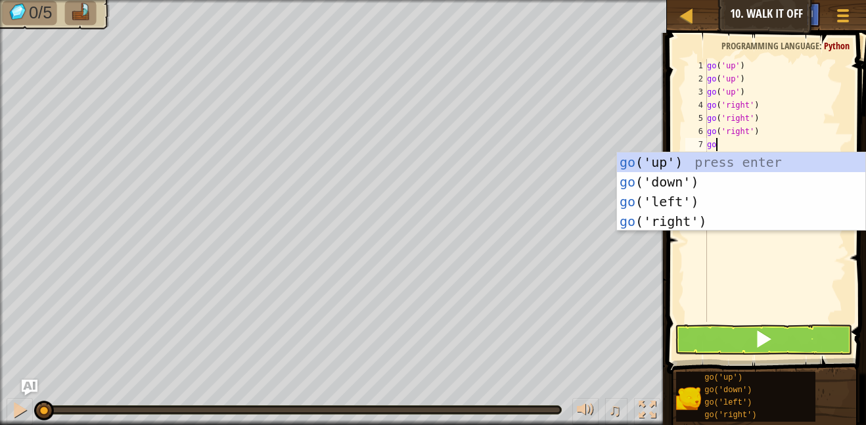
type textarea "go"
click at [678, 223] on div "go ('up') press enter go ('down') press enter go ('left') press enter go ('righ…" at bounding box center [741, 211] width 248 height 118
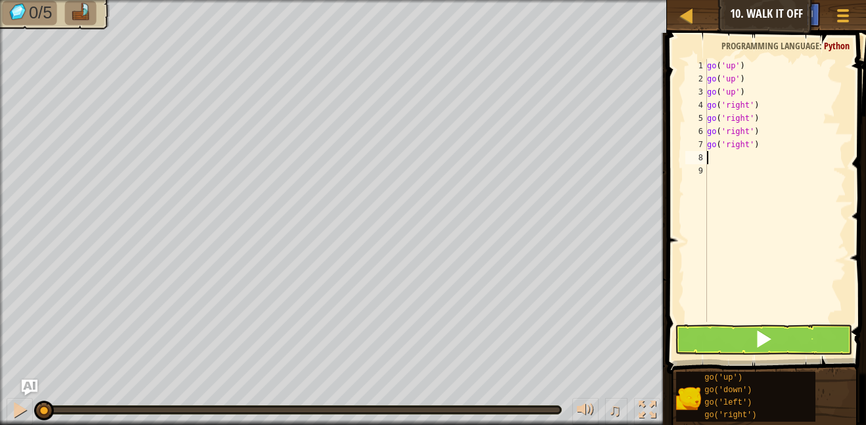
scroll to position [6, 0]
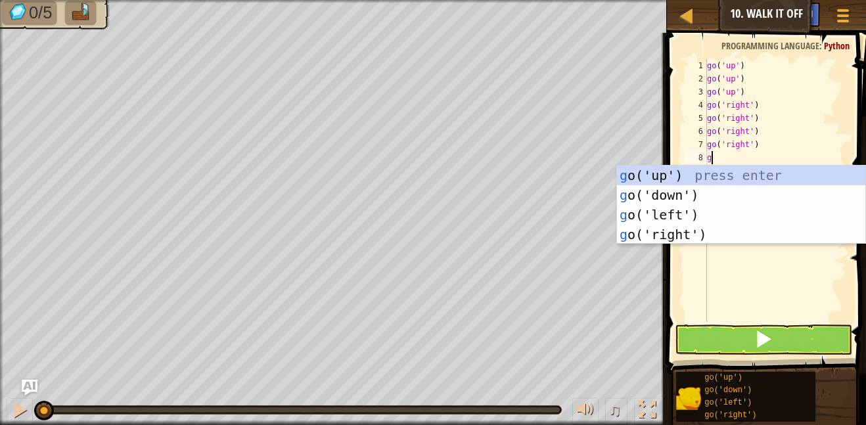
type textarea "go"
click at [644, 194] on div "go ('up') press enter go ('down') press enter go ('left') press enter go ('righ…" at bounding box center [741, 225] width 248 height 118
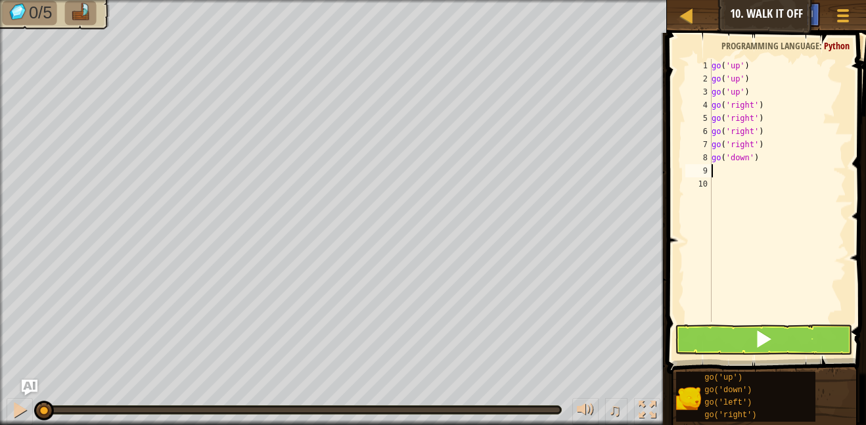
scroll to position [6, 0]
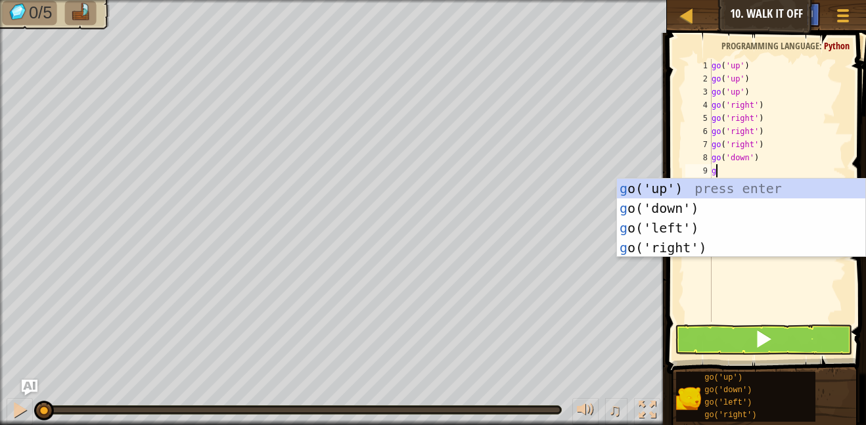
type textarea "go"
click at [643, 213] on div "go ('up') press enter go ('down') press enter go ('left') press enter go ('righ…" at bounding box center [741, 238] width 248 height 118
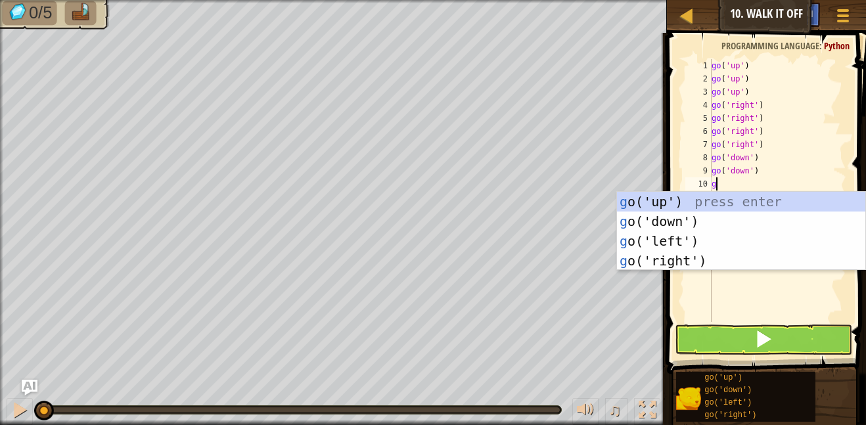
type textarea "go"
click at [641, 217] on div "go ('up') press enter go ('down') press enter go ('left') press enter go ('righ…" at bounding box center [741, 251] width 248 height 118
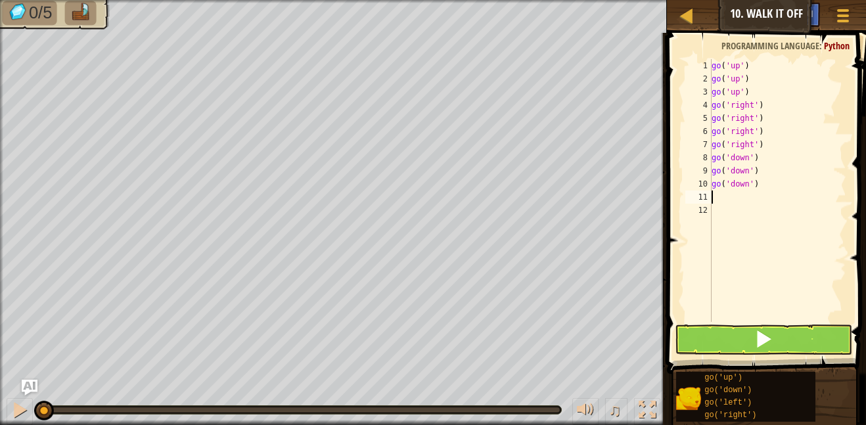
scroll to position [6, 0]
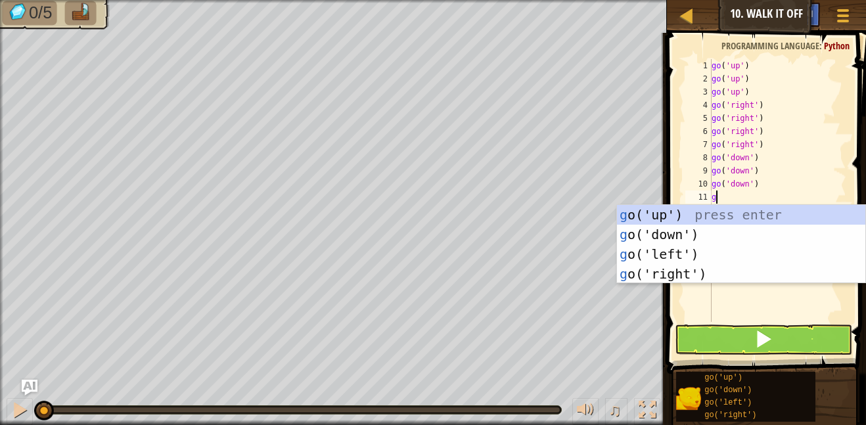
type textarea "go"
click at [671, 252] on div "go ('up') press enter go ('down') press enter go ('left') press enter go ('righ…" at bounding box center [741, 264] width 248 height 118
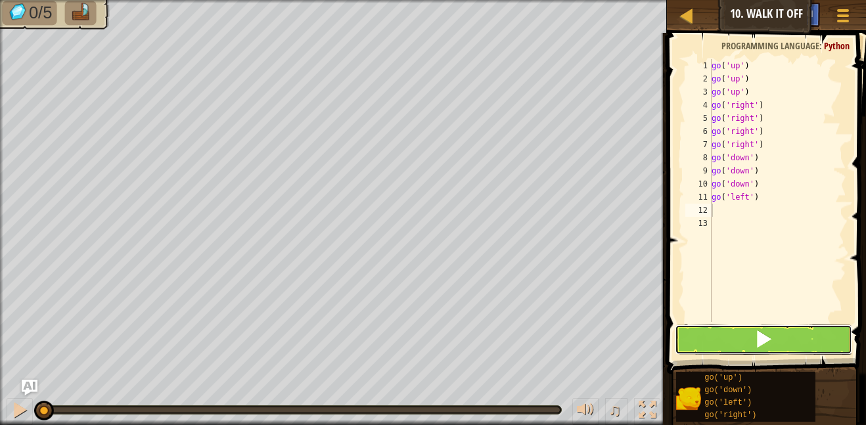
click at [732, 341] on button at bounding box center [763, 339] width 178 height 30
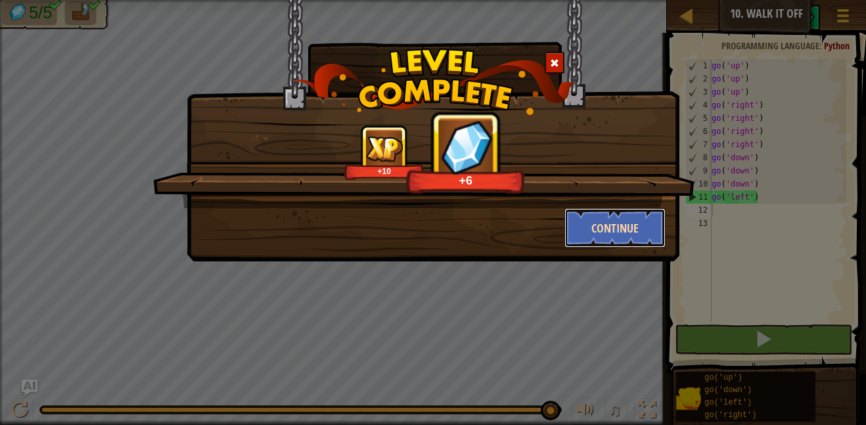
click at [581, 230] on button "Continue" at bounding box center [615, 227] width 102 height 39
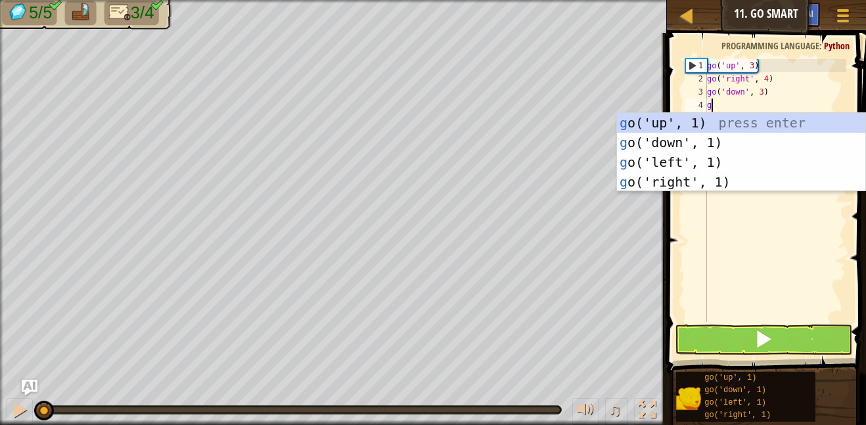
scroll to position [6, 0]
type textarea "go"
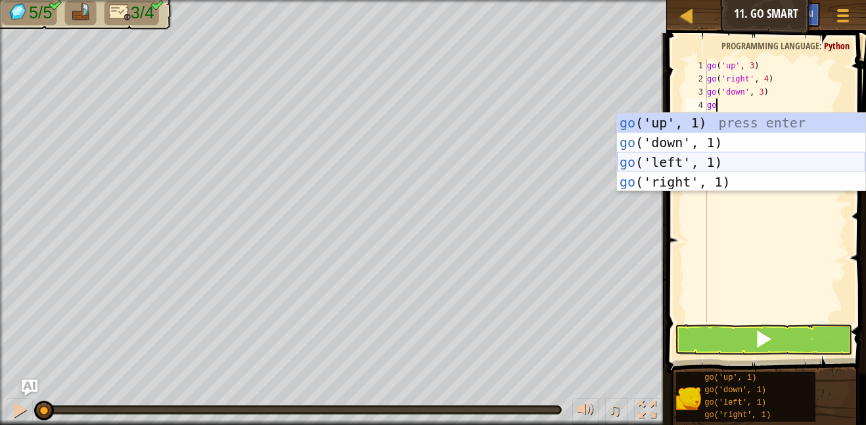
click at [695, 156] on div "go ('up', 1) press enter go ('down', 1) press enter go ('left', 1) press enter …" at bounding box center [741, 172] width 248 height 118
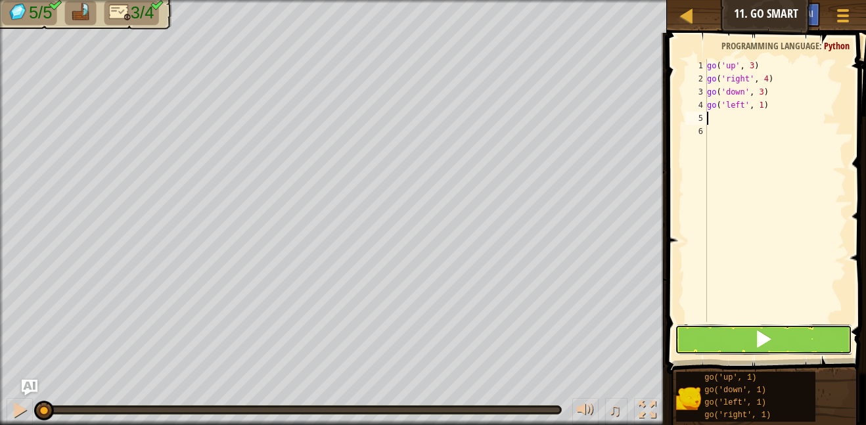
click at [752, 343] on button at bounding box center [763, 339] width 178 height 30
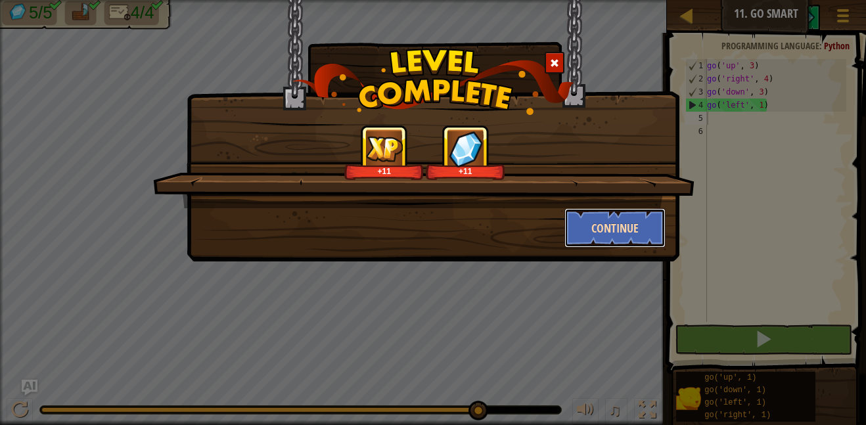
click at [598, 227] on button "Continue" at bounding box center [615, 227] width 102 height 39
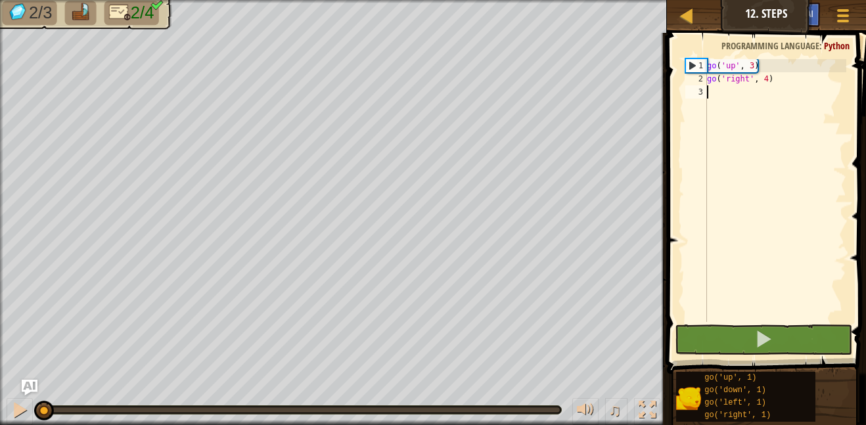
scroll to position [6, 0]
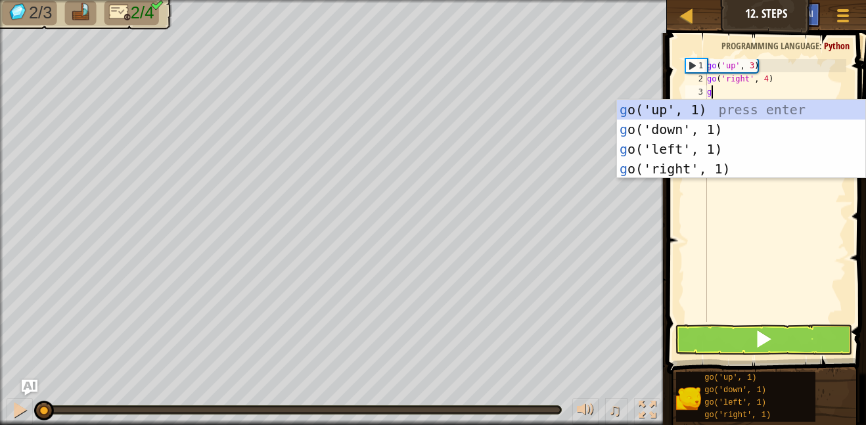
type textarea "go"
click at [694, 131] on div "go ('up', 1) press enter go ('down', 1) press enter go ('left', 1) press enter …" at bounding box center [741, 159] width 248 height 118
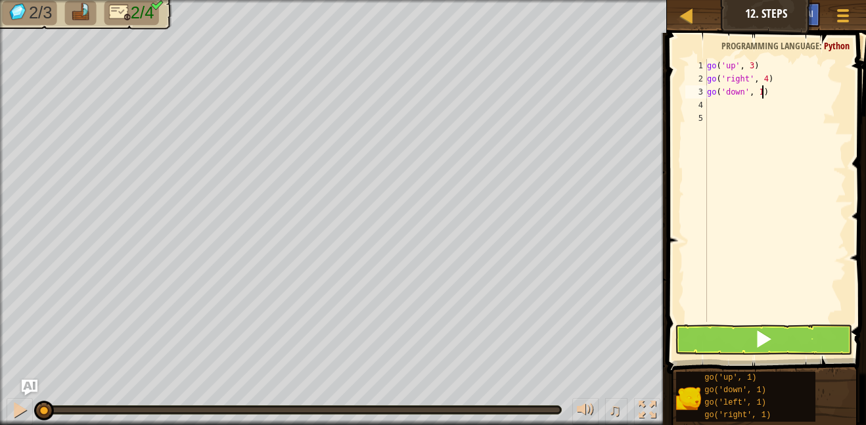
click at [761, 98] on div "go ( 'up' , 3 ) go ( 'right' , 4 ) go ( 'down' , 1 )" at bounding box center [775, 203] width 142 height 289
type textarea "go('down', 3)"
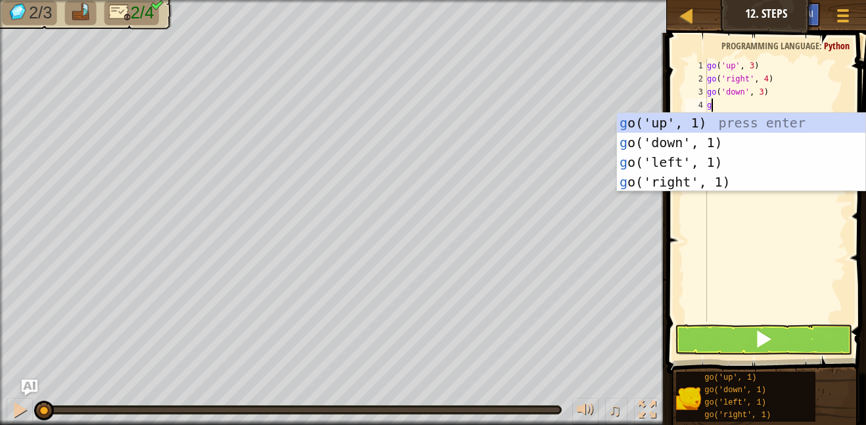
type textarea "go"
click at [661, 160] on div "go ('up', 1) press enter go ('down', 1) press enter go ('left', 1) press enter …" at bounding box center [741, 172] width 248 height 118
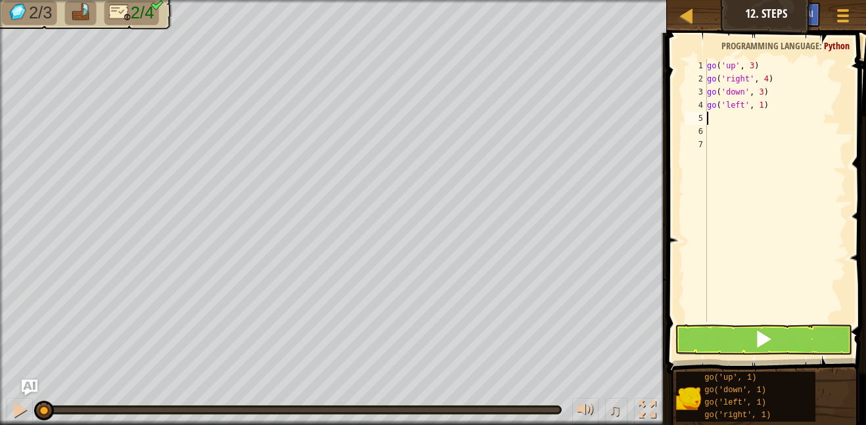
scroll to position [6, 0]
click at [762, 110] on div "go ( 'up' , 3 ) go ( 'right' , 4 ) go ( 'down' , 3 ) go ( 'left' , 1 )" at bounding box center [775, 203] width 142 height 289
type textarea "go('left', 2)"
click at [715, 346] on button at bounding box center [763, 339] width 178 height 30
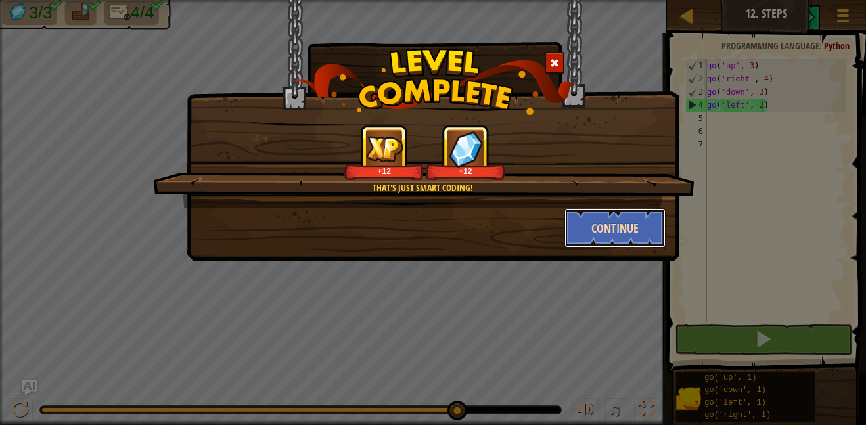
click at [639, 240] on button "Continue" at bounding box center [615, 227] width 102 height 39
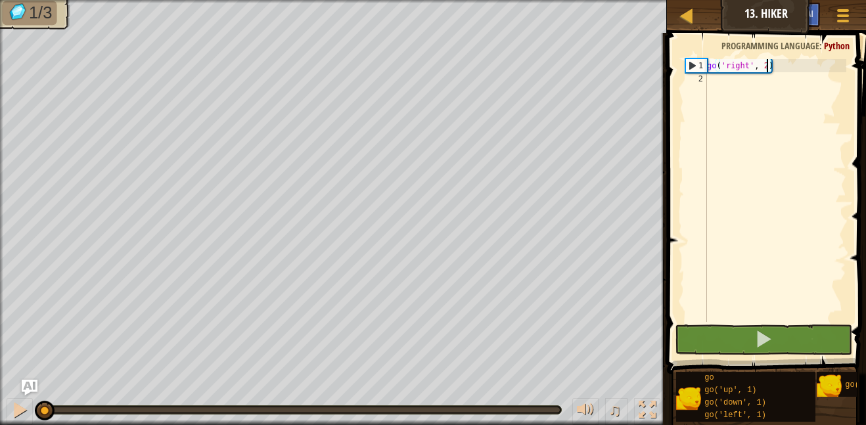
click at [767, 68] on div "go ( 'right' , 2 )" at bounding box center [775, 203] width 142 height 289
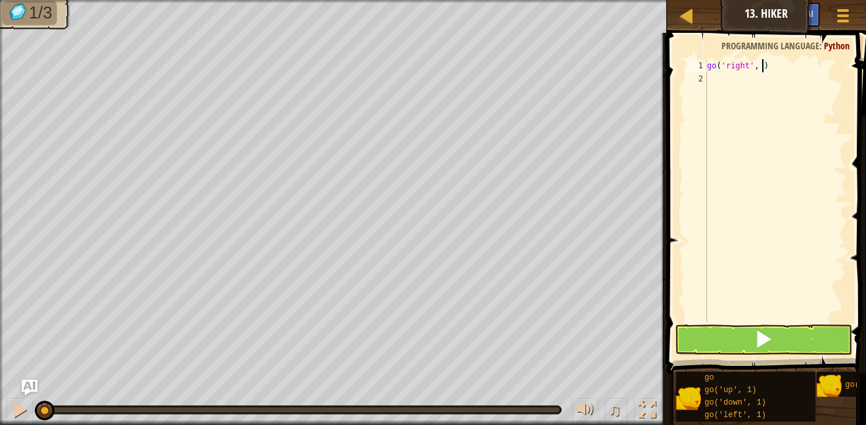
type textarea "go('right', 4)"
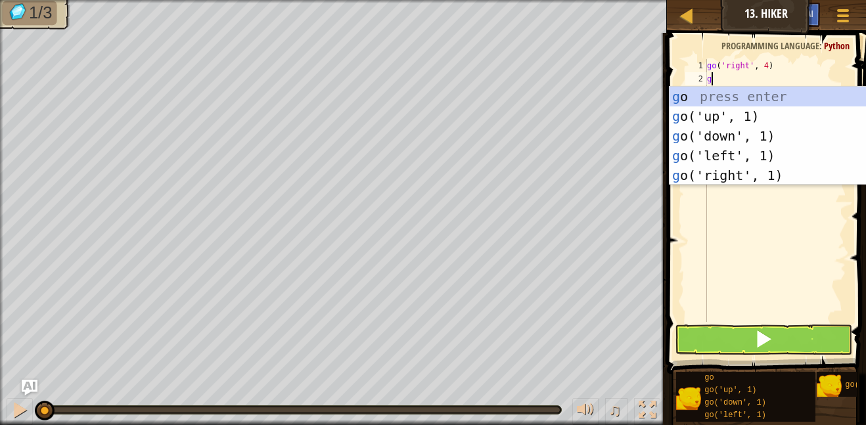
type textarea "go"
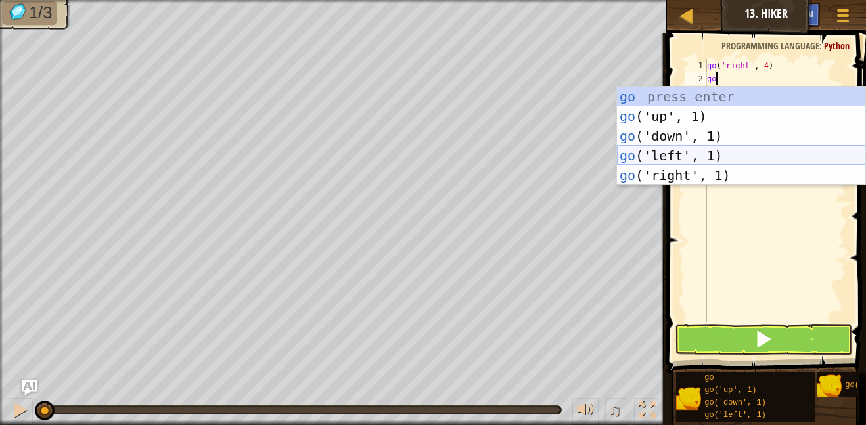
click at [706, 153] on div "go press enter go ('up', 1) press enter go ('down', 1) press enter go ('left', …" at bounding box center [741, 156] width 248 height 138
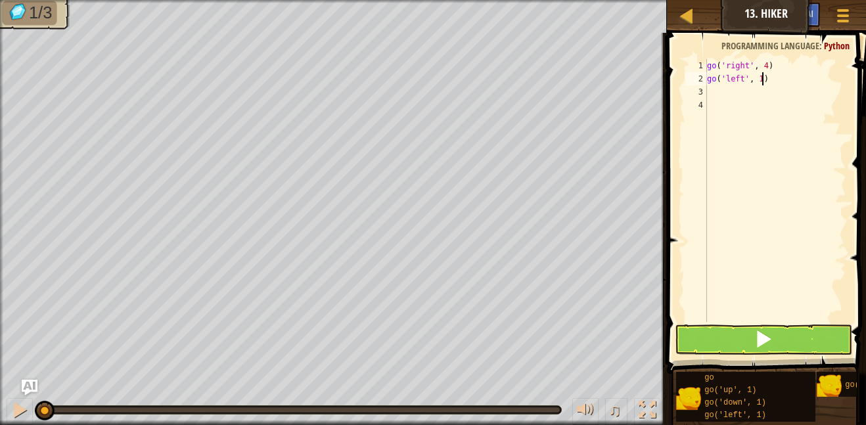
click at [762, 83] on div "go ( 'right' , 4 ) go ( 'left' , 1 )" at bounding box center [775, 203] width 142 height 289
type textarea "go('left', 2)"
click at [766, 70] on div "go ( 'right' , 4 ) go ( 'left' , 2 )" at bounding box center [775, 203] width 142 height 289
click at [770, 84] on div "go ( 'right' , 2 ) go ( 'left' , 2 )" at bounding box center [775, 203] width 142 height 289
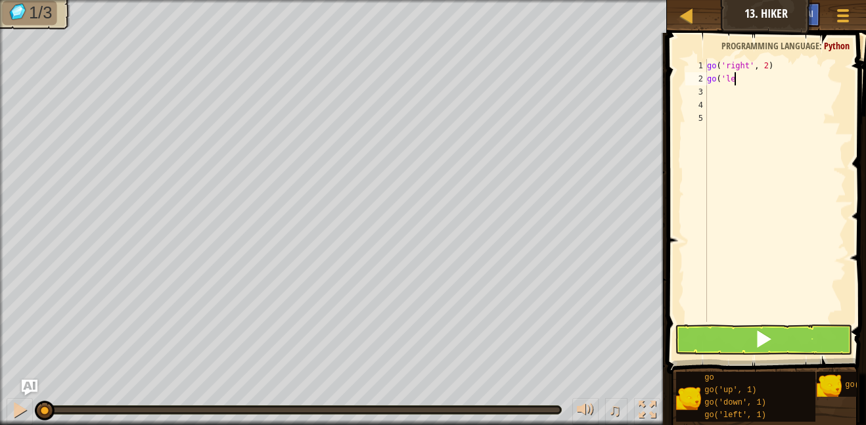
scroll to position [6, 1]
type textarea "g"
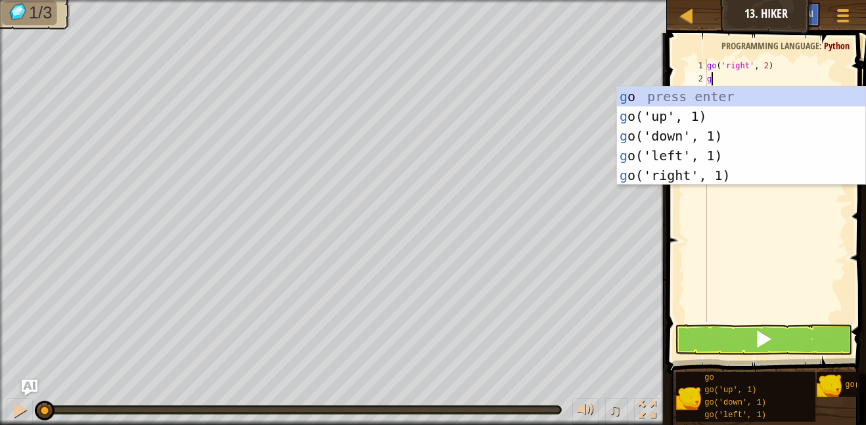
type textarea "go"
click at [711, 114] on div "go press enter go ('up', 1) press enter go ('down', 1) press enter go ('left', …" at bounding box center [741, 156] width 248 height 138
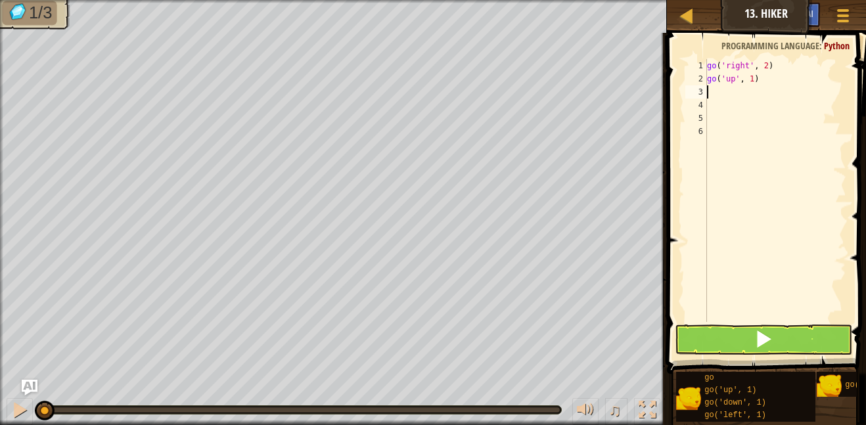
click at [753, 83] on div "go ( 'right' , 2 ) go ( 'up' , 1 )" at bounding box center [775, 203] width 142 height 289
type textarea "go('up', 3)"
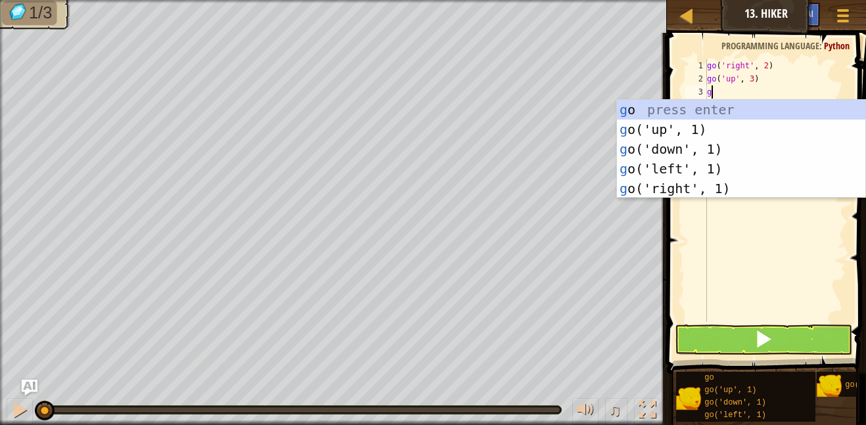
type textarea "go"
click at [736, 190] on div "go press enter go ('up', 1) press enter go ('down', 1) press enter go ('left', …" at bounding box center [741, 169] width 248 height 138
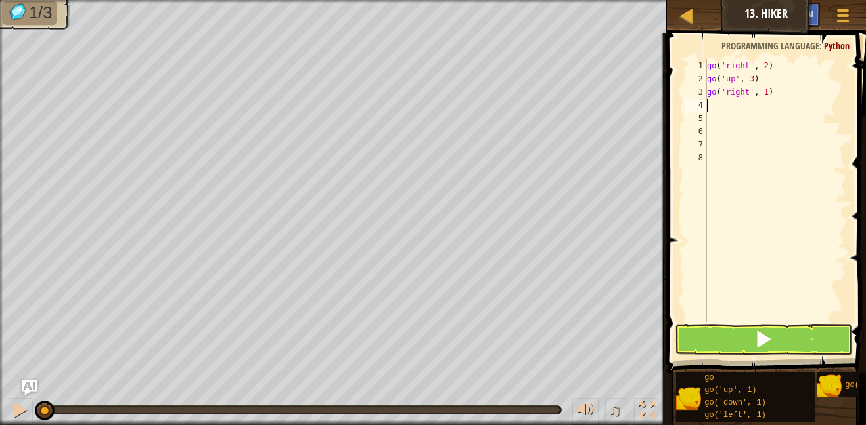
click at [765, 97] on div "go ( 'right' , 2 ) go ( 'up' , 3 ) go ( 'right' , 1 )" at bounding box center [775, 203] width 142 height 289
type textarea "go('right', 2)"
click at [746, 335] on button at bounding box center [763, 339] width 178 height 30
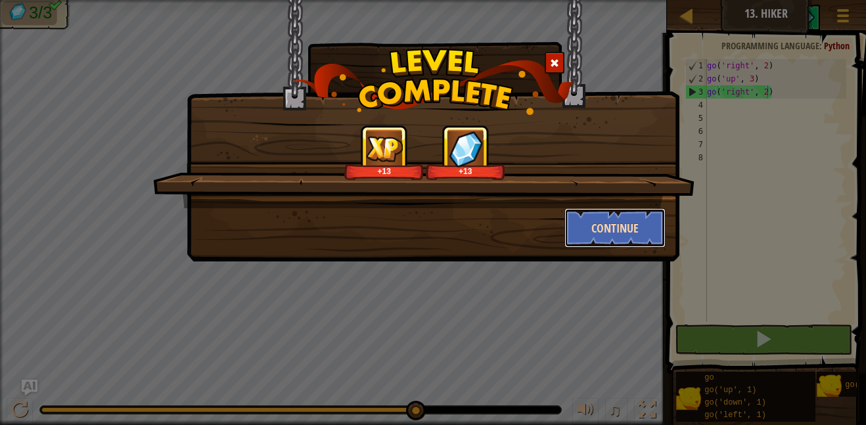
click at [632, 227] on button "Continue" at bounding box center [615, 227] width 102 height 39
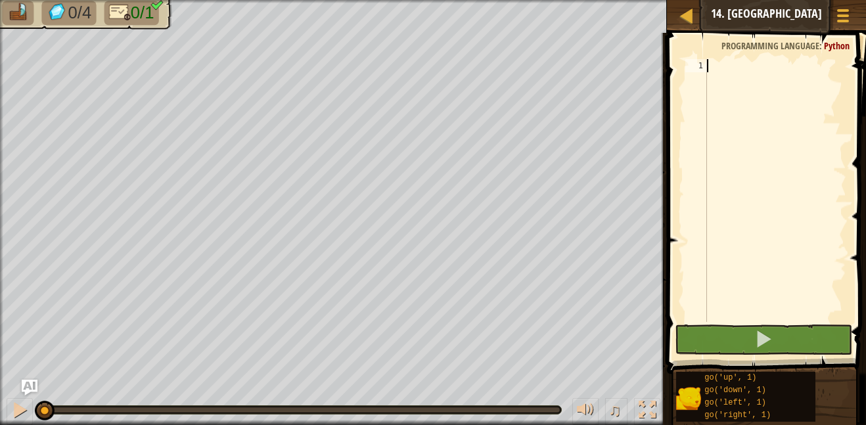
scroll to position [6, 0]
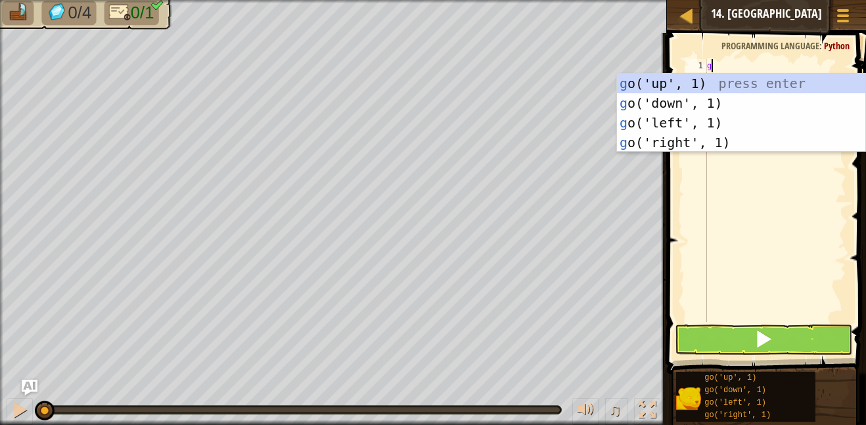
type textarea "go"
click at [667, 145] on div "go ('up', 1) press enter go ('down', 1) press enter go ('left', 1) press enter …" at bounding box center [741, 133] width 248 height 118
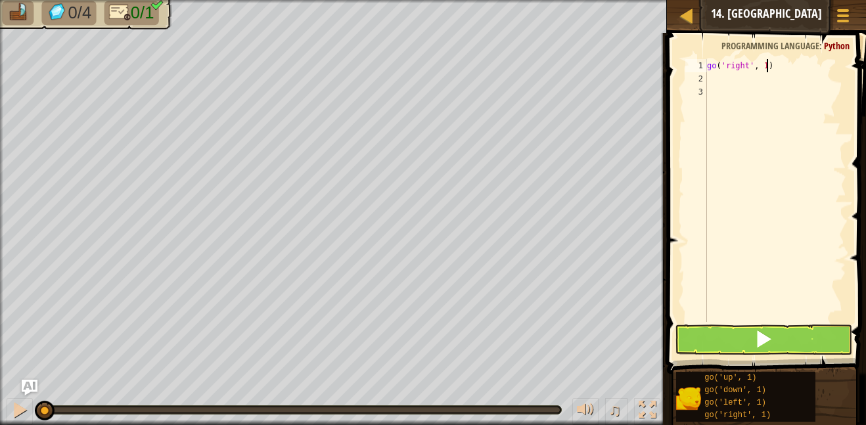
click at [765, 70] on div "go ( 'right' , 1 )" at bounding box center [775, 203] width 142 height 289
type textarea "go('right', 5)"
click at [718, 344] on button at bounding box center [763, 339] width 178 height 30
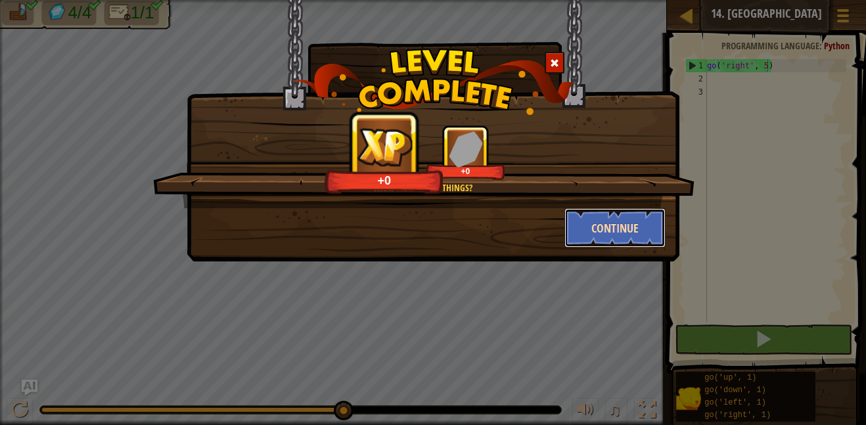
click at [625, 219] on button "Continue" at bounding box center [615, 227] width 102 height 39
